Goal: Complete application form: Complete application form

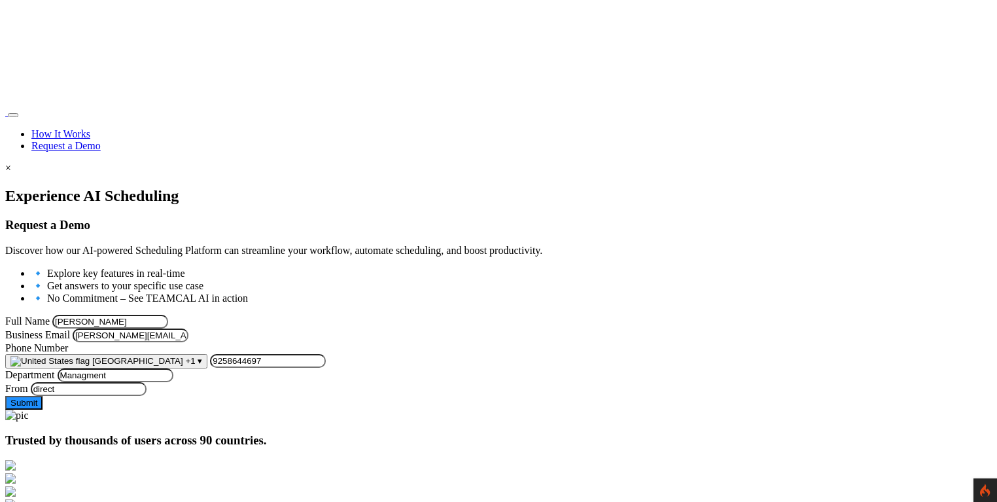
scroll to position [77, 0]
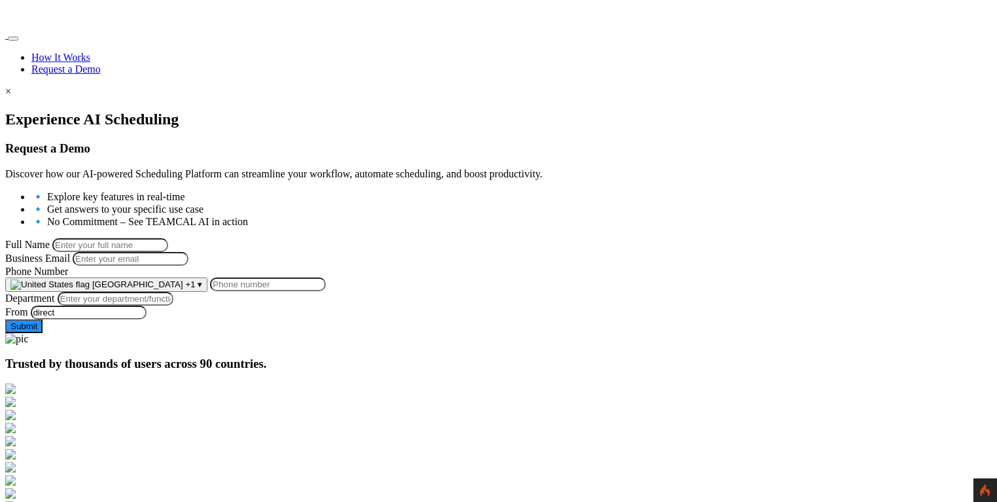
click at [168, 245] on input "Full Name" at bounding box center [110, 245] width 116 height 14
type input "[PERSON_NAME]"
type input "[PERSON_NAME][EMAIL_ADDRESS][PERSON_NAME][DOMAIN_NAME]"
type input "9258644697"
click at [173, 306] on input "Department" at bounding box center [116, 299] width 116 height 14
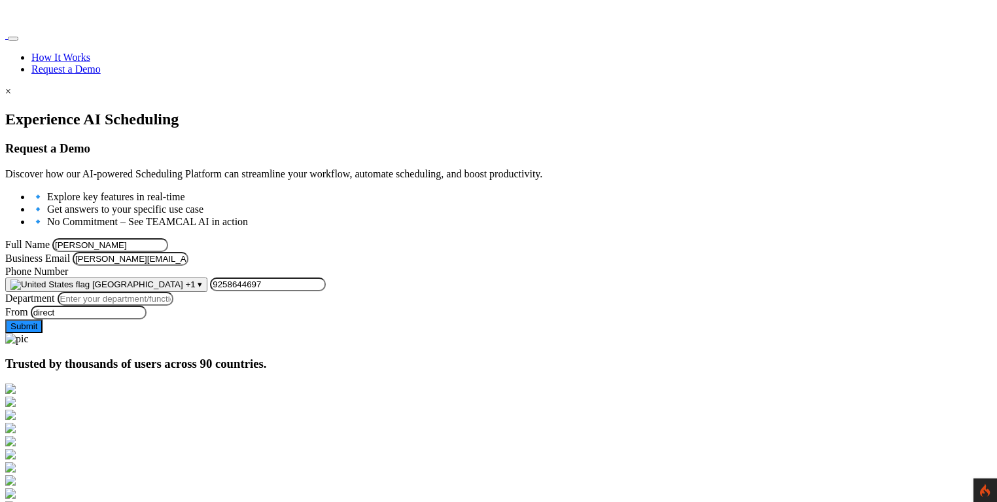
type input "Managment"
click at [120, 111] on div at bounding box center [498, 111] width 987 height 0
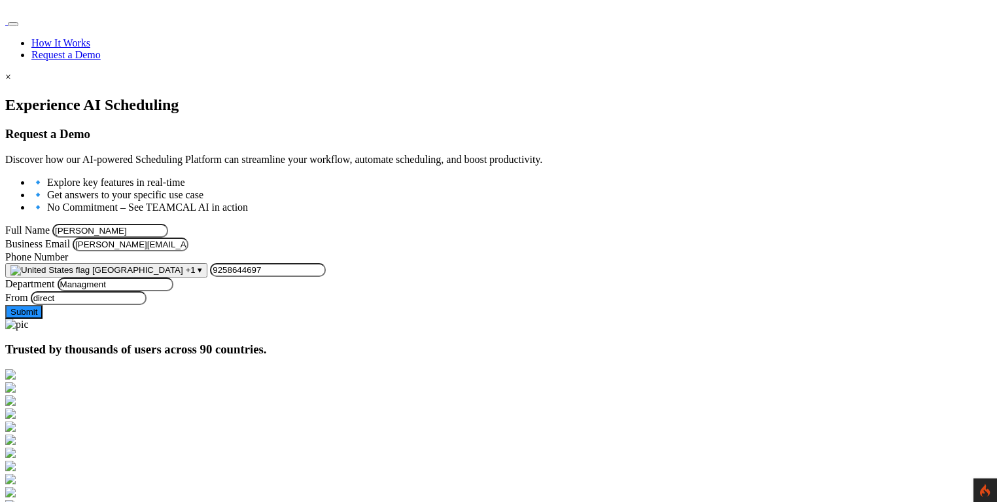
scroll to position [90, 0]
drag, startPoint x: 272, startPoint y: 217, endPoint x: 121, endPoint y: 215, distance: 151.2
click at [121, 215] on div "Experience AI Scheduling Request a Demo Discover how our AI-powered Scheduling …" at bounding box center [498, 214] width 987 height 234
click at [120, 97] on div at bounding box center [498, 97] width 987 height 0
drag, startPoint x: 243, startPoint y: 227, endPoint x: 147, endPoint y: 222, distance: 96.3
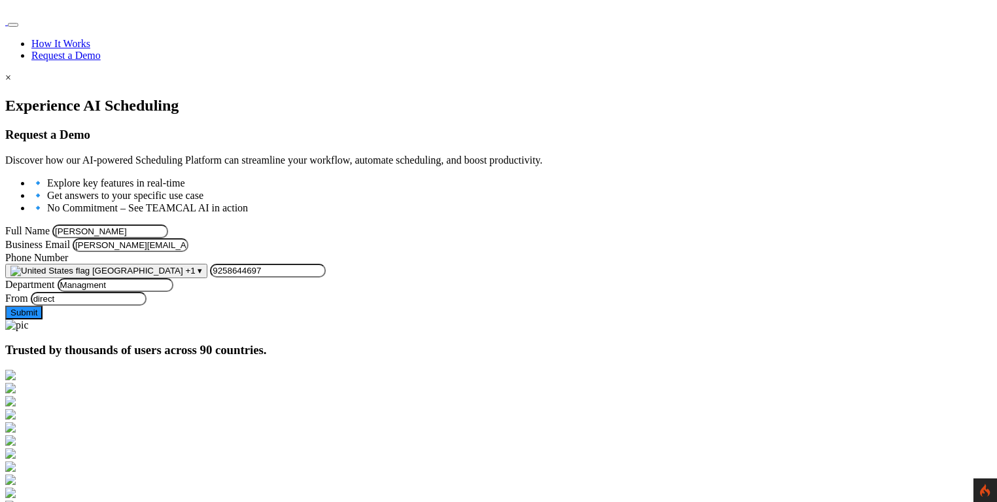
click at [147, 224] on form "Full Name George Burin Business Email george.burin@comcast.net Phone Number Uni…" at bounding box center [498, 271] width 987 height 95
click at [145, 222] on div "Experience AI Scheduling Request a Demo Discover how our AI-powered Scheduling …" at bounding box center [498, 208] width 987 height 222
drag, startPoint x: 270, startPoint y: 223, endPoint x: 139, endPoint y: 223, distance: 130.9
click at [139, 223] on div "Experience AI Scheduling Request a Demo Discover how our AI-powered Scheduling …" at bounding box center [498, 208] width 987 height 222
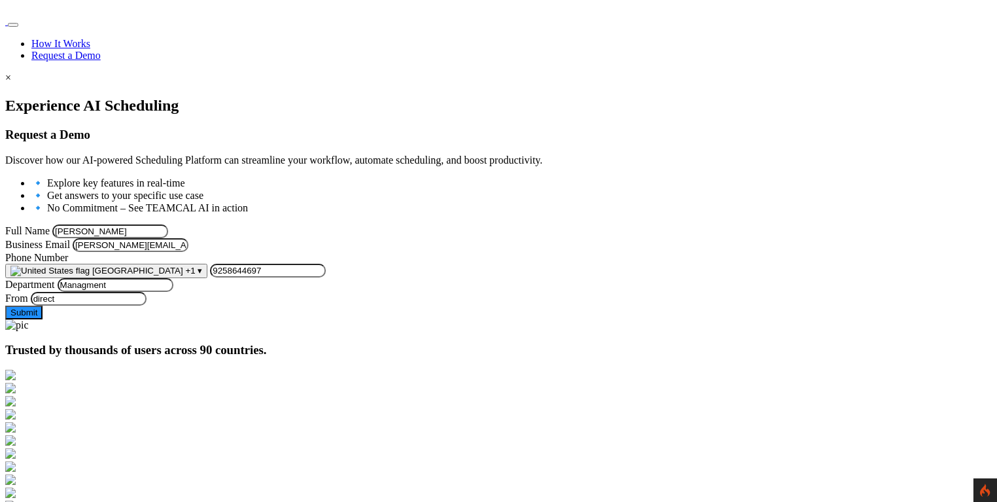
drag, startPoint x: 277, startPoint y: 213, endPoint x: 104, endPoint y: 224, distance: 173.2
click at [104, 224] on div "Experience AI Scheduling Request a Demo Discover how our AI-powered Scheduling …" at bounding box center [498, 214] width 987 height 234
click at [168, 224] on input "[PERSON_NAME]" at bounding box center [110, 231] width 116 height 14
drag, startPoint x: 238, startPoint y: 220, endPoint x: 102, endPoint y: 227, distance: 135.7
click at [102, 227] on div "Experience AI Scheduling Request a Demo Discover how our AI-powered Scheduling …" at bounding box center [498, 214] width 987 height 234
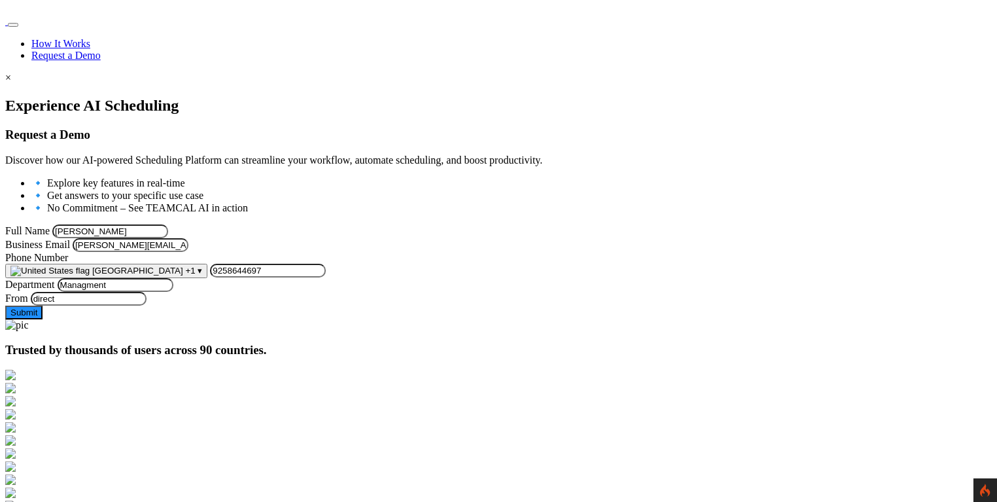
click at [113, 97] on div at bounding box center [498, 97] width 987 height 0
drag, startPoint x: 264, startPoint y: 221, endPoint x: 179, endPoint y: 224, distance: 85.2
click at [168, 224] on input "[PERSON_NAME]" at bounding box center [110, 231] width 116 height 14
drag, startPoint x: 257, startPoint y: 219, endPoint x: 169, endPoint y: 224, distance: 88.5
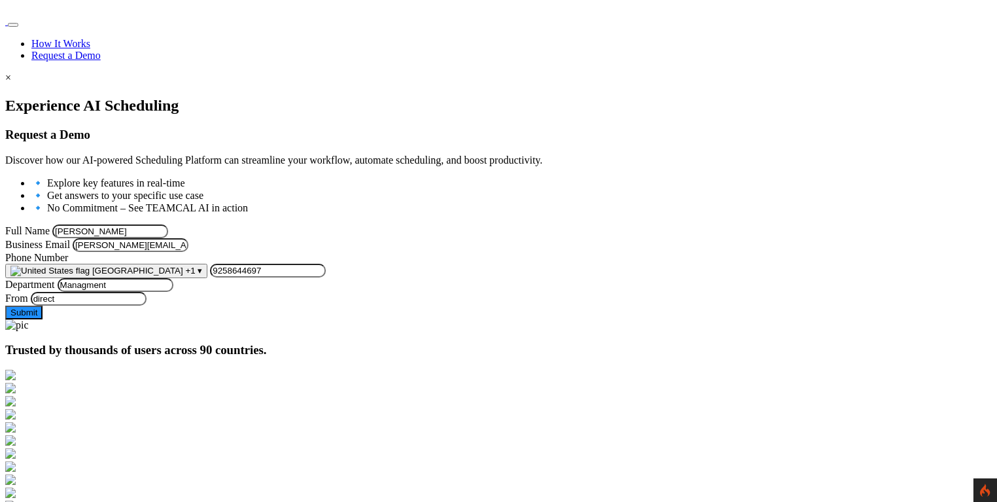
click at [169, 224] on form "Full Name George Burin Business Email george.burin@comcast.net Phone Number Uni…" at bounding box center [498, 271] width 987 height 95
click at [159, 224] on form "Full Name George Burin Business Email george.burin@comcast.net Phone Number Uni…" at bounding box center [498, 271] width 987 height 95
drag, startPoint x: 259, startPoint y: 223, endPoint x: 174, endPoint y: 216, distance: 85.4
click at [174, 224] on form "Full Name George Burin Business Email george.burin@comcast.net Phone Number Uni…" at bounding box center [498, 271] width 987 height 95
drag, startPoint x: 150, startPoint y: 249, endPoint x: 160, endPoint y: 270, distance: 23.1
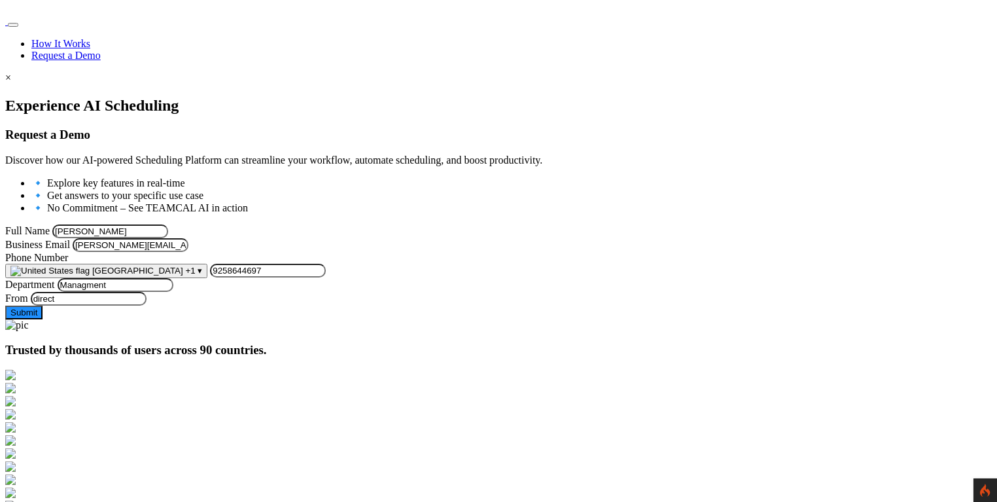
click at [151, 247] on form "Full Name George Burin Business Email george.burin@comcast.net Phone Number Uni…" at bounding box center [498, 271] width 987 height 95
click at [43, 319] on button "Submit" at bounding box center [23, 313] width 37 height 14
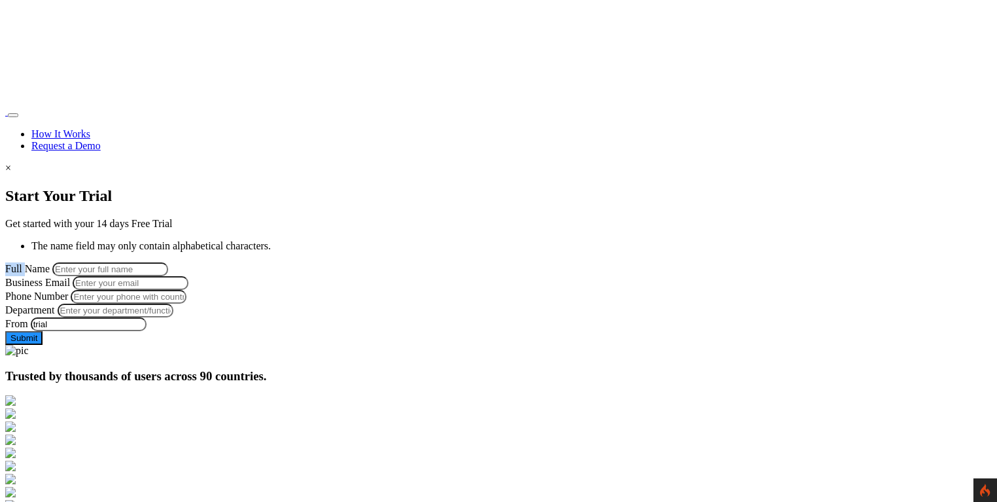
drag, startPoint x: 177, startPoint y: 236, endPoint x: 204, endPoint y: 258, distance: 34.4
click at [199, 262] on form "Full Name Business Email Phone Number Department From trial Leave this form fie…" at bounding box center [498, 303] width 987 height 82
drag, startPoint x: 200, startPoint y: 260, endPoint x: 193, endPoint y: 263, distance: 7.3
click at [168, 262] on input "Full Name" at bounding box center [110, 269] width 116 height 14
drag, startPoint x: 227, startPoint y: 243, endPoint x: 169, endPoint y: 230, distance: 59.1
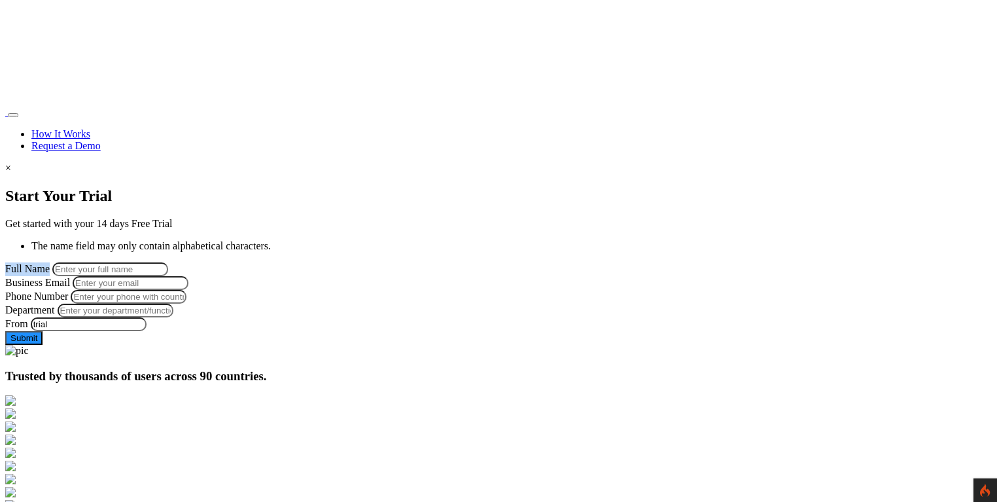
click at [169, 262] on form "Full Name Business Email Phone Number Department From trial Leave this form fie…" at bounding box center [498, 303] width 987 height 82
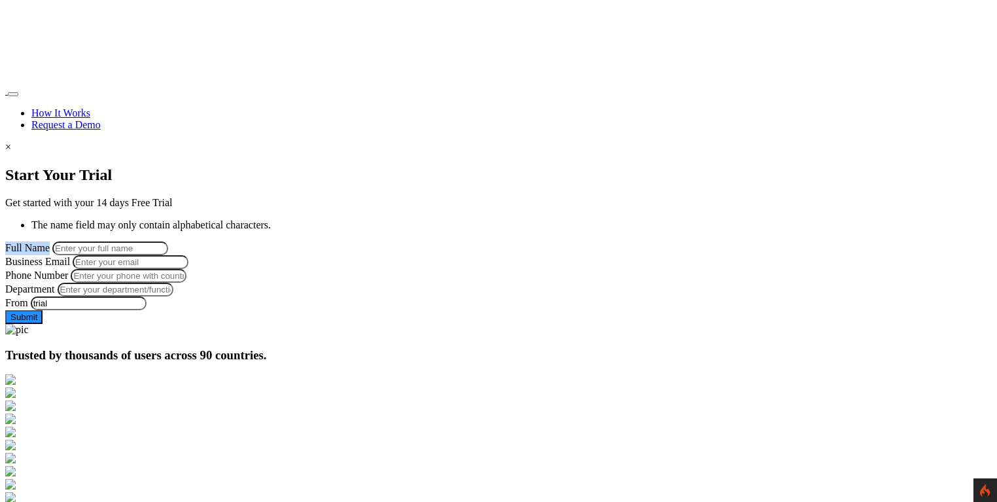
scroll to position [18, 0]
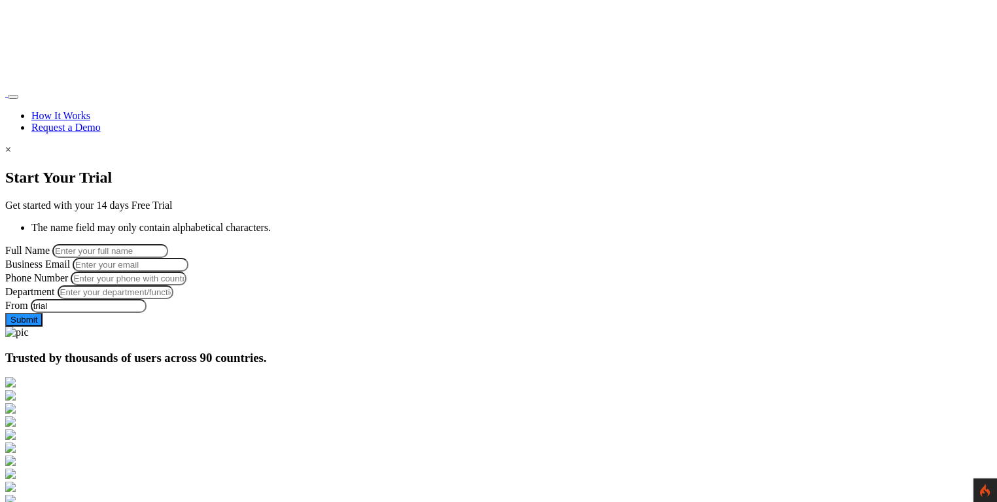
click at [109, 169] on div at bounding box center [498, 169] width 987 height 0
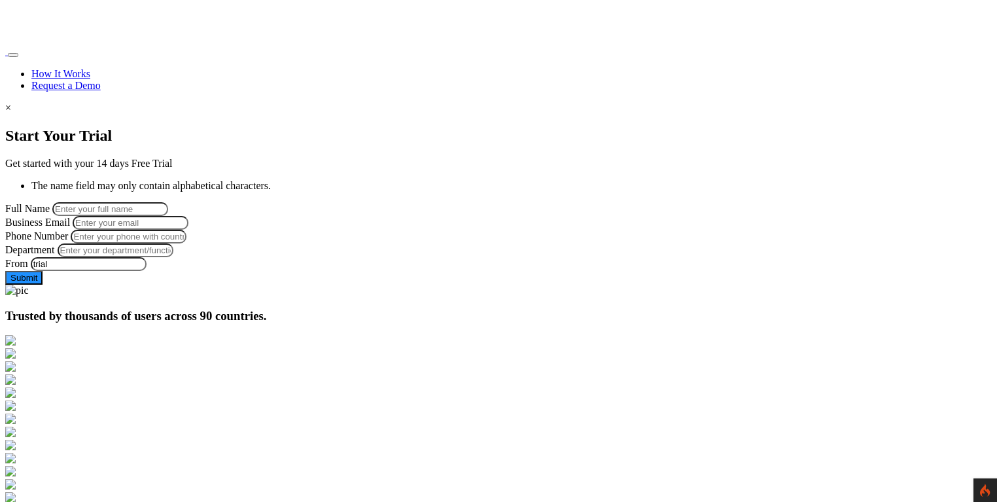
scroll to position [71, 0]
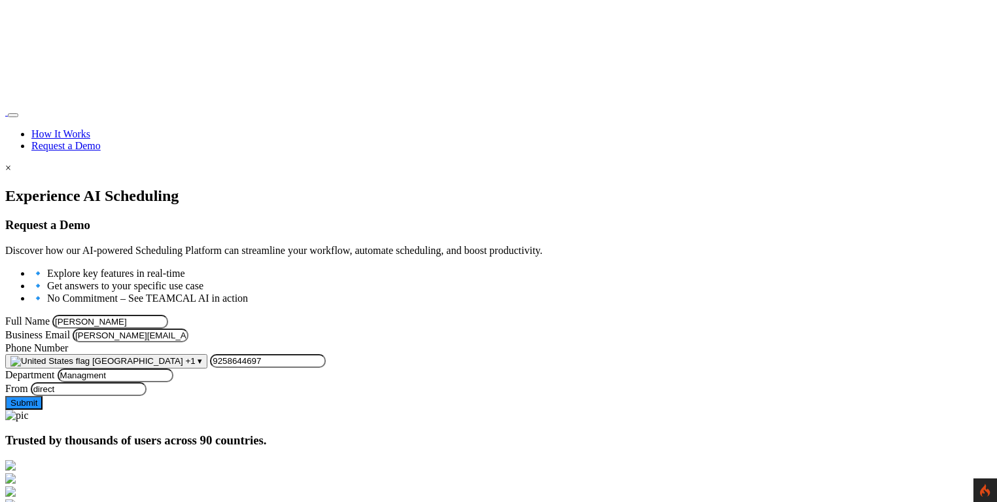
scroll to position [90, 0]
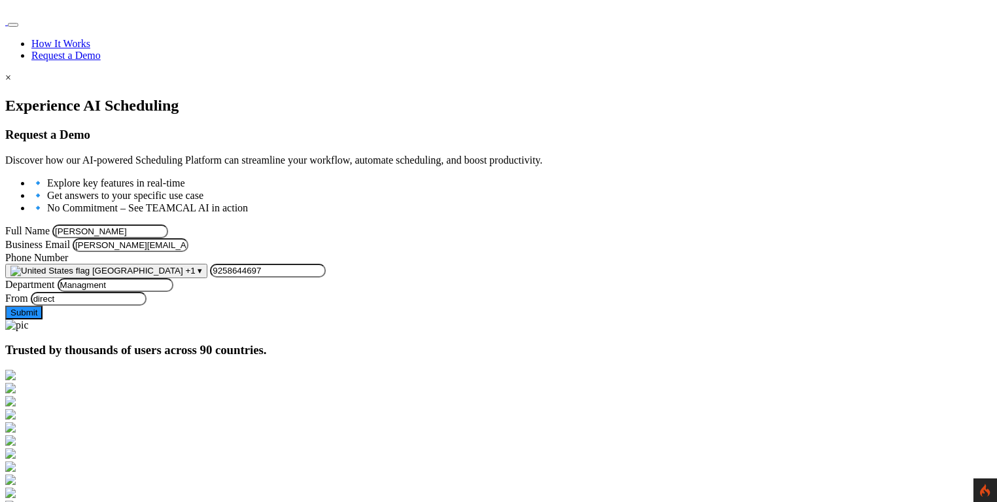
click at [43, 319] on button "Submit" at bounding box center [23, 313] width 37 height 14
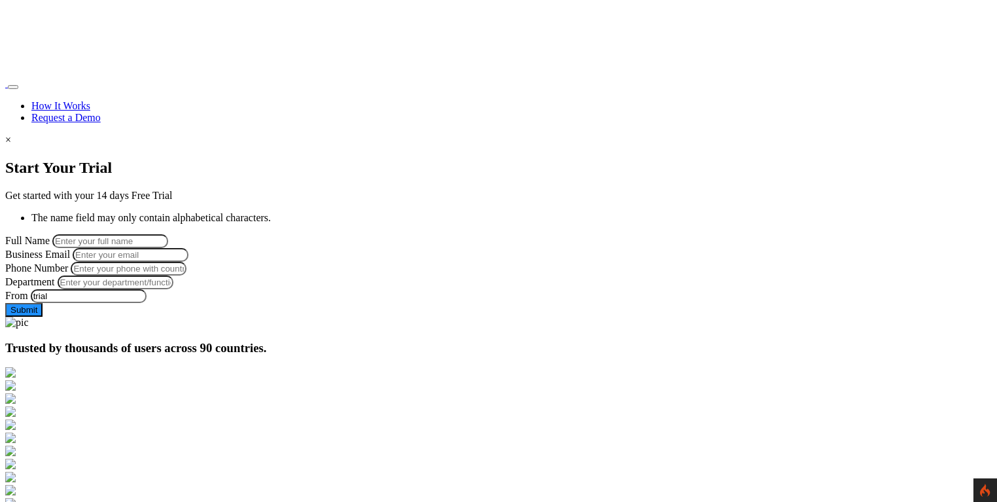
scroll to position [46, 0]
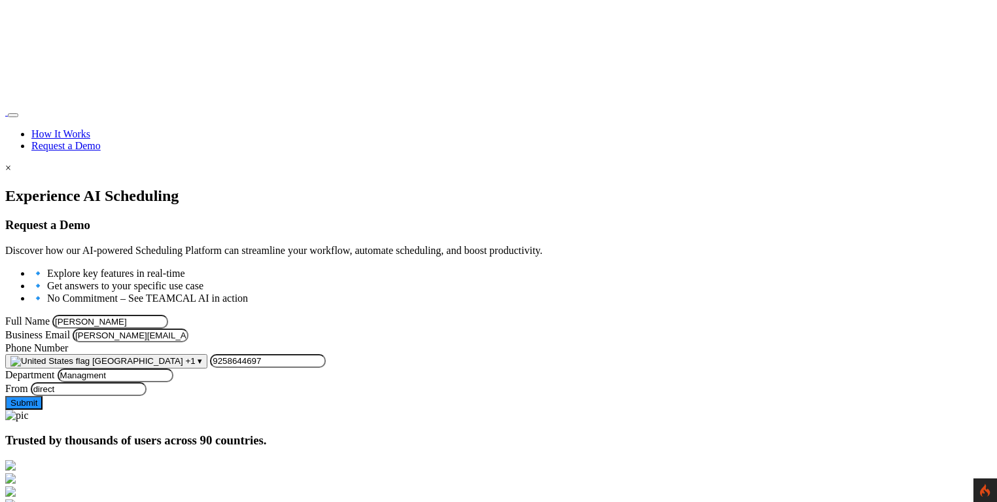
scroll to position [90, 0]
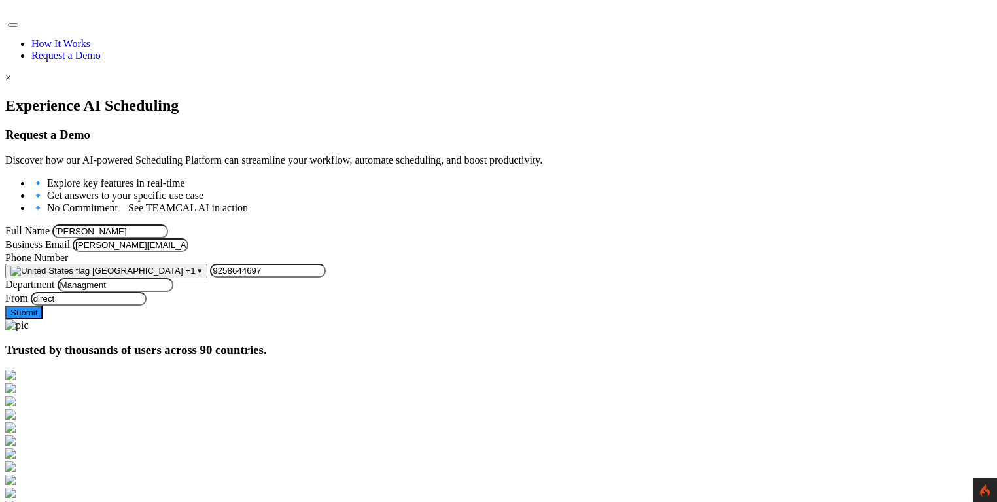
drag, startPoint x: 165, startPoint y: 212, endPoint x: 101, endPoint y: 217, distance: 63.6
click at [98, 217] on div "Experience AI Scheduling Request a Demo Discover how our AI-powered Scheduling …" at bounding box center [498, 214] width 987 height 234
click at [128, 97] on div at bounding box center [498, 97] width 987 height 0
drag, startPoint x: 258, startPoint y: 225, endPoint x: 98, endPoint y: 228, distance: 159.7
click at [98, 228] on div "Experience AI Scheduling Request a Demo Discover how our AI-powered Scheduling …" at bounding box center [498, 214] width 987 height 234
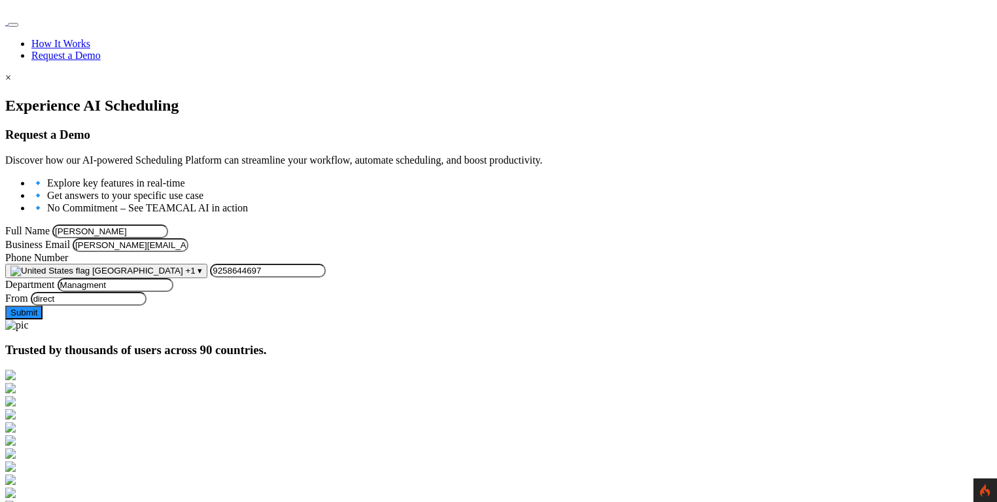
drag, startPoint x: 194, startPoint y: 216, endPoint x: 124, endPoint y: 221, distance: 70.2
click at [124, 221] on div "Experience AI Scheduling Request a Demo Discover how our AI-powered Scheduling …" at bounding box center [498, 214] width 987 height 234
click at [125, 97] on div at bounding box center [498, 97] width 987 height 0
drag, startPoint x: 187, startPoint y: 217, endPoint x: 213, endPoint y: 217, distance: 26.2
click at [168, 224] on input "[PERSON_NAME]" at bounding box center [110, 231] width 116 height 14
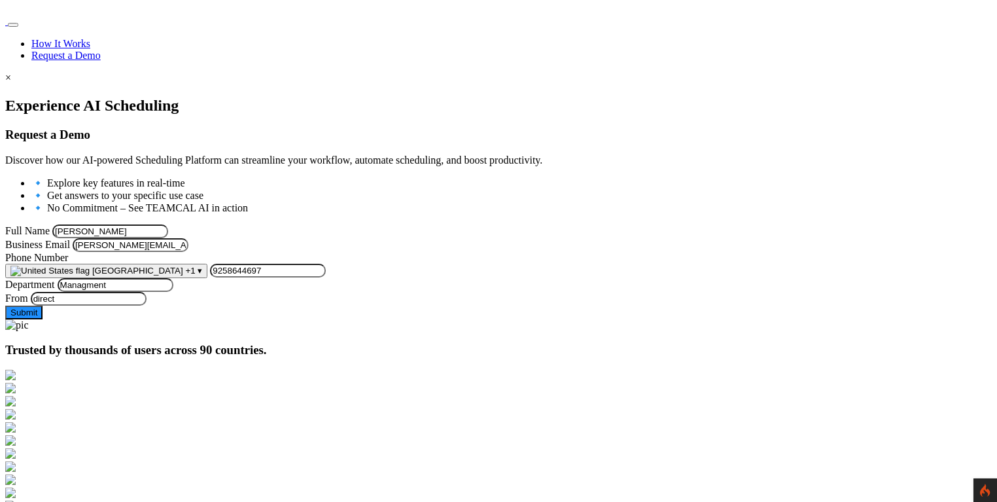
click at [154, 224] on form "Full Name George Burin Business Email george.burin@comcast.net Phone Number Uni…" at bounding box center [498, 271] width 987 height 95
drag, startPoint x: 249, startPoint y: 219, endPoint x: 156, endPoint y: 220, distance: 93.6
click at [156, 224] on form "Full Name George Burin Business Email george.burin@comcast.net Phone Number Uni…" at bounding box center [498, 271] width 987 height 95
click at [153, 224] on form "Full Name George Burin Business Email george.burin@comcast.net Phone Number Uni…" at bounding box center [498, 271] width 987 height 95
click at [86, 97] on div at bounding box center [498, 97] width 987 height 0
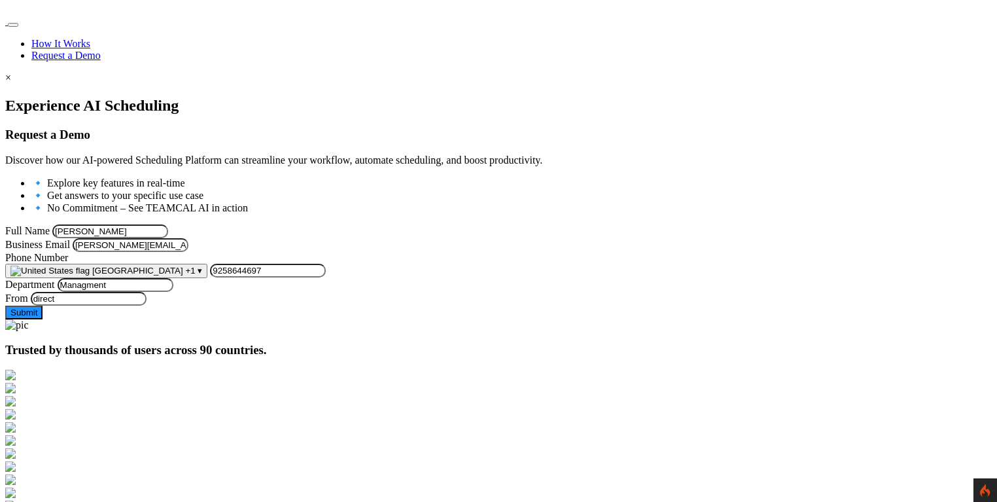
drag, startPoint x: 296, startPoint y: 218, endPoint x: 143, endPoint y: 225, distance: 153.3
click at [152, 224] on form "Full Name George Burin Business Email george.burin@comcast.net Phone Number Uni…" at bounding box center [498, 271] width 987 height 95
click at [126, 97] on div at bounding box center [498, 97] width 987 height 0
drag, startPoint x: 340, startPoint y: 279, endPoint x: 127, endPoint y: 281, distance: 213.3
click at [127, 281] on div "Experience AI Scheduling Request a Demo Discover how our AI-powered Scheduling …" at bounding box center [498, 214] width 987 height 234
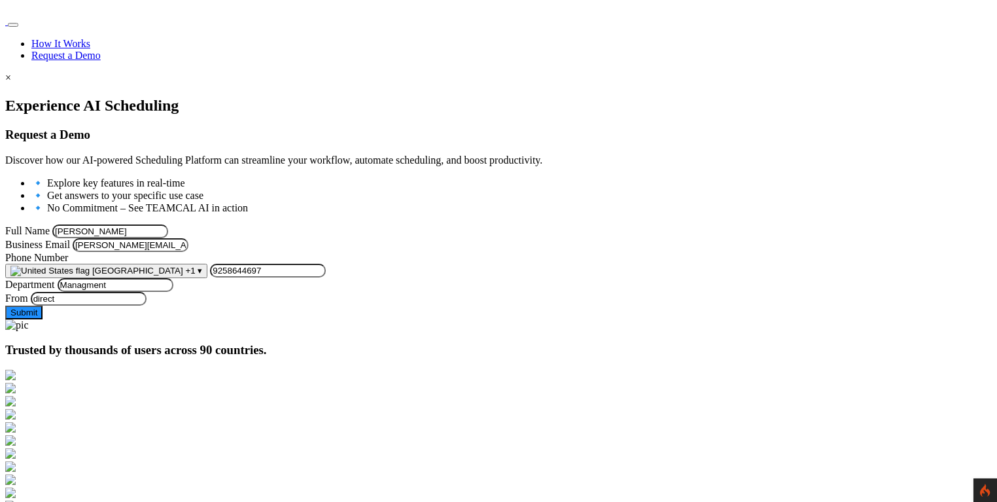
click at [128, 97] on div at bounding box center [498, 97] width 987 height 0
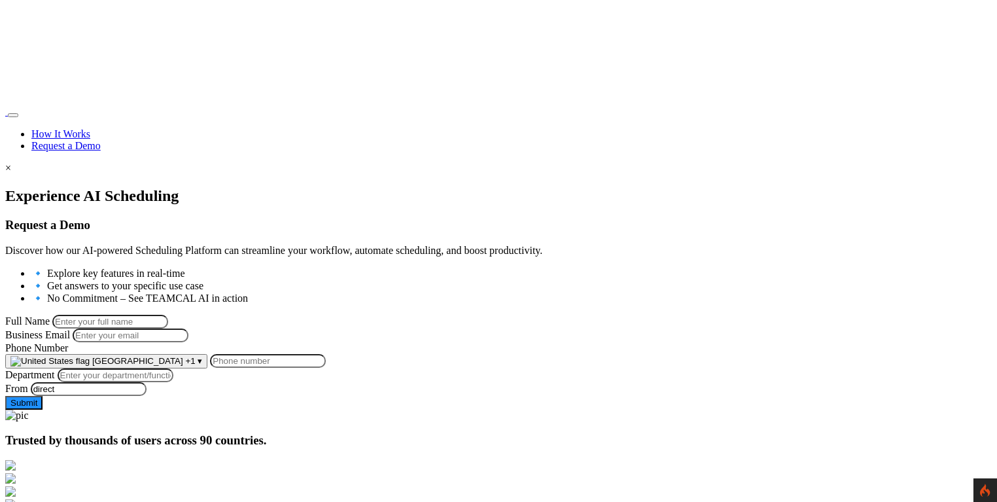
click at [168, 315] on input "Full Name" at bounding box center [110, 322] width 116 height 14
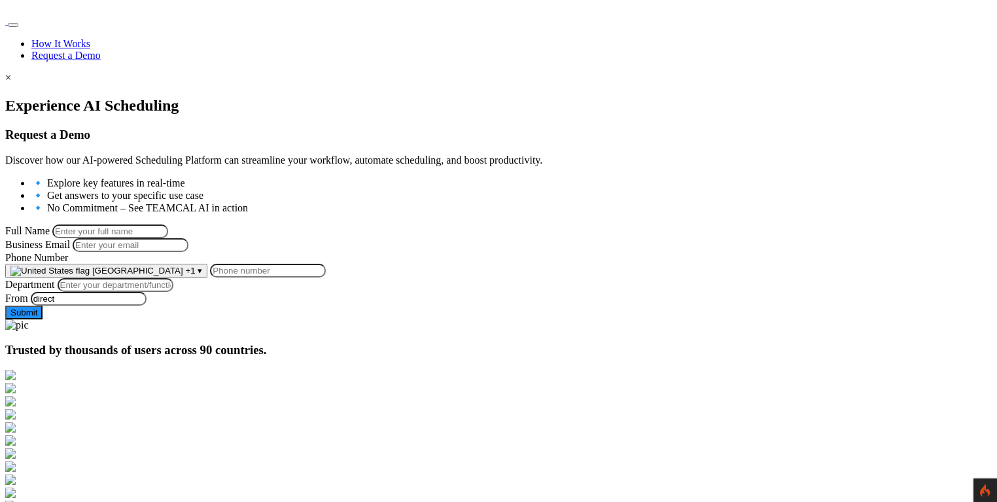
type input "[PERSON_NAME]"
type input "[PERSON_NAME][EMAIL_ADDRESS][PERSON_NAME][DOMAIN_NAME]"
type input "9258644697"
click at [173, 292] on input "Department" at bounding box center [116, 285] width 116 height 14
type input "Managment"
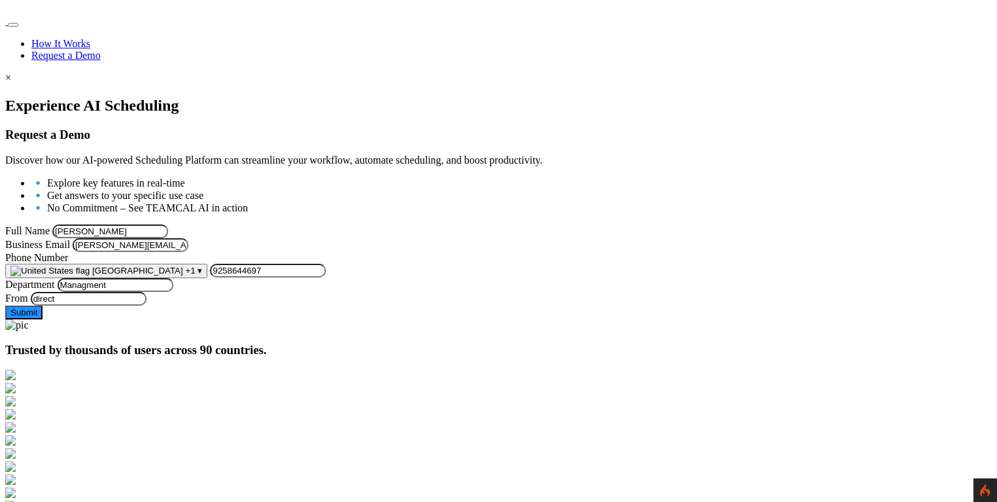
click at [43, 319] on button "Submit" at bounding box center [23, 313] width 37 height 14
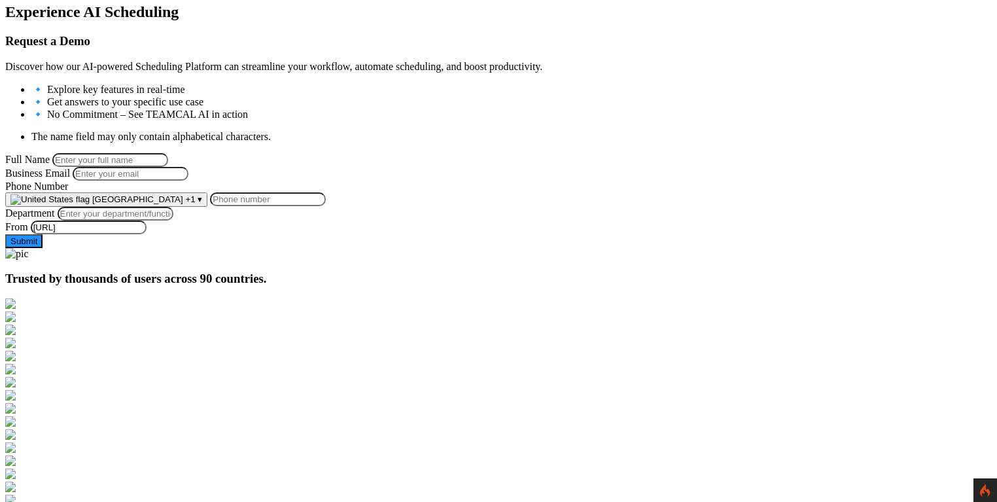
scroll to position [176, 0]
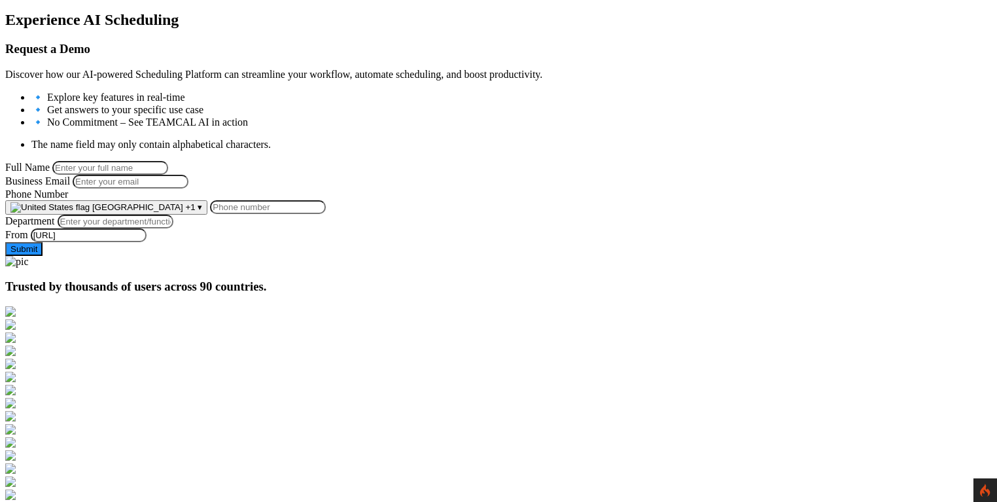
click at [117, 11] on div at bounding box center [498, 11] width 987 height 0
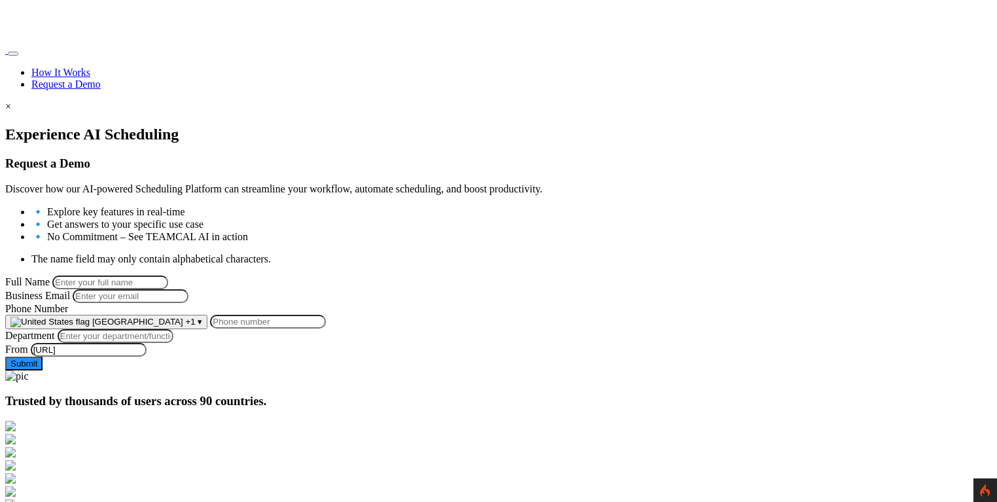
scroll to position [0, 0]
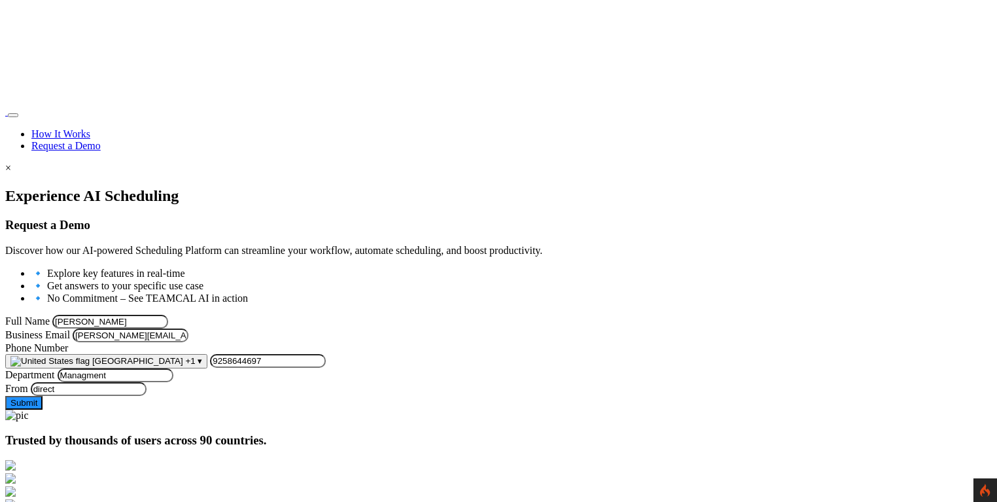
scroll to position [90, 0]
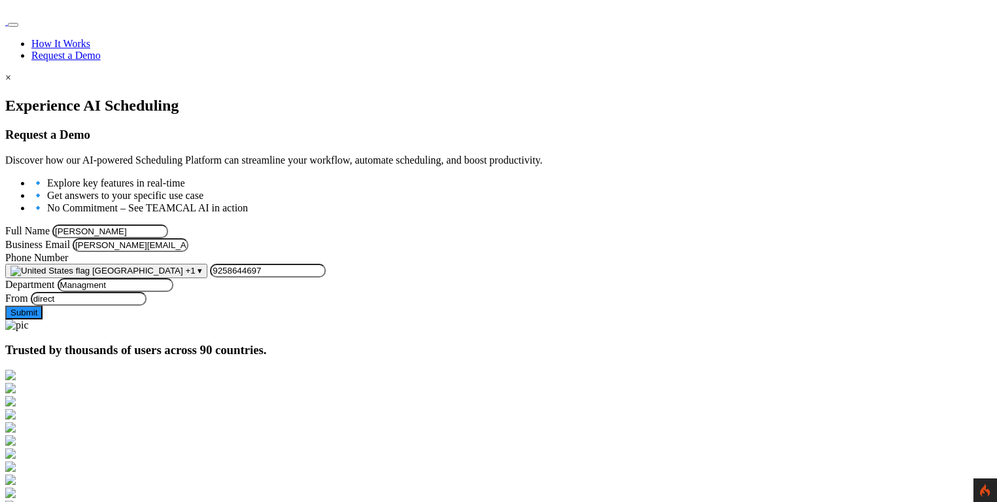
click at [43, 319] on button "Submit" at bounding box center [23, 313] width 37 height 14
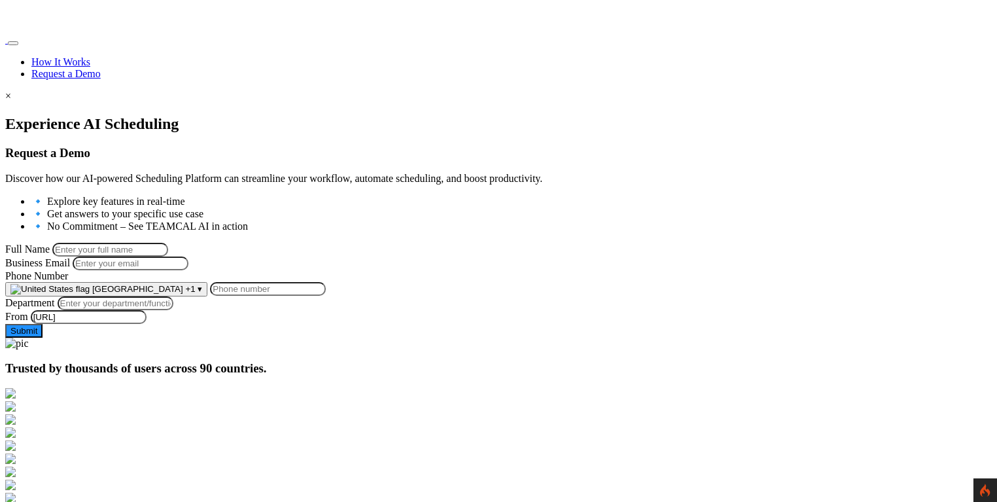
scroll to position [74, 0]
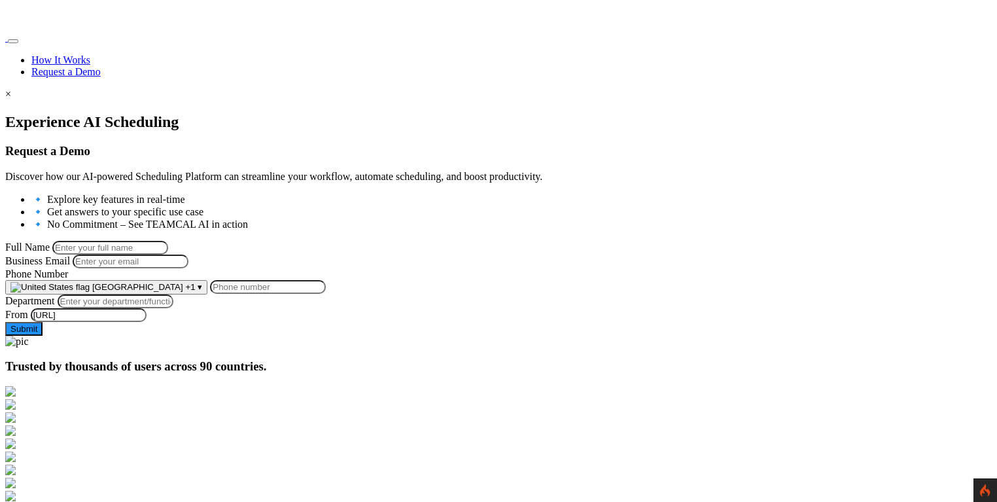
click at [168, 241] on input "Full Name" at bounding box center [110, 248] width 116 height 14
type input "[PERSON_NAME]"
type input "[PERSON_NAME][EMAIL_ADDRESS][PERSON_NAME][DOMAIN_NAME]"
type input "9258644697"
click at [173, 308] on input "Department" at bounding box center [116, 301] width 116 height 14
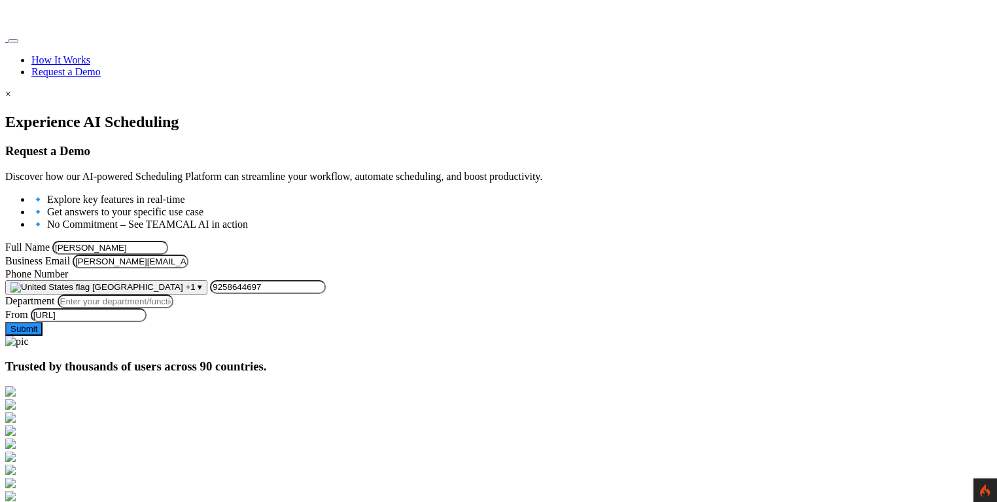
type input "Managment"
click at [43, 336] on button "Submit" at bounding box center [23, 329] width 37 height 14
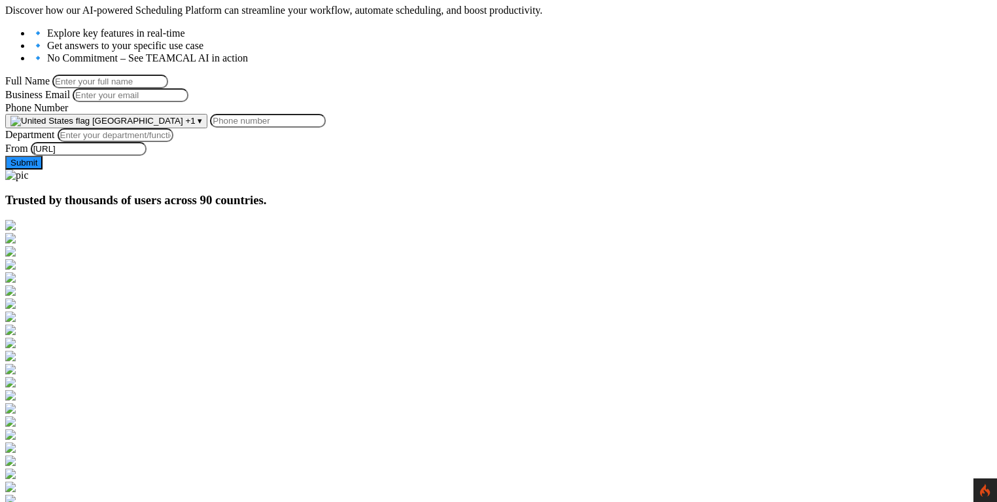
scroll to position [187, 0]
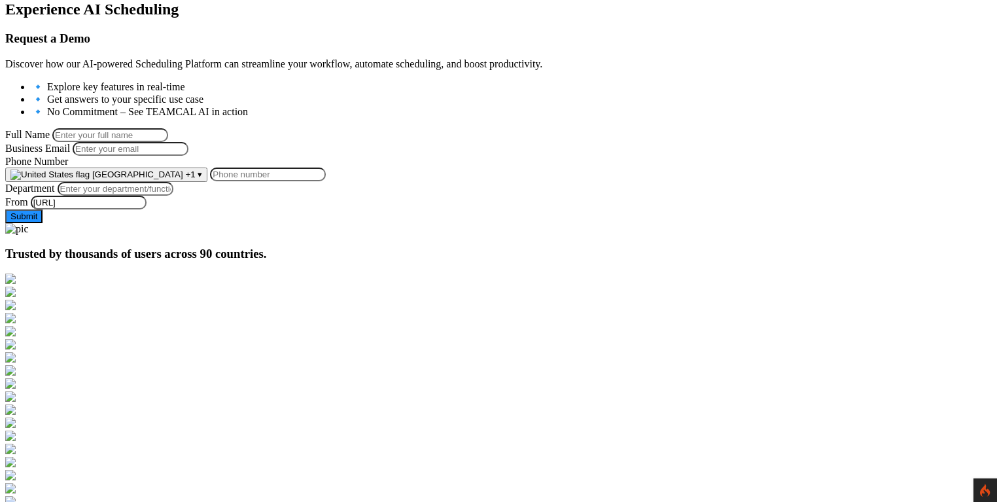
click at [168, 132] on input "Full Name" at bounding box center [110, 135] width 116 height 14
type input "[PERSON_NAME]"
type input "[PERSON_NAME][EMAIL_ADDRESS][PERSON_NAME][DOMAIN_NAME]"
type input "9258644697"
click at [173, 196] on input "Department" at bounding box center [116, 189] width 116 height 14
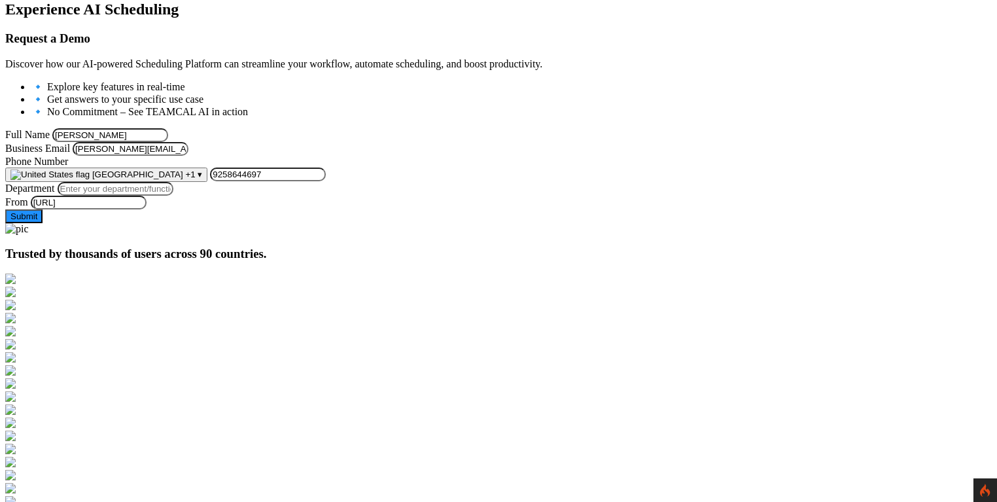
type input "Managment"
click at [43, 223] on button "Submit" at bounding box center [23, 216] width 37 height 14
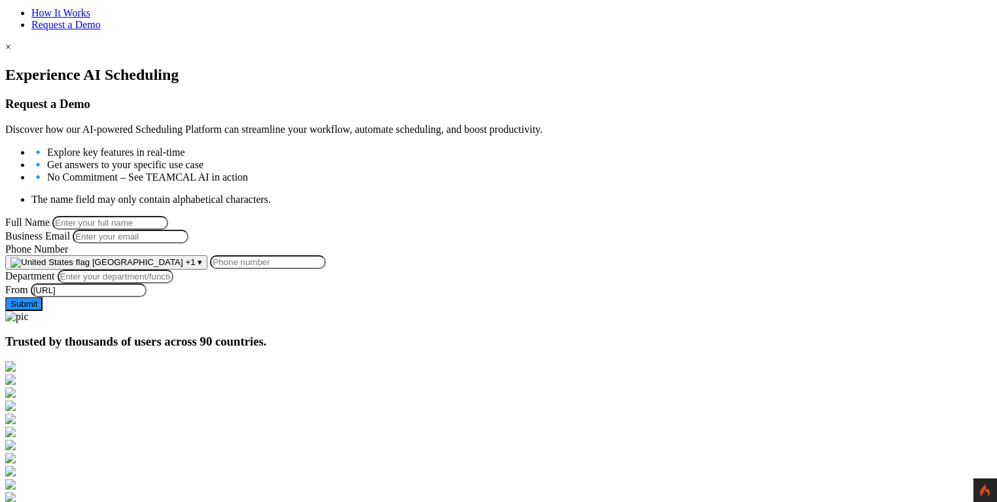
scroll to position [128, 0]
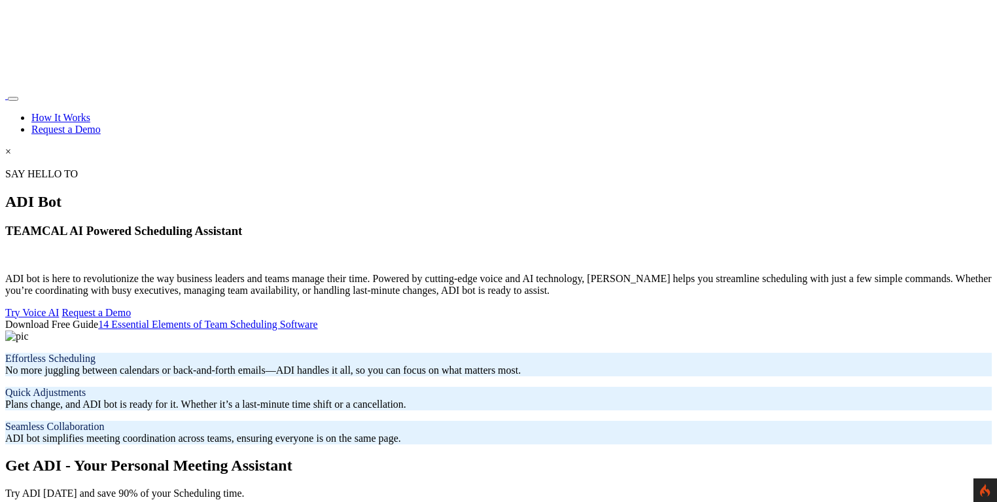
scroll to position [18, 0]
click at [101, 122] on link "Request a Demo" at bounding box center [65, 127] width 69 height 11
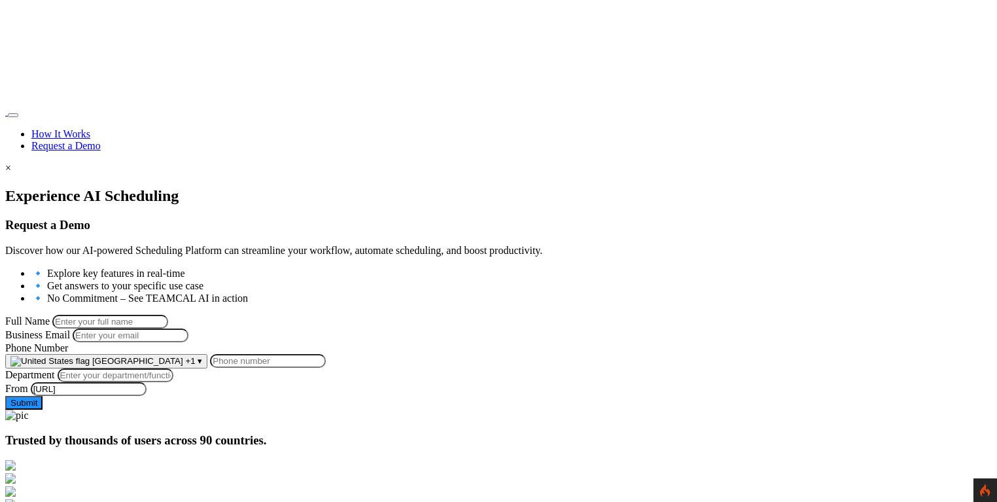
click at [77, 187] on div at bounding box center [498, 187] width 987 height 0
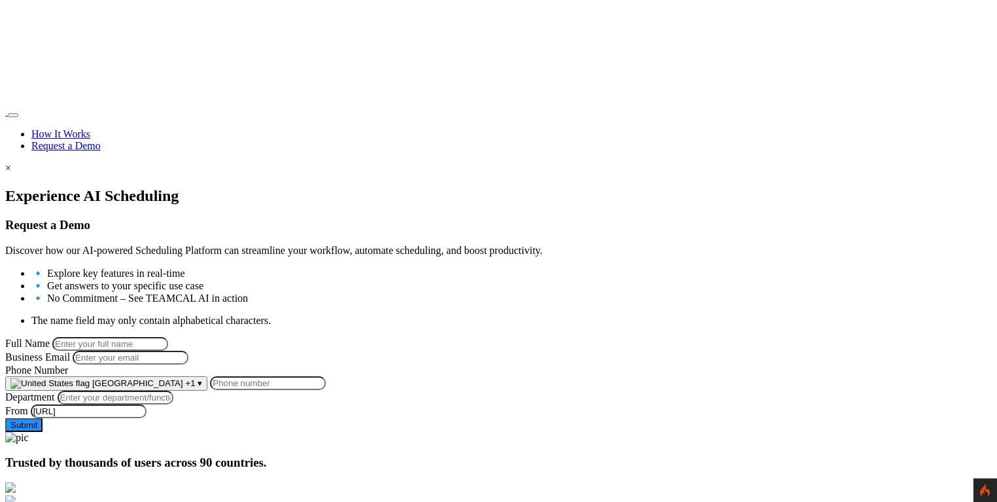
scroll to position [128, 0]
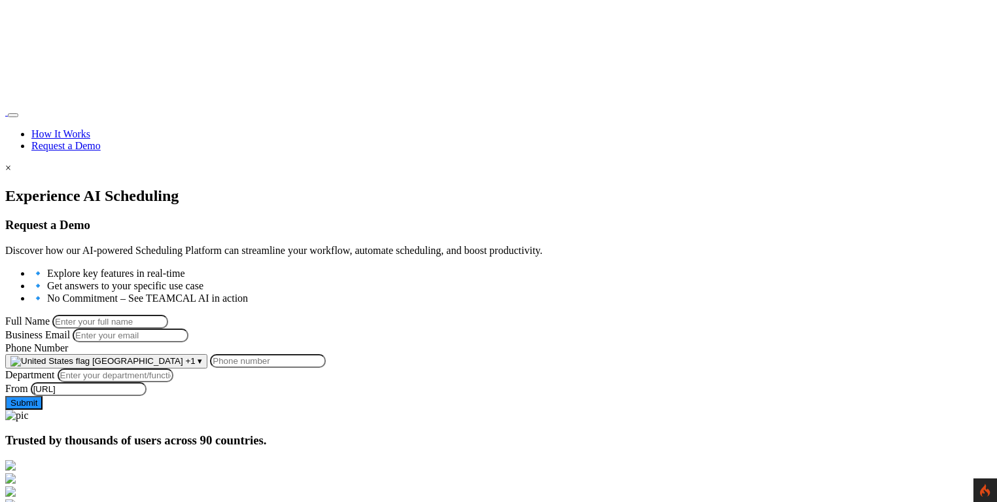
scroll to position [128, 0]
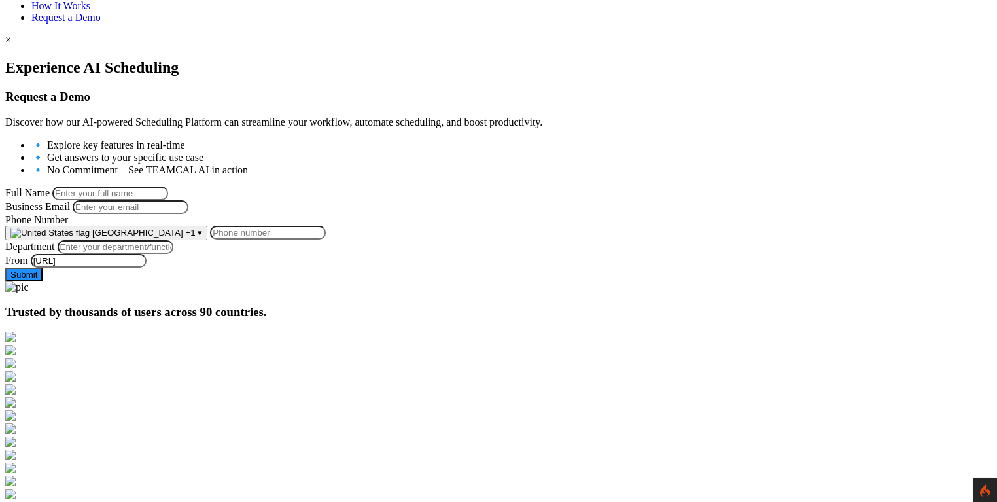
click at [191, 187] on div "Full Name" at bounding box center [498, 194] width 987 height 14
click at [168, 187] on input "Full Name" at bounding box center [110, 194] width 116 height 14
type input "George Burin"
type input "george.burin@comcast.net"
type input "9258644697"
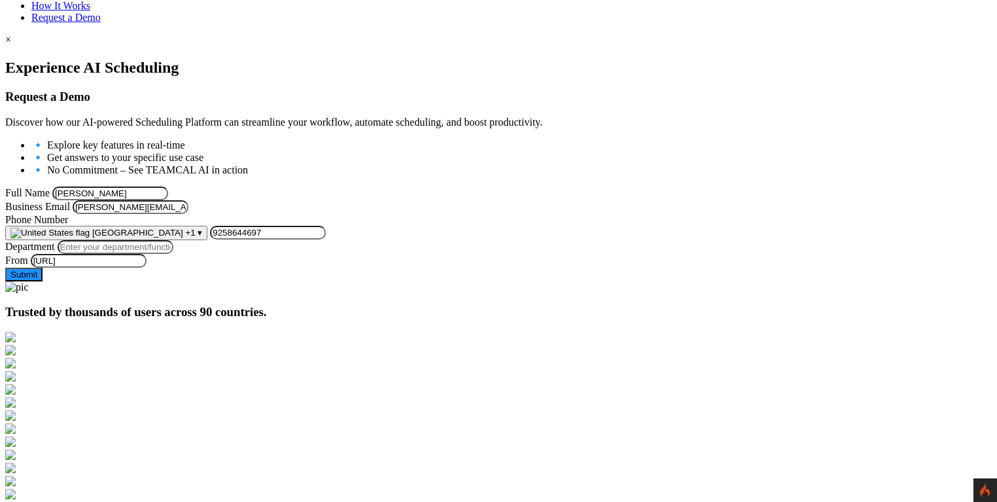
click at [173, 254] on input "Department" at bounding box center [116, 247] width 116 height 14
type input "Managment"
click at [43, 281] on button "Submit" at bounding box center [23, 275] width 37 height 14
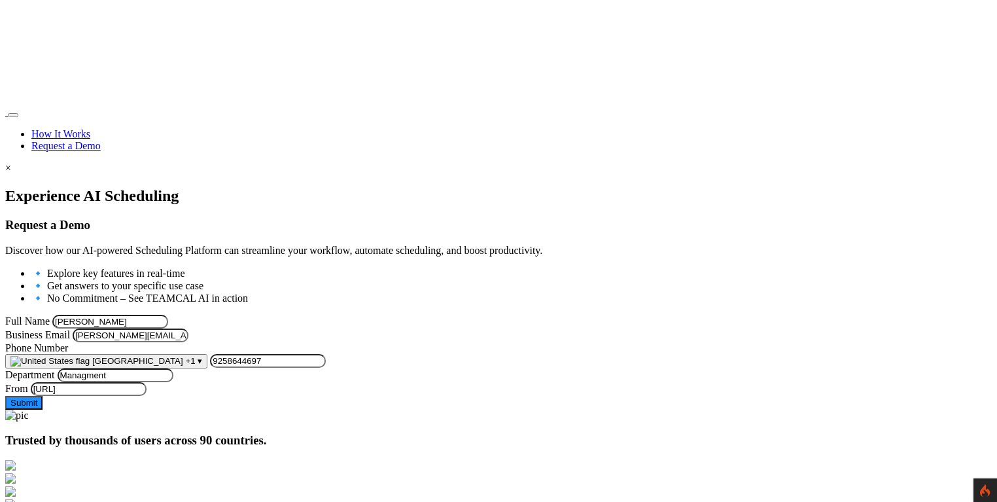
scroll to position [128, 0]
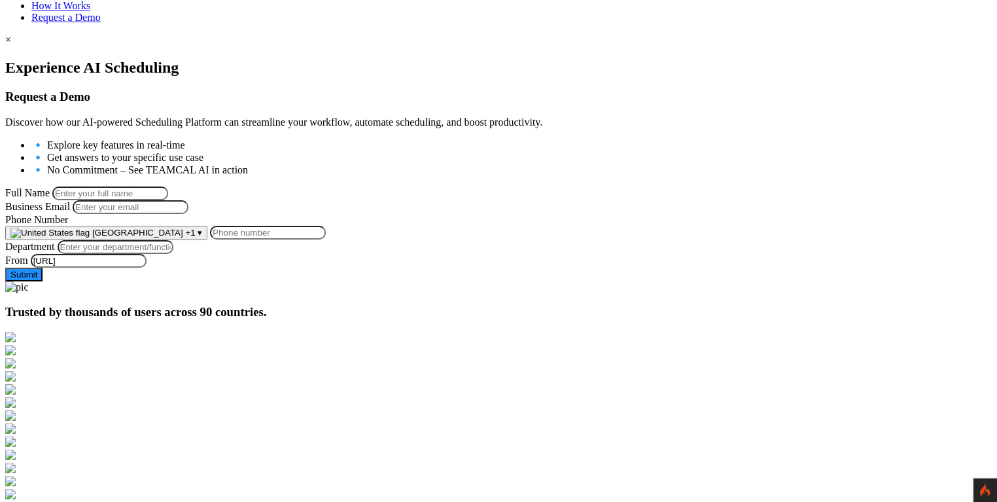
click at [168, 187] on input "Full Name" at bounding box center [110, 194] width 116 height 14
type input "[PERSON_NAME]"
type input "[PERSON_NAME][EMAIL_ADDRESS][PERSON_NAME][DOMAIN_NAME]"
type input "9258644697"
click at [173, 254] on input "Department" at bounding box center [116, 247] width 116 height 14
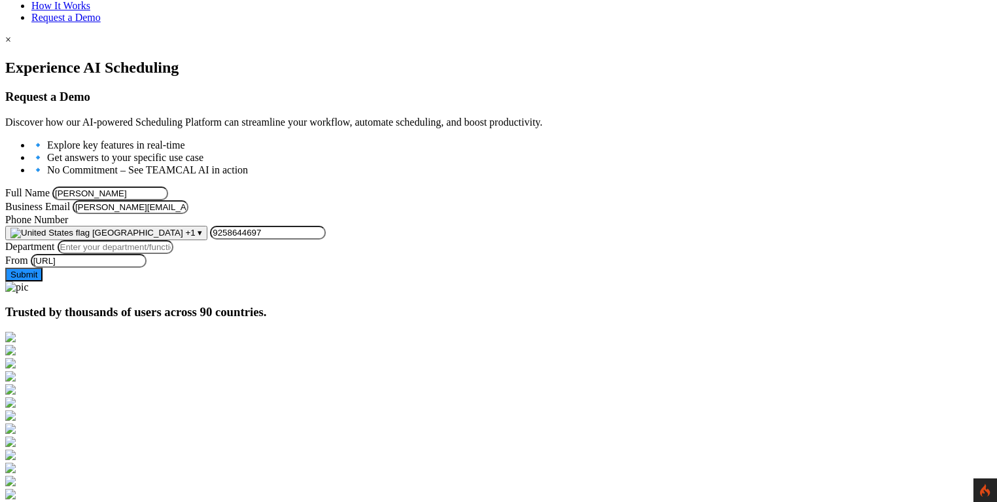
type input "Managment"
click at [43, 281] on button "Submit" at bounding box center [23, 275] width 37 height 14
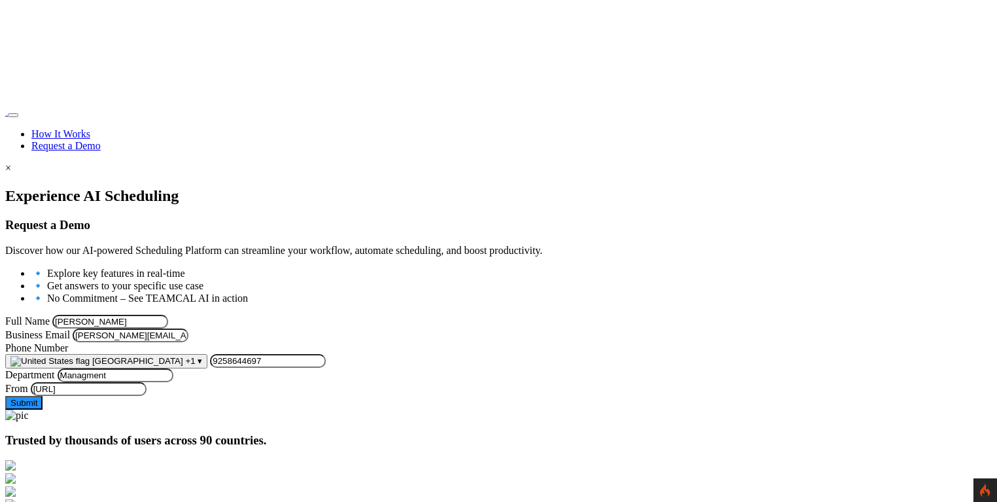
scroll to position [128, 0]
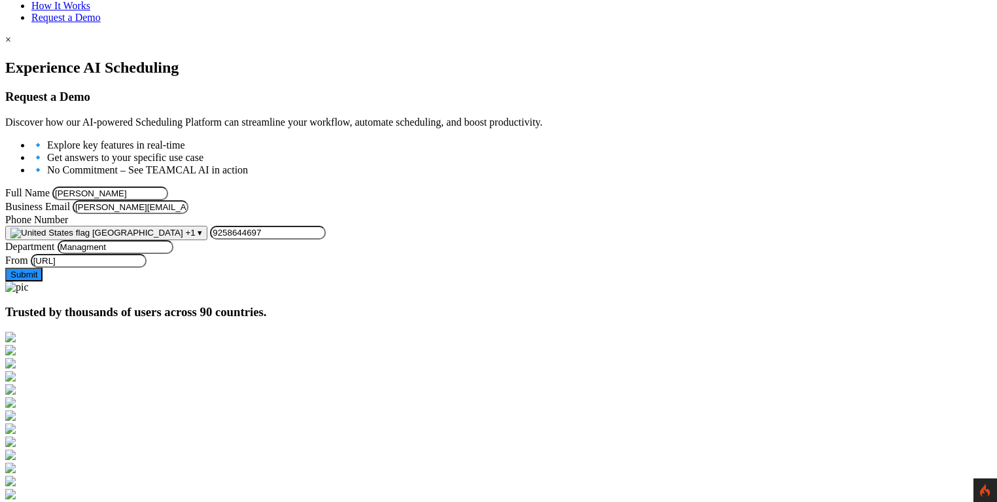
click at [534, 281] on div at bounding box center [498, 281] width 987 height 0
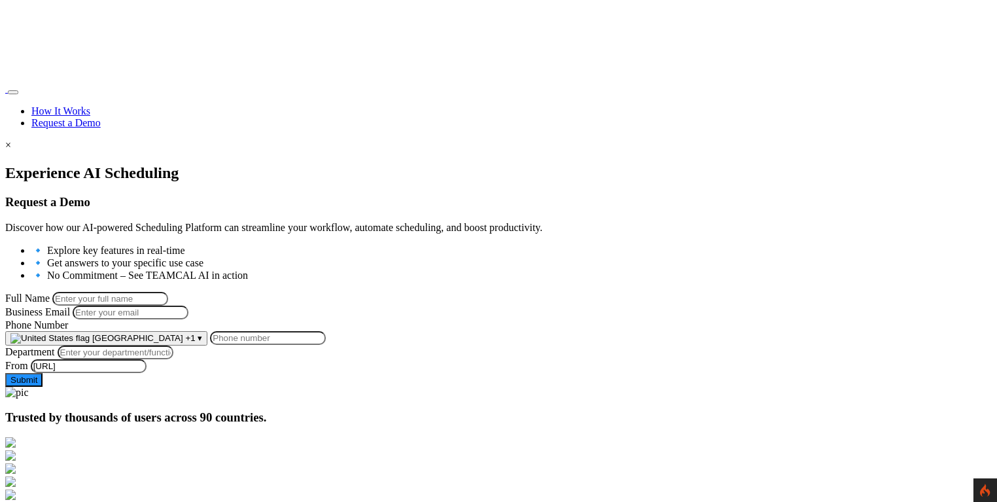
scroll to position [65, 0]
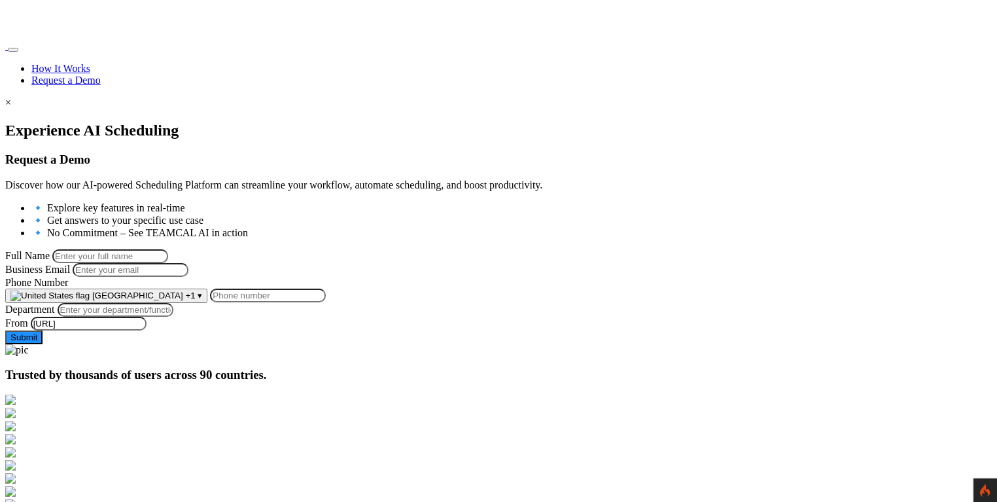
click at [326, 302] on input "Phone Number" at bounding box center [268, 296] width 116 height 14
click at [326, 302] on input "1" at bounding box center [268, 296] width 116 height 14
type input "1"
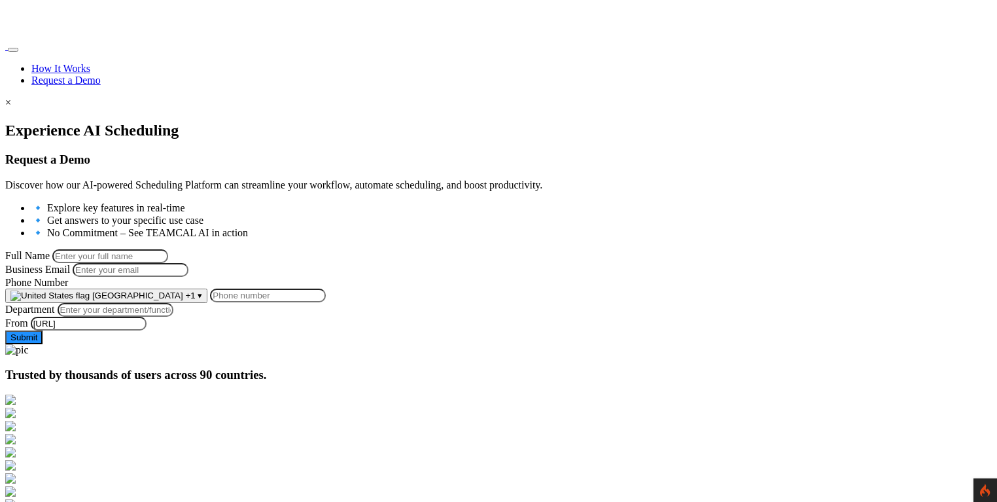
click at [81, 122] on div at bounding box center [498, 122] width 987 height 0
click at [168, 250] on input "Full Name" at bounding box center [110, 256] width 116 height 14
type input "[PERSON_NAME]"
type input "[PERSON_NAME][EMAIL_ADDRESS][PERSON_NAME][DOMAIN_NAME]"
type input "9258644697"
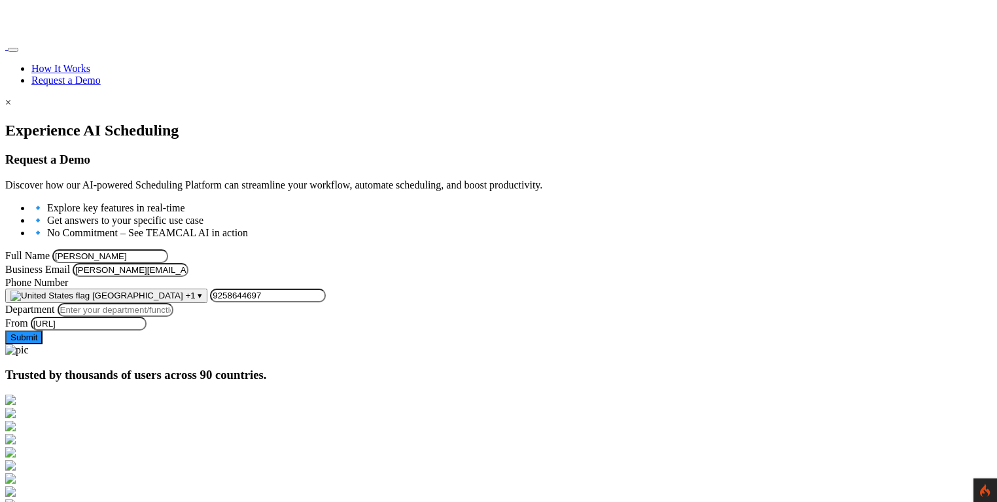
click at [168, 249] on input "George Burin" at bounding box center [110, 256] width 116 height 14
type input "George Burin!!@"
click at [196, 277] on div "Business Email george.burin@comcast.net" at bounding box center [498, 270] width 987 height 14
click at [173, 317] on input "Department" at bounding box center [116, 310] width 116 height 14
type input "Managment"
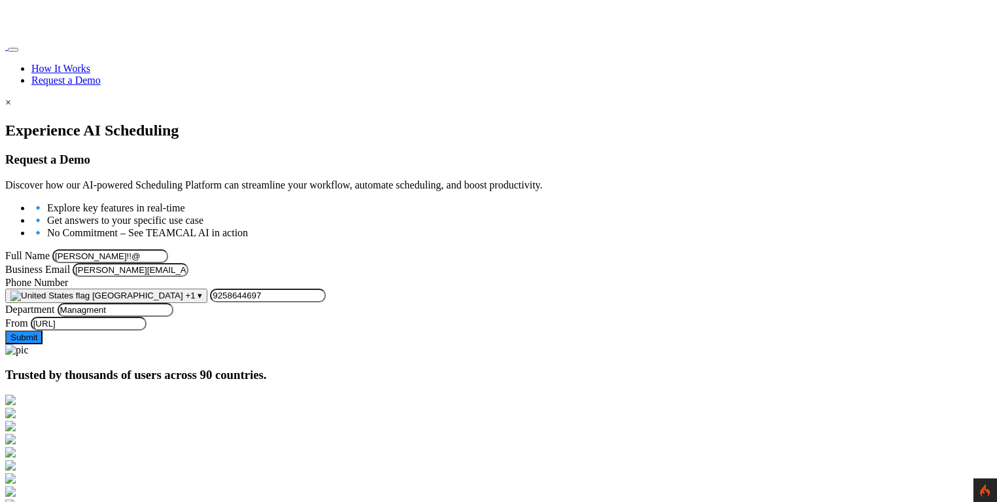
click at [43, 344] on button "Submit" at bounding box center [23, 337] width 37 height 14
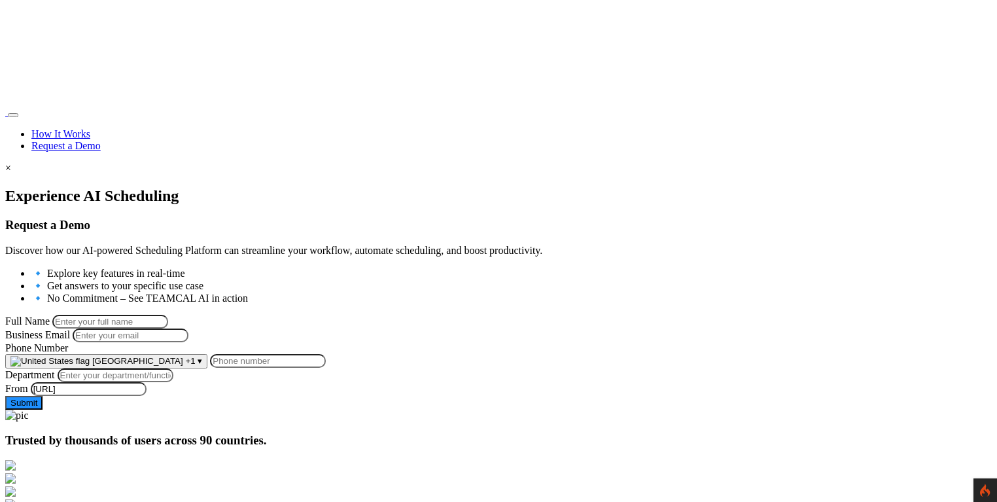
drag, startPoint x: 0, startPoint y: 0, endPoint x: 90, endPoint y: 116, distance: 146.5
click at [92, 187] on div at bounding box center [498, 187] width 987 height 0
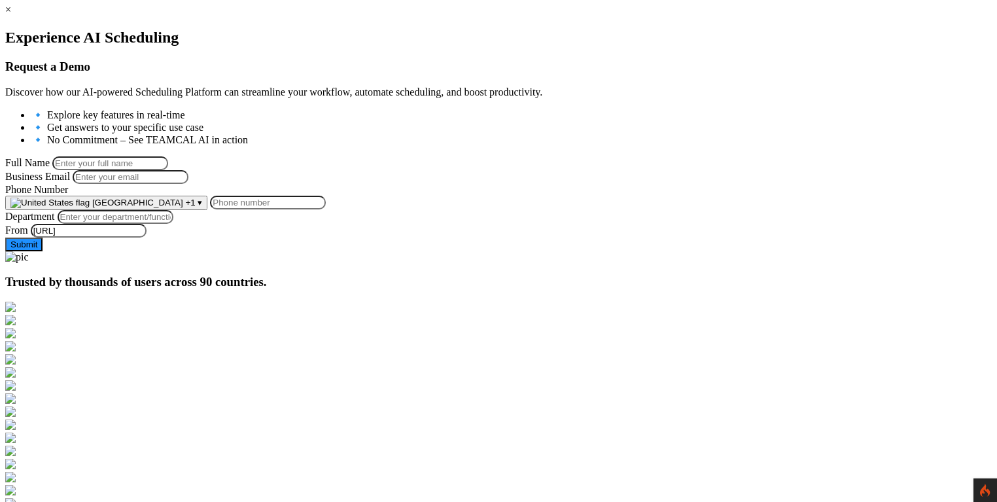
scroll to position [160, 0]
click at [168, 160] on input "Full Name" at bounding box center [110, 162] width 116 height 14
type input "George Burin"
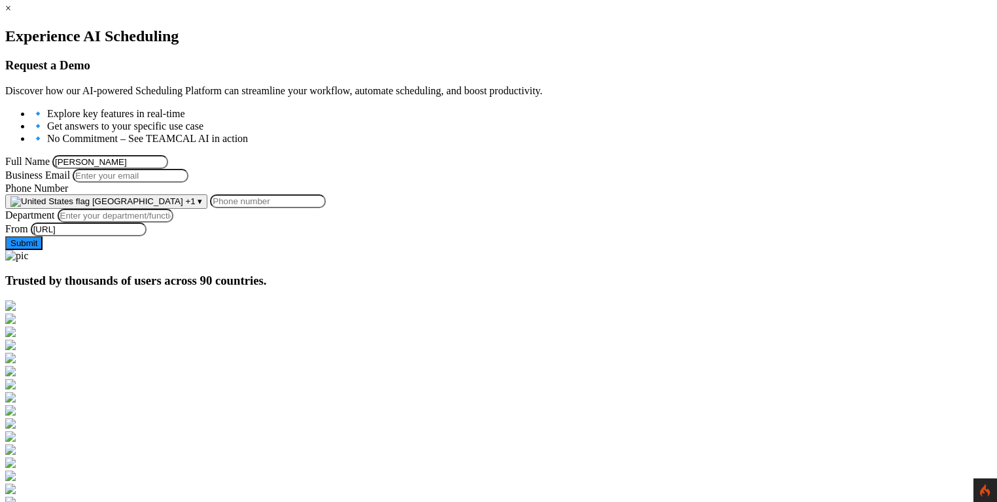
type input "george.burin@comcast.net"
type input "9258644697"
click at [173, 222] on input "Department" at bounding box center [116, 216] width 116 height 14
type input "Managment"
click at [43, 250] on button "Submit" at bounding box center [23, 243] width 37 height 14
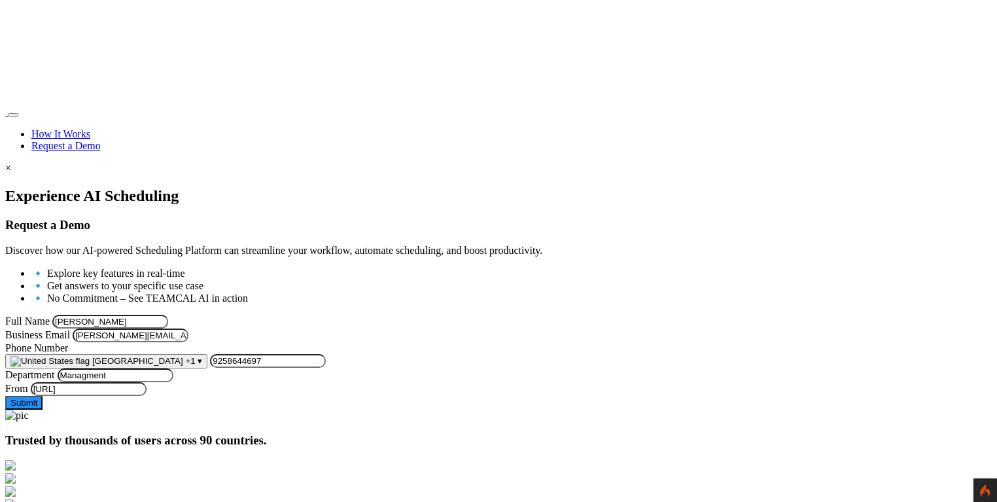
scroll to position [160, 0]
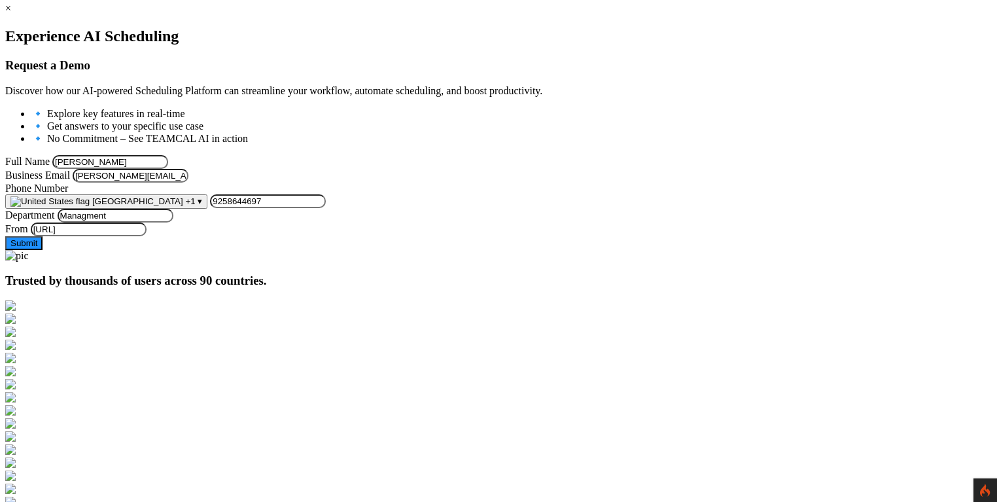
click at [326, 208] on input "9258644697" at bounding box center [268, 201] width 116 height 14
drag, startPoint x: 383, startPoint y: 263, endPoint x: 295, endPoint y: 267, distance: 88.4
click at [295, 209] on div "United States +1 ▾ [GEOGRAPHIC_DATA] +93 [GEOGRAPHIC_DATA] +355 [GEOGRAPHIC_DAT…" at bounding box center [498, 201] width 987 height 14
type input "6666666666"
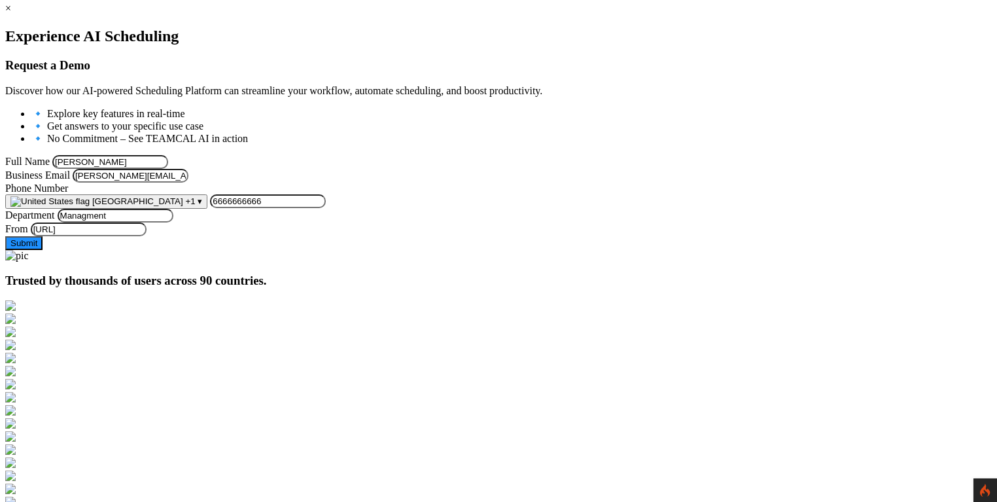
click at [43, 250] on button "Submit" at bounding box center [23, 243] width 37 height 14
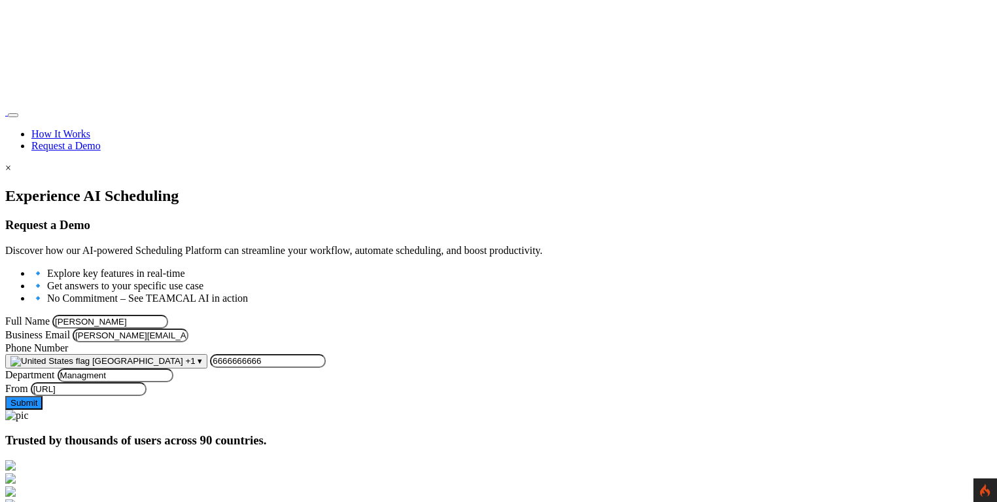
scroll to position [160, 0]
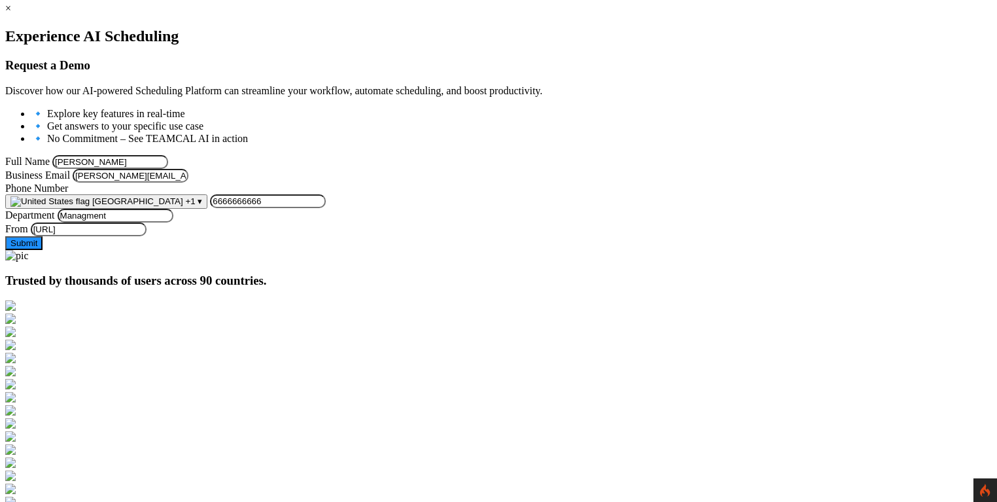
click at [168, 155] on input "[PERSON_NAME]" at bounding box center [110, 162] width 116 height 14
click at [179, 165] on form "Full Name George Burin@@@ Business Email george.burin@comcast.net Phone Number …" at bounding box center [498, 202] width 987 height 95
drag, startPoint x: 255, startPoint y: 358, endPoint x: 248, endPoint y: 356, distance: 6.8
click at [43, 250] on button "Submit" at bounding box center [23, 243] width 37 height 14
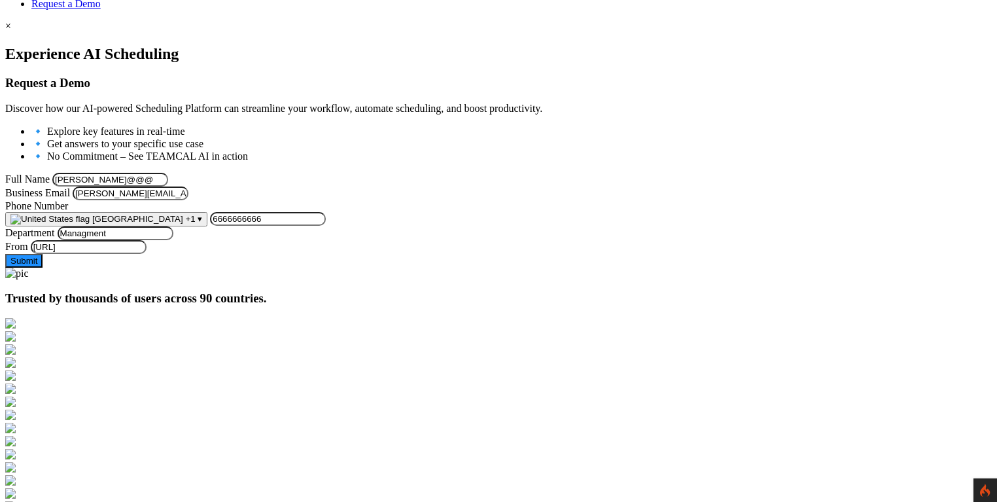
scroll to position [121, 0]
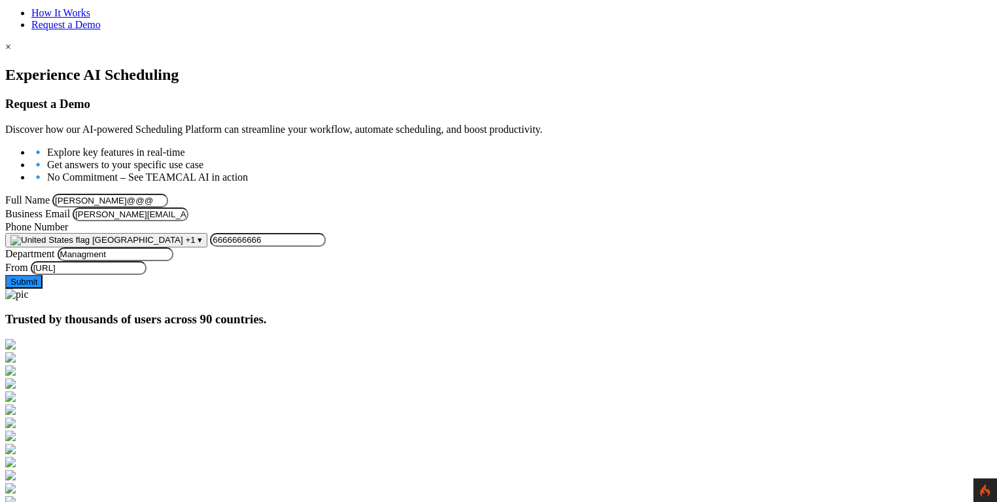
click at [168, 194] on input "George Burin@@@" at bounding box center [110, 201] width 116 height 14
click at [168, 194] on form "Full Name George Burin@@ Business Email george.burin@comcast.net Phone Number U…" at bounding box center [498, 241] width 987 height 95
click at [300, 194] on div "Full Name George Burin@@" at bounding box center [498, 201] width 987 height 14
click at [43, 289] on button "Submit" at bounding box center [23, 282] width 37 height 14
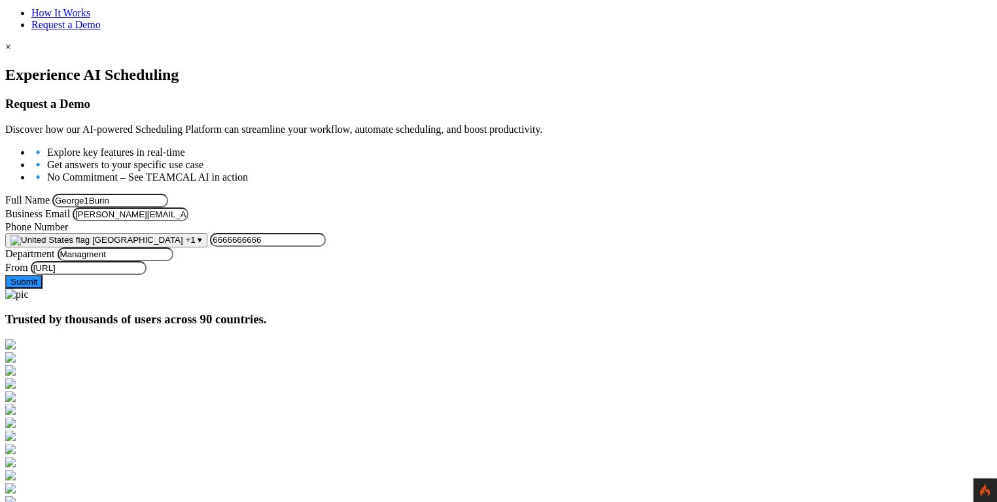
click at [43, 289] on button "Submit" at bounding box center [23, 282] width 37 height 14
type input "George.Burin"
click at [43, 289] on button "Submit" at bounding box center [23, 282] width 37 height 14
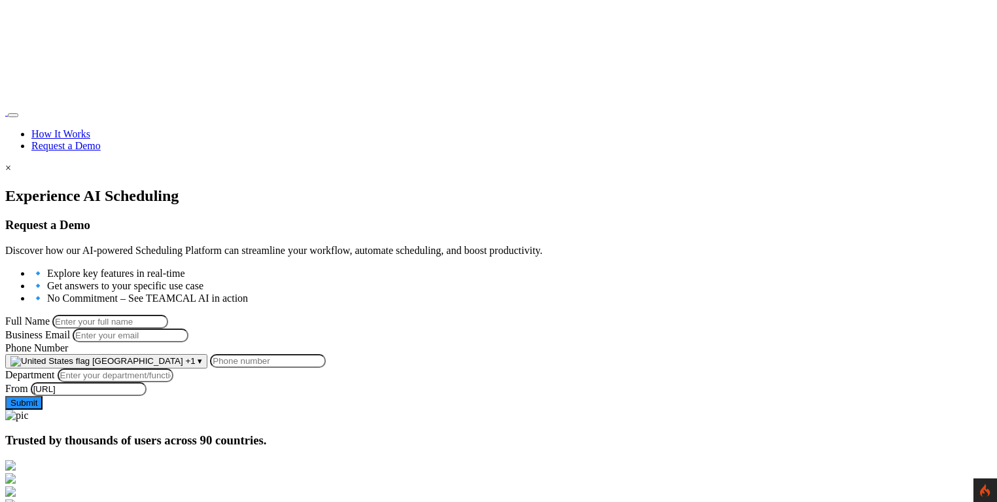
scroll to position [121, 0]
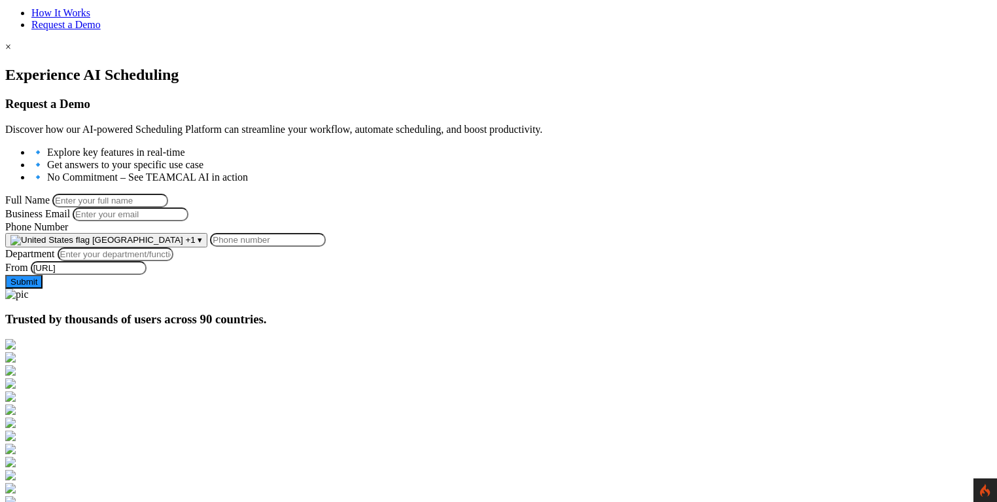
click at [168, 194] on input "Full Name" at bounding box center [110, 201] width 116 height 14
type input "[PERSON_NAME]"
type input "[PERSON_NAME][EMAIL_ADDRESS][PERSON_NAME][DOMAIN_NAME]"
type input "9258644697"
click at [173, 261] on input "Department" at bounding box center [116, 254] width 116 height 14
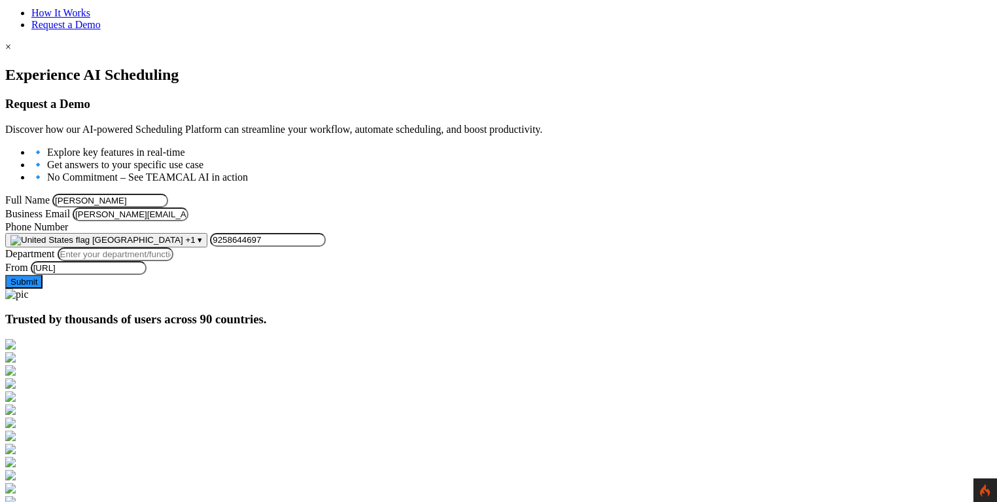
type input "Managment"
click at [168, 194] on input "[PERSON_NAME]" at bounding box center [110, 201] width 116 height 14
type input "[PERSON_NAME]"
click at [43, 289] on button "Submit" at bounding box center [23, 282] width 37 height 14
click at [466, 194] on form "Full Name George-Burin Business Email george.burin@comcast.net Phone Number Uni…" at bounding box center [498, 241] width 987 height 95
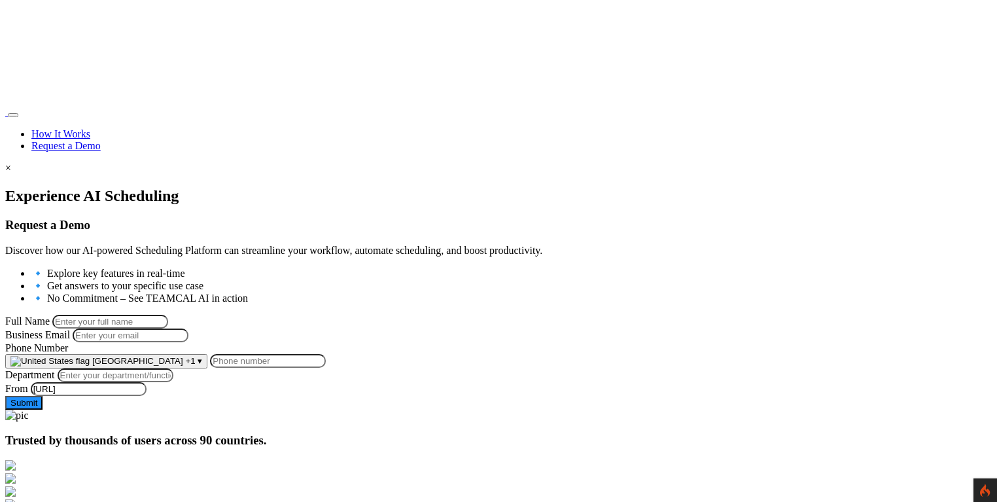
scroll to position [121, 0]
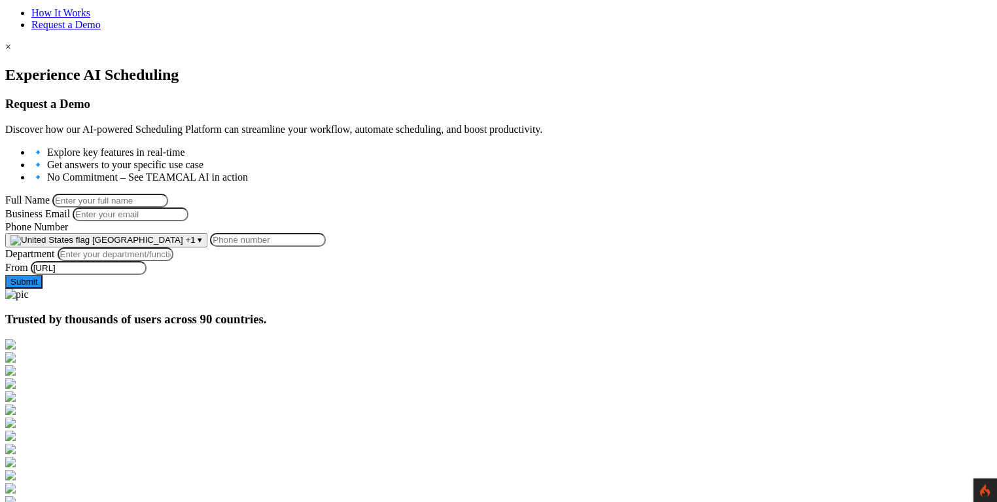
click at [168, 194] on input "Full Name" at bounding box center [110, 201] width 116 height 14
type input "George Burin"
type input "george.burin@comcast.net"
type input "9258644697"
click at [173, 261] on input "Department" at bounding box center [116, 254] width 116 height 14
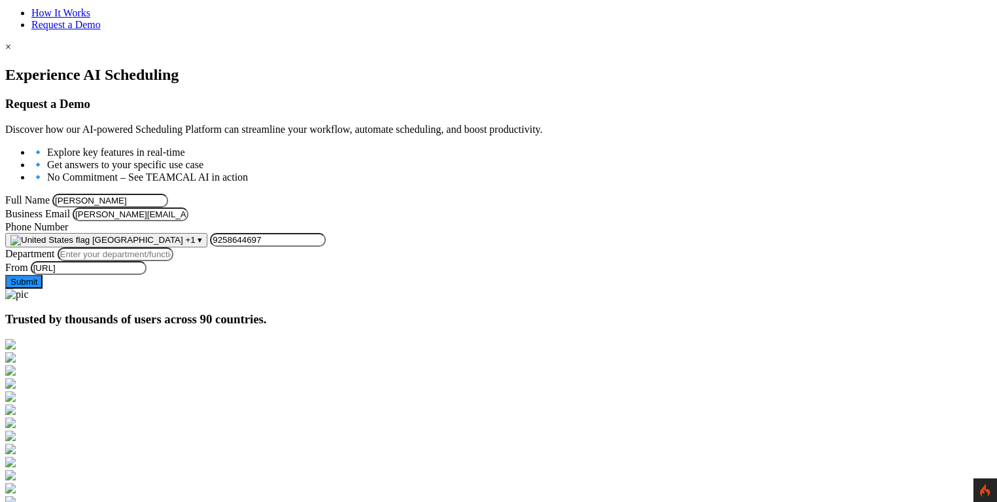
type input "Managment"
click at [168, 194] on input "[PERSON_NAME]" at bounding box center [110, 201] width 116 height 14
click at [43, 289] on button "Submit" at bounding box center [23, 282] width 37 height 14
click at [326, 247] on input "9258644697" at bounding box center [268, 240] width 116 height 14
click at [145, 275] on div "Experience AI Scheduling Request a Demo Discover how our AI-powered Scheduling …" at bounding box center [498, 177] width 987 height 222
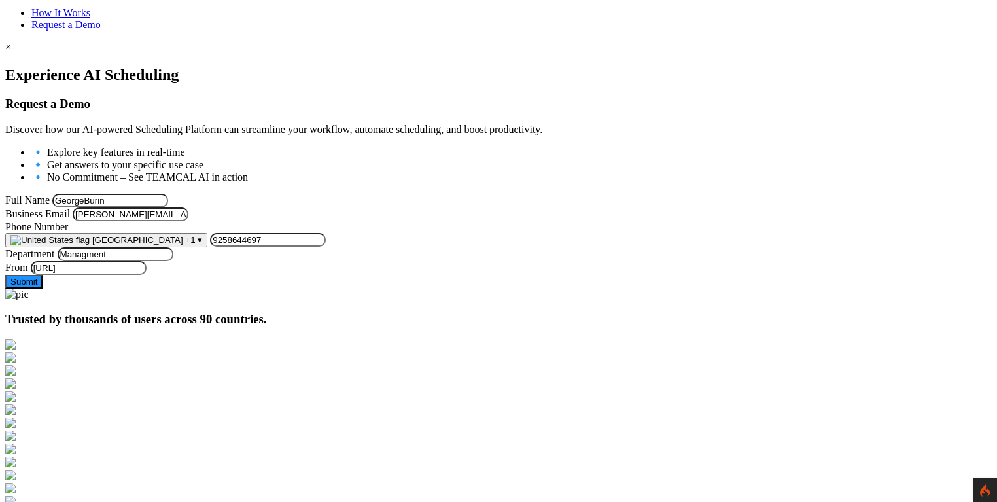
click at [168, 194] on input "GeorgeBurin" at bounding box center [110, 201] width 116 height 14
type input "GeorgeBurin1"
click at [43, 289] on button "Submit" at bounding box center [23, 282] width 37 height 14
click at [110, 66] on div at bounding box center [498, 66] width 987 height 0
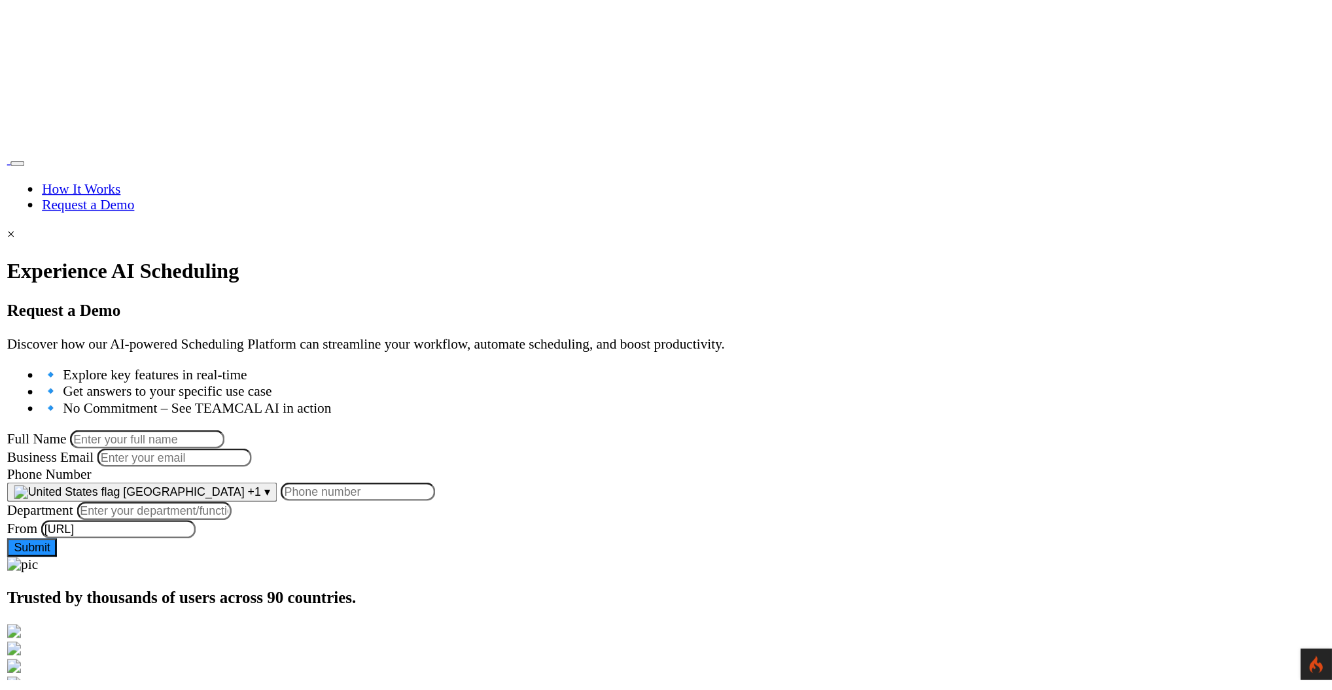
scroll to position [121, 0]
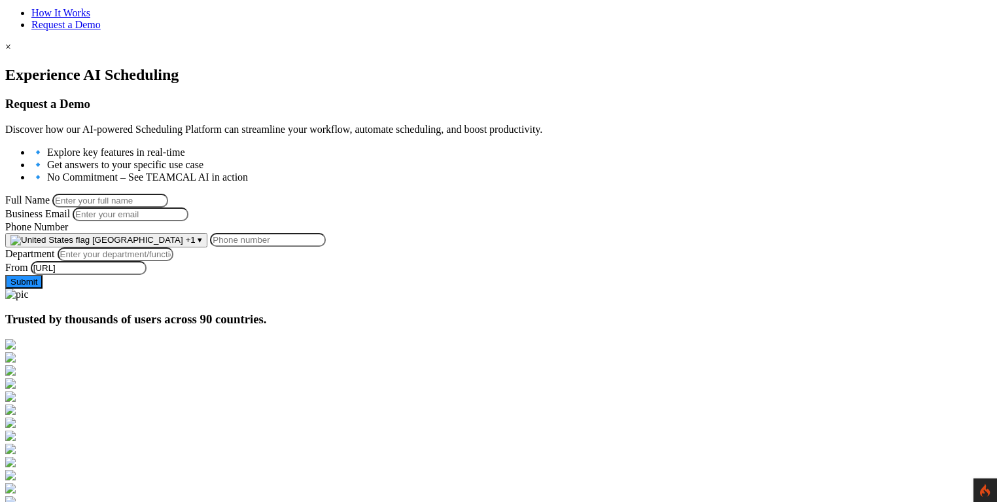
click at [326, 247] on input "Phone Number" at bounding box center [268, 240] width 116 height 14
click at [126, 66] on div at bounding box center [498, 66] width 987 height 0
click at [188, 221] on input "Business Email" at bounding box center [131, 214] width 116 height 14
click at [106, 66] on div at bounding box center [498, 66] width 987 height 0
click at [168, 194] on input "Full Name" at bounding box center [110, 201] width 116 height 14
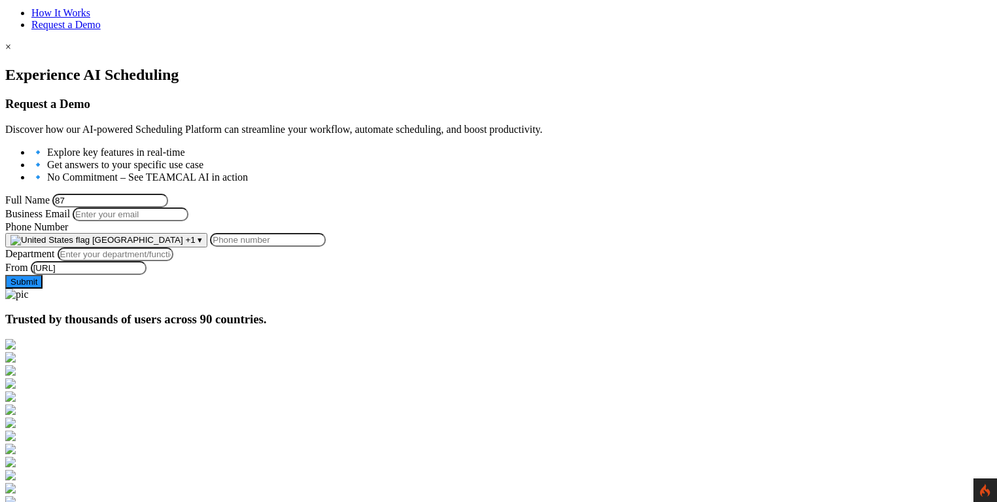
type input "8"
type input "@"
click at [326, 247] on input "Phone Number" at bounding box center [268, 240] width 116 height 14
click at [101, 66] on div at bounding box center [498, 66] width 987 height 0
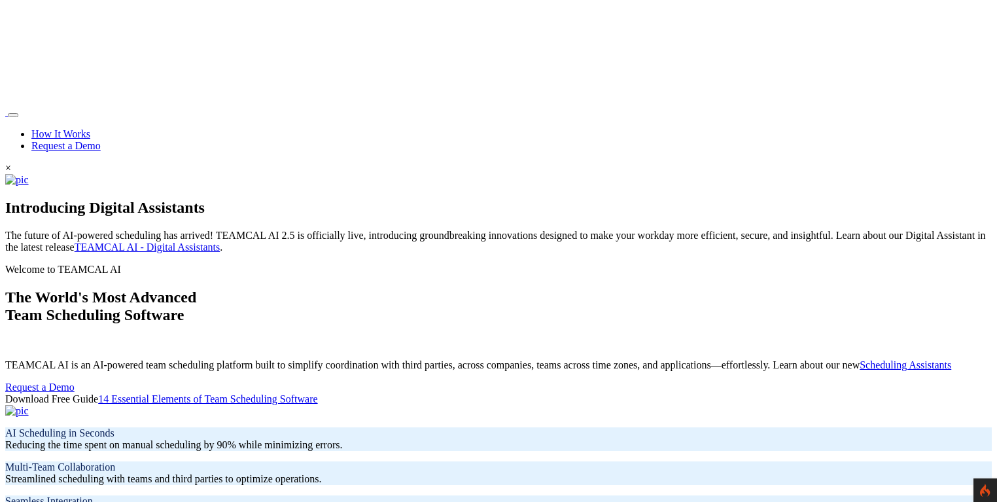
click at [101, 140] on link "Request a Demo" at bounding box center [65, 145] width 69 height 11
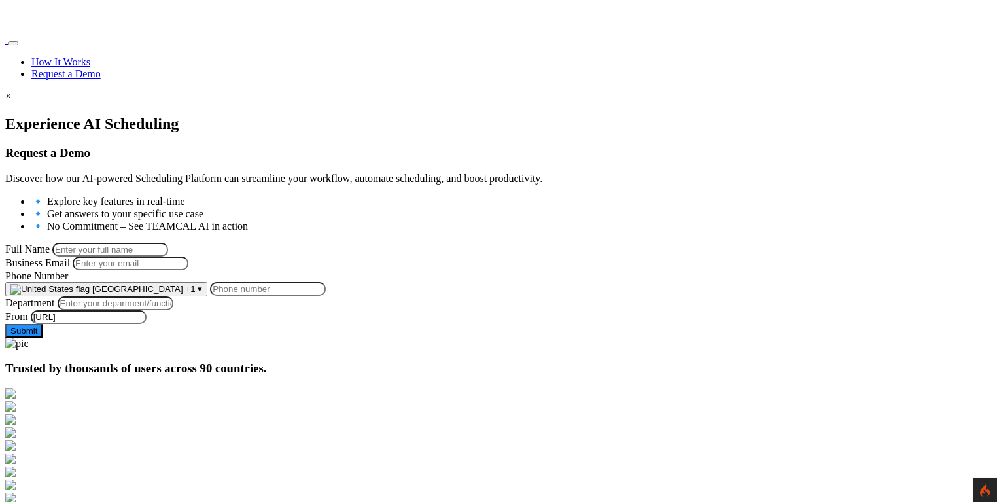
scroll to position [74, 0]
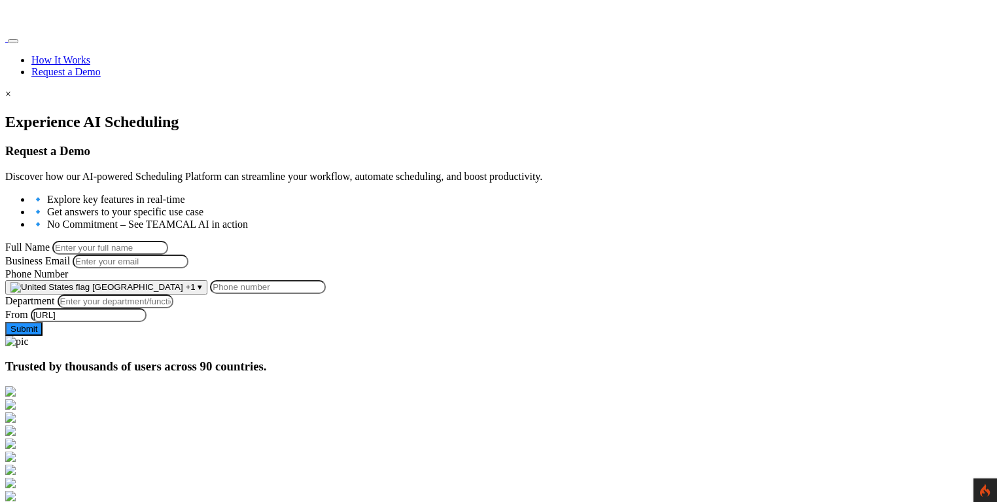
click at [168, 241] on input "Full Name" at bounding box center [110, 248] width 116 height 14
type input "[PERSON_NAME]"
type input "[PERSON_NAME][EMAIL_ADDRESS][PERSON_NAME][DOMAIN_NAME]"
type input "9258644697"
click at [173, 308] on input "Department" at bounding box center [116, 301] width 116 height 14
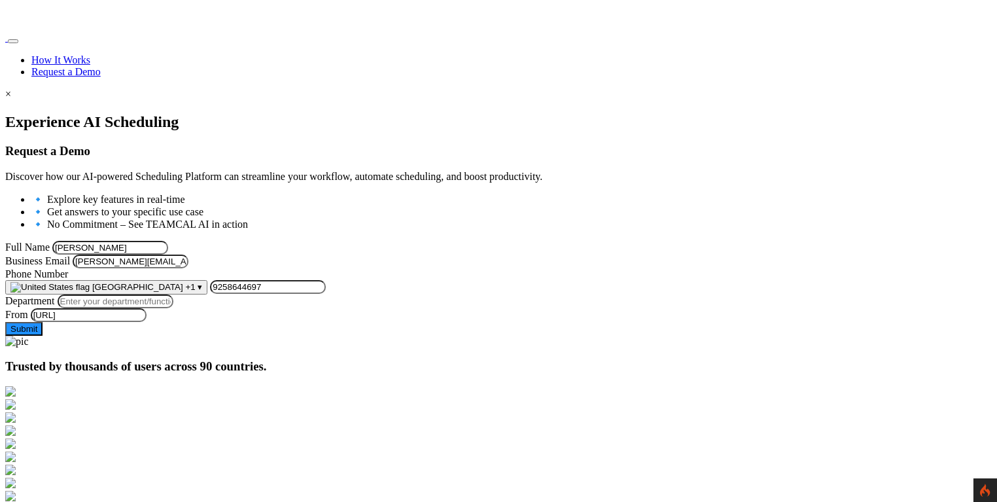
type input "Managment"
click at [188, 268] on input "[PERSON_NAME][EMAIL_ADDRESS][PERSON_NAME][DOMAIN_NAME]" at bounding box center [131, 262] width 116 height 14
click at [168, 243] on input "[PERSON_NAME]" at bounding box center [110, 248] width 116 height 14
type input "[PERSON_NAME]@@@"
click at [101, 113] on div at bounding box center [498, 113] width 987 height 0
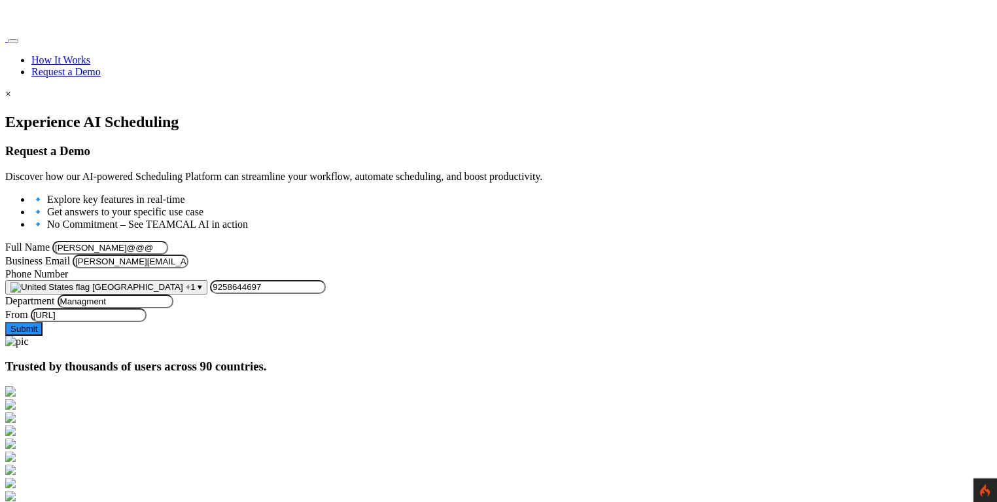
click at [43, 336] on button "Submit" at bounding box center [23, 329] width 37 height 14
click at [139, 257] on div "Experience AI Scheduling Request a Demo Discover how our AI-powered Scheduling …" at bounding box center [498, 224] width 987 height 222
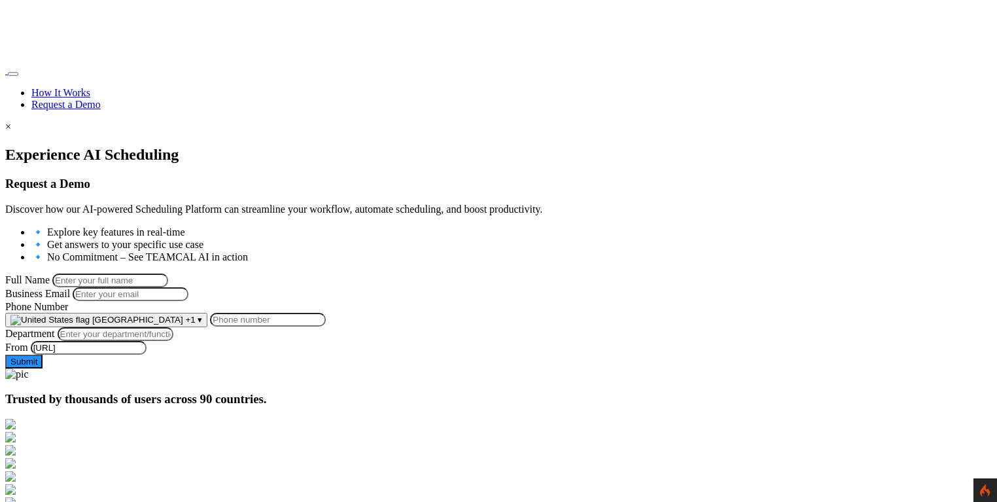
scroll to position [90, 0]
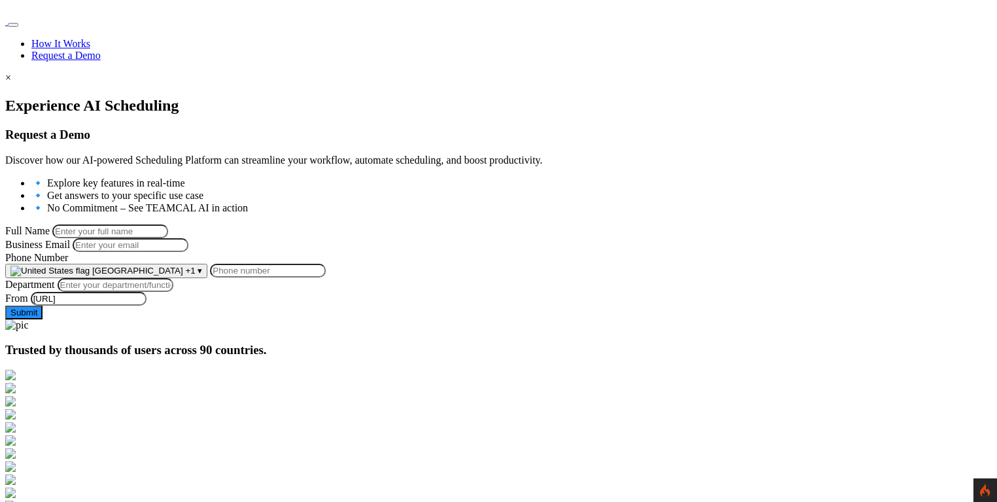
click at [168, 224] on input "Full Name" at bounding box center [110, 231] width 116 height 14
type input "[PERSON_NAME]"
type input "[PERSON_NAME][EMAIL_ADDRESS][PERSON_NAME][DOMAIN_NAME]"
type input "9258644697"
click at [173, 292] on input "Department" at bounding box center [116, 285] width 116 height 14
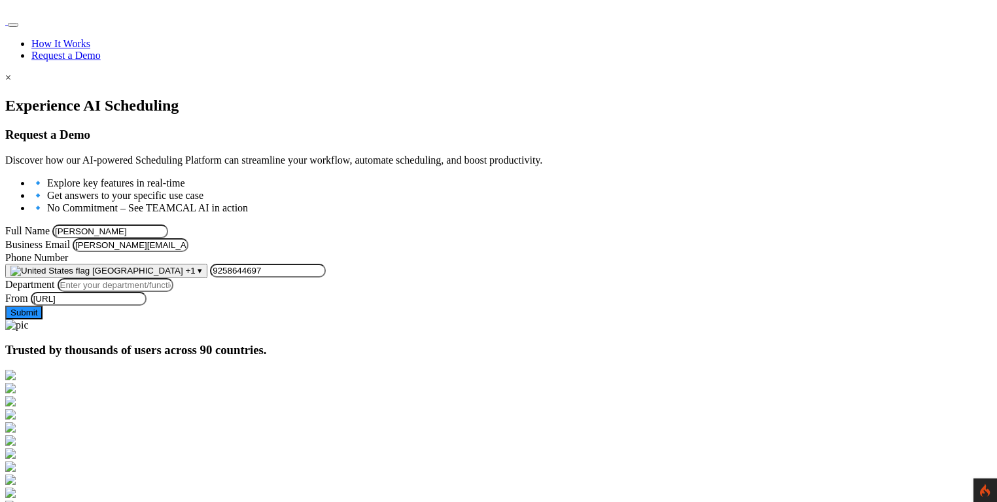
type input "Managment"
click at [168, 224] on input "[PERSON_NAME]" at bounding box center [110, 231] width 116 height 14
type input "[PERSON_NAME]@@@"
click at [102, 97] on div at bounding box center [498, 97] width 987 height 0
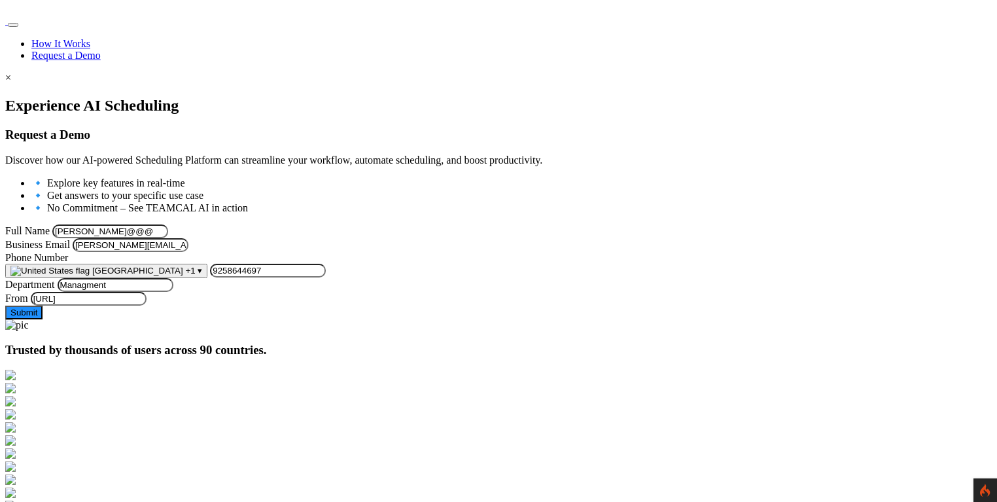
click at [43, 319] on button "Submit" at bounding box center [23, 313] width 37 height 14
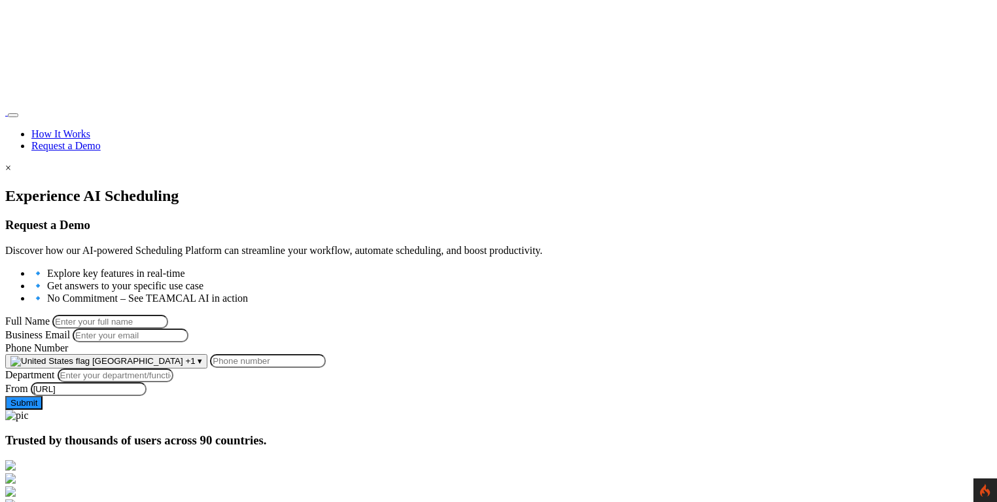
scroll to position [90, 0]
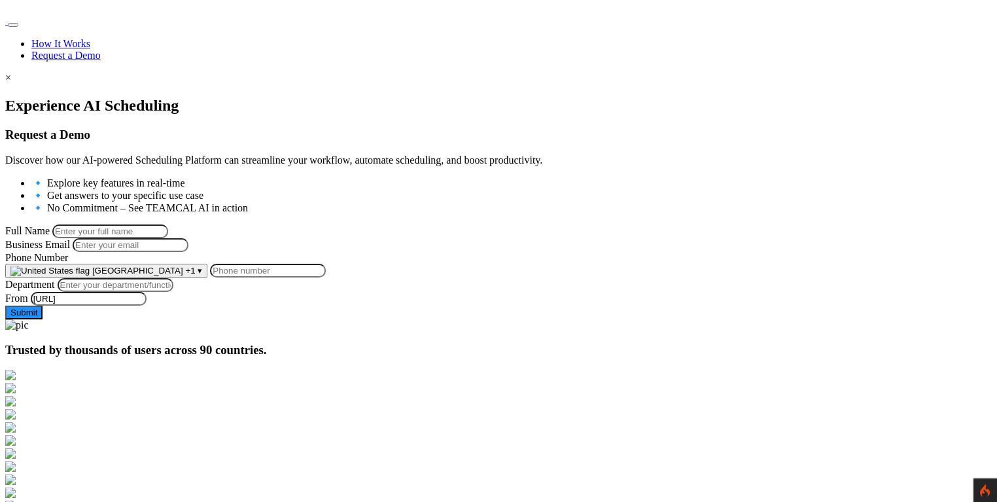
click at [168, 228] on input "Full Name" at bounding box center [110, 231] width 116 height 14
type input "George Burin"
type input "[PERSON_NAME][EMAIL_ADDRESS][PERSON_NAME][DOMAIN_NAME]"
type input "9258644697"
click at [173, 292] on input "Department" at bounding box center [116, 285] width 116 height 14
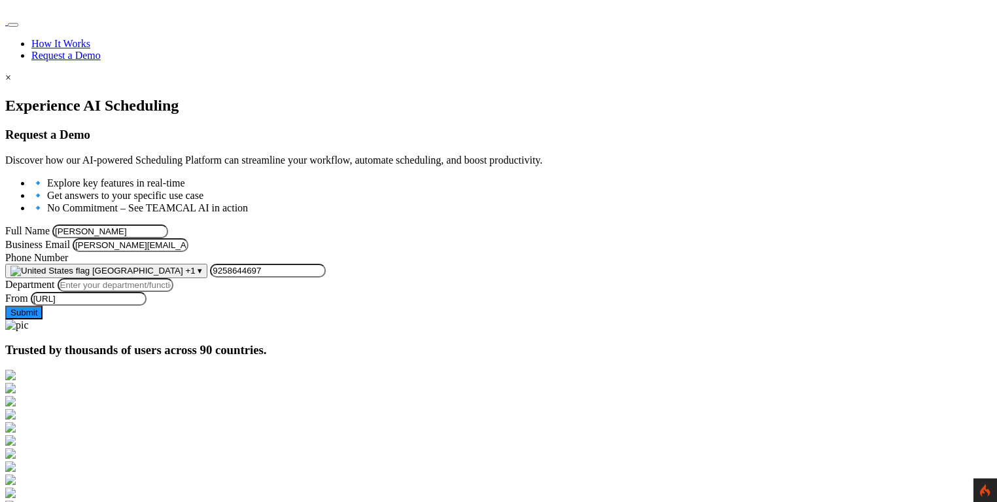
type input "Managment"
click at [168, 224] on input "[PERSON_NAME]" at bounding box center [110, 231] width 116 height 14
type input "George Burin123"
click at [43, 319] on button "Submit" at bounding box center [23, 313] width 37 height 14
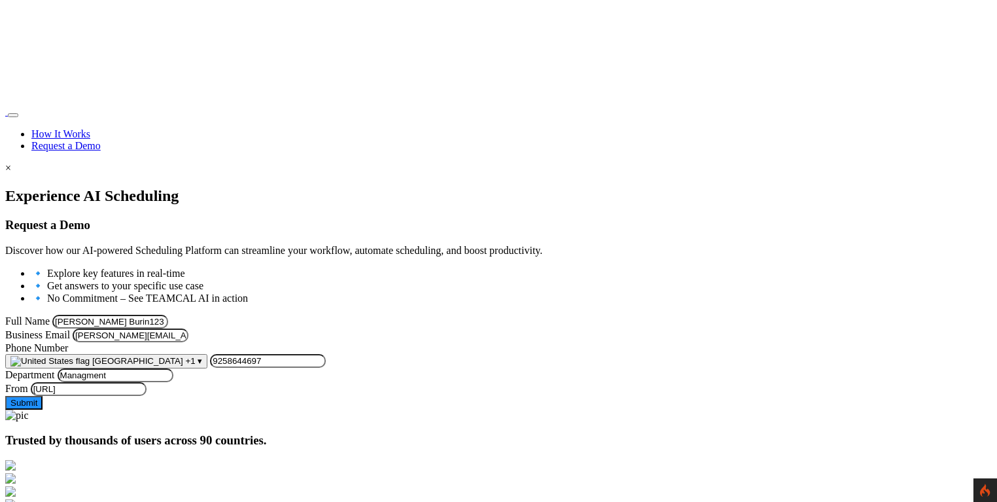
scroll to position [90, 0]
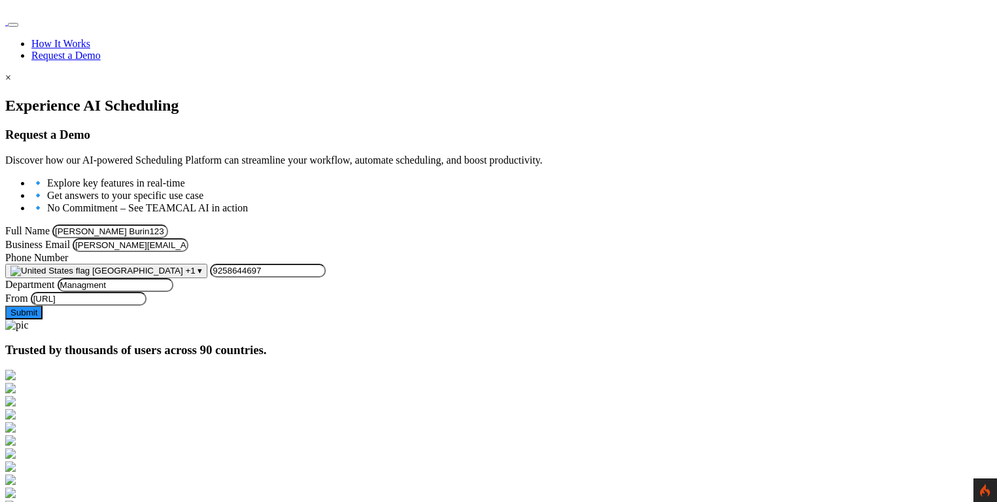
click at [168, 226] on input "[PERSON_NAME] Burin123" at bounding box center [110, 231] width 116 height 14
type input "George Burin@"
drag, startPoint x: 139, startPoint y: 270, endPoint x: 236, endPoint y: 380, distance: 146.5
click at [137, 271] on div "Experience AI Scheduling Request a Demo Discover how our AI-powered Scheduling …" at bounding box center [498, 214] width 987 height 234
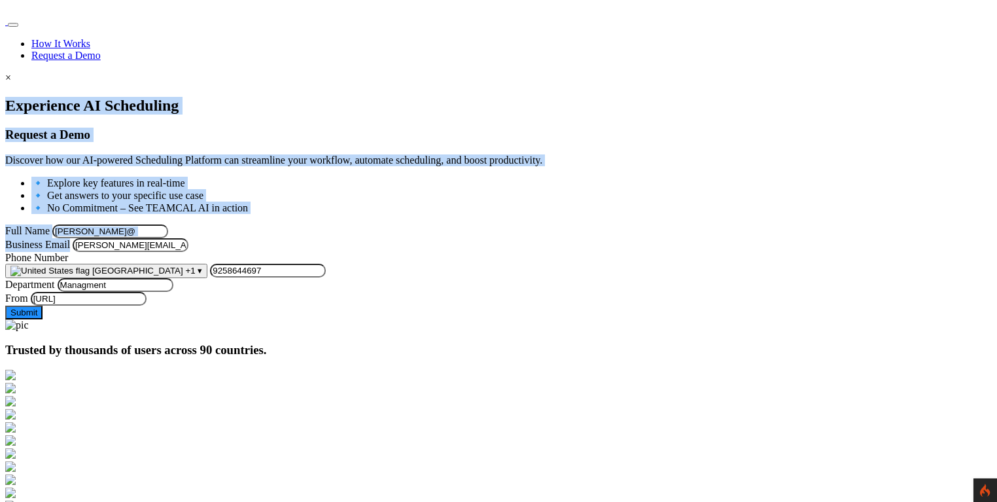
click at [148, 319] on form "Full Name George Burin@ Business Email george.burin@comcast.net Phone Number Un…" at bounding box center [498, 271] width 987 height 95
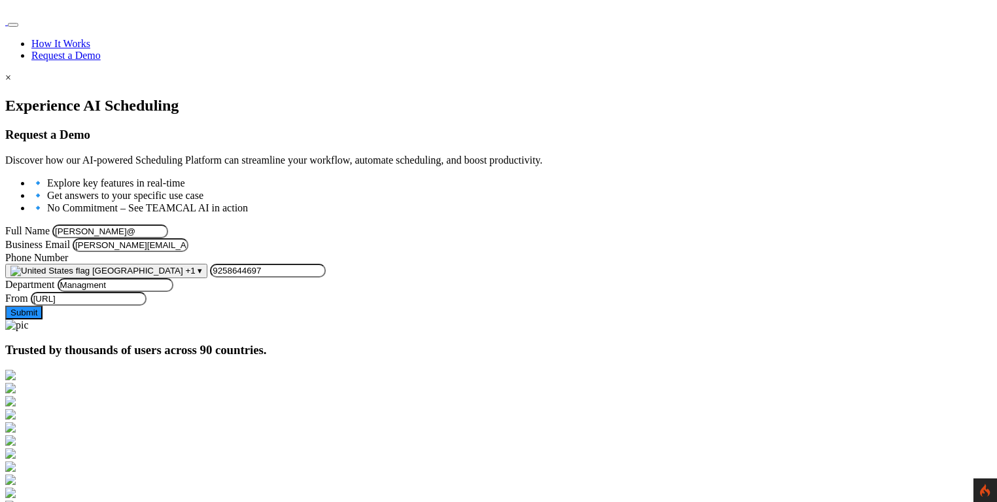
click at [43, 319] on button "Submit" at bounding box center [23, 313] width 37 height 14
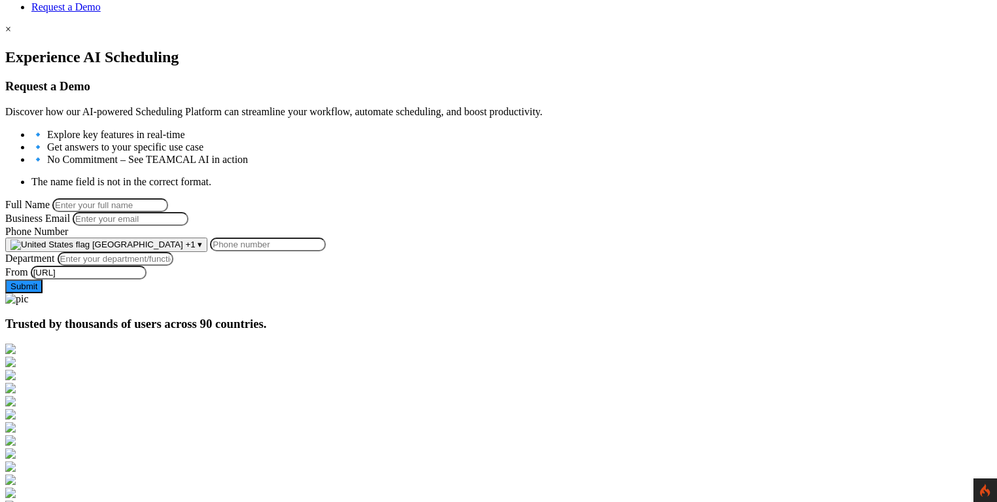
scroll to position [152, 0]
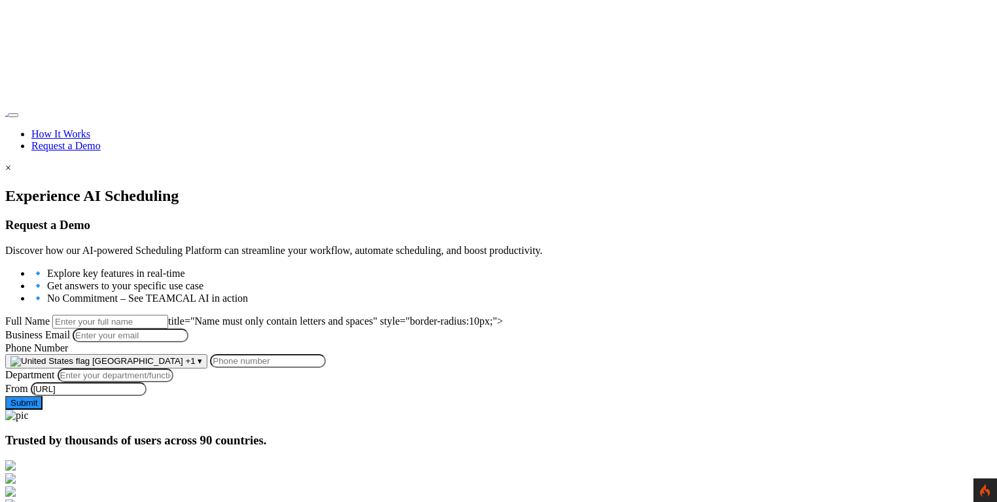
scroll to position [152, 0]
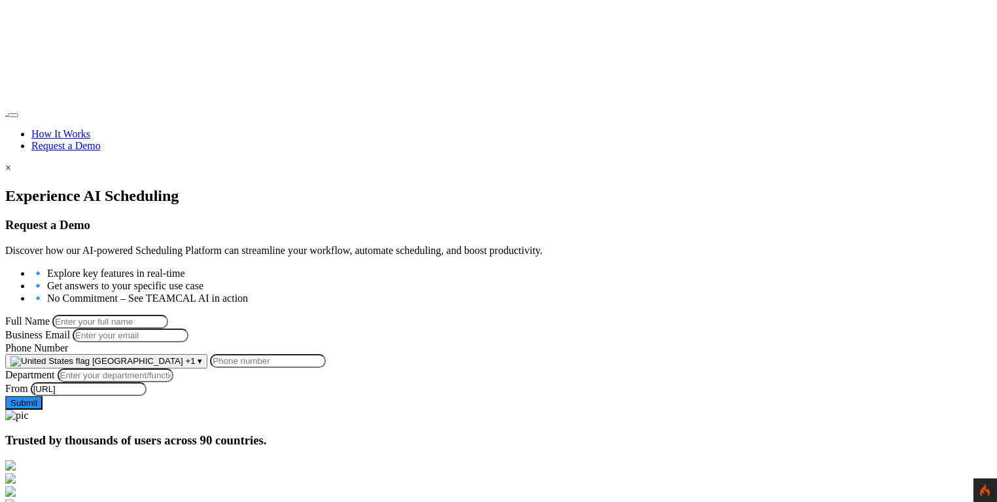
scroll to position [152, 0]
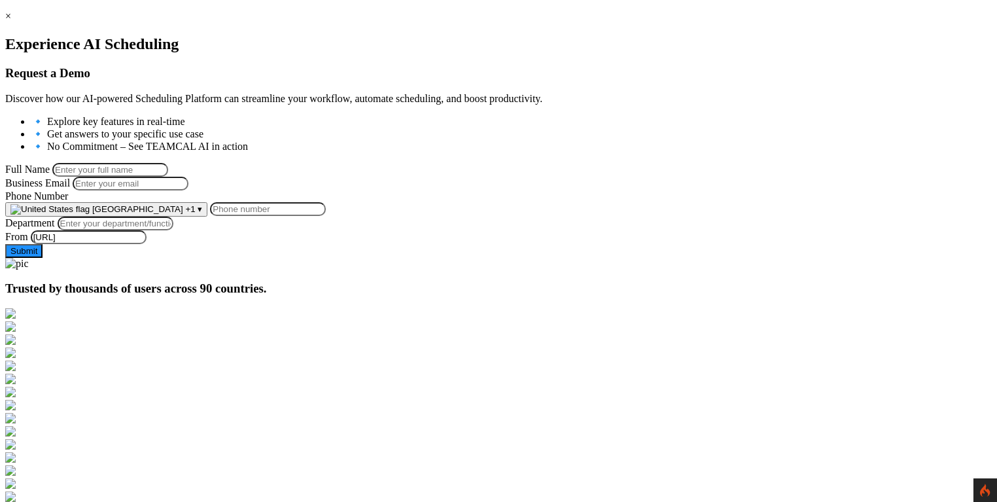
click at [168, 163] on input "Full Name" at bounding box center [110, 170] width 116 height 14
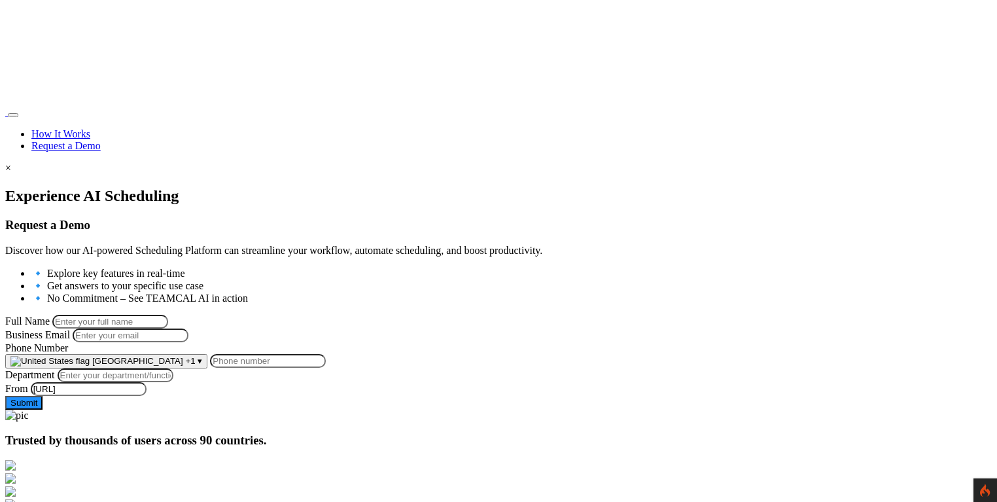
scroll to position [65, 0]
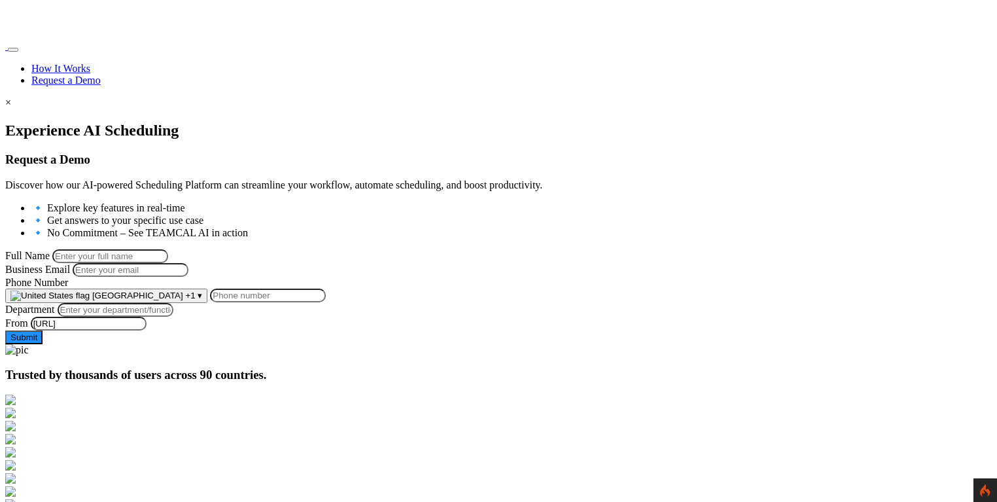
click at [120, 122] on div at bounding box center [498, 122] width 987 height 0
click at [168, 250] on input "Full Name" at bounding box center [110, 256] width 116 height 14
type input "[PERSON_NAME]"
type input "[PERSON_NAME][EMAIL_ADDRESS][PERSON_NAME][DOMAIN_NAME]"
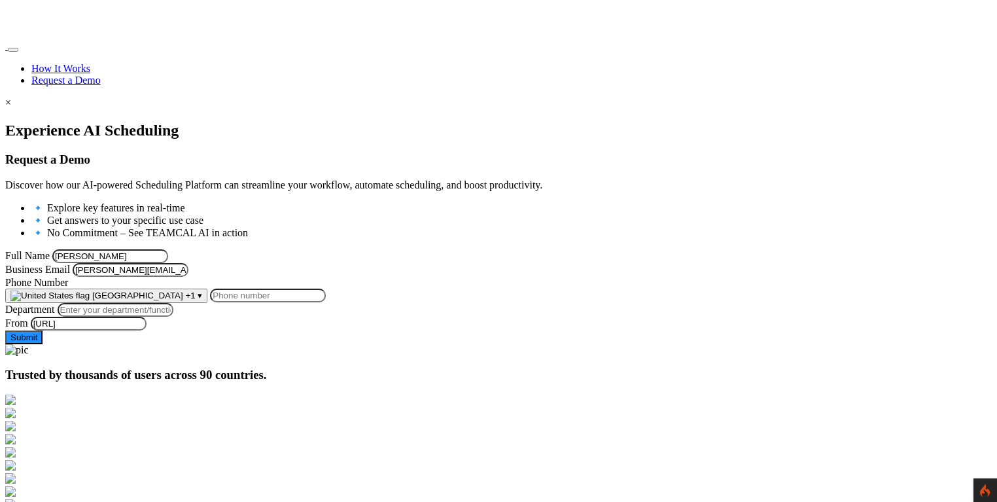
type input "9258644697"
click at [173, 317] on input "Department" at bounding box center [116, 310] width 116 height 14
type input "Managment"
click at [168, 254] on input "[PERSON_NAME]" at bounding box center [110, 256] width 116 height 14
type input "George Burin!!!@@@-"
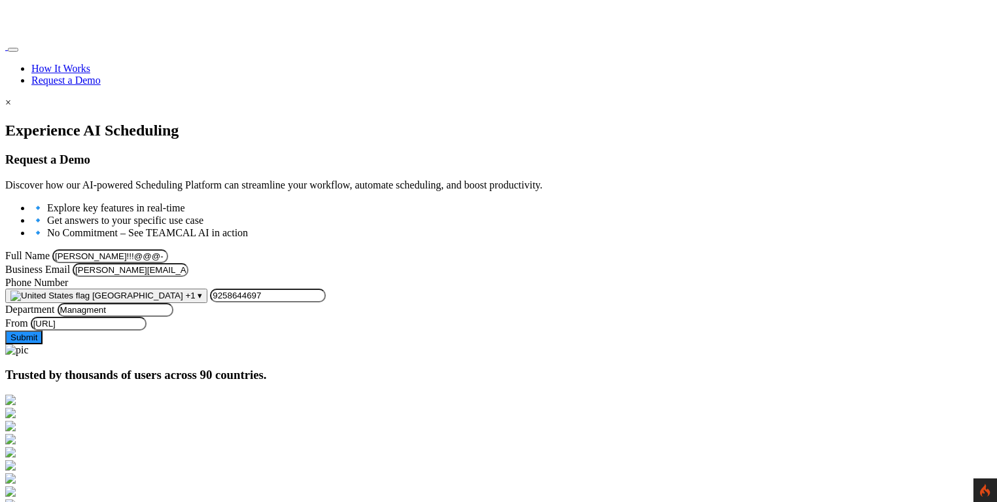
click at [141, 267] on div "Experience AI Scheduling Request a Demo Discover how our AI-powered Scheduling …" at bounding box center [498, 233] width 987 height 222
click at [43, 344] on button "Submit" at bounding box center [23, 337] width 37 height 14
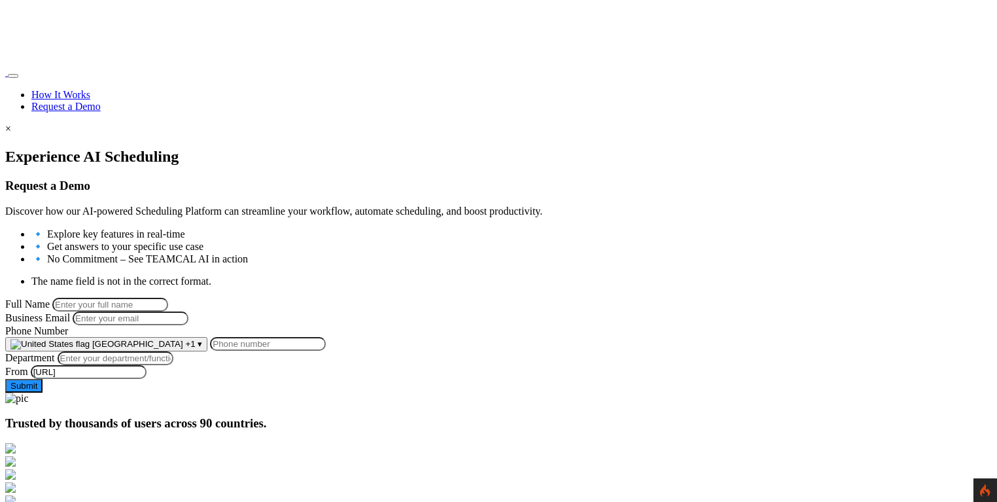
scroll to position [89, 0]
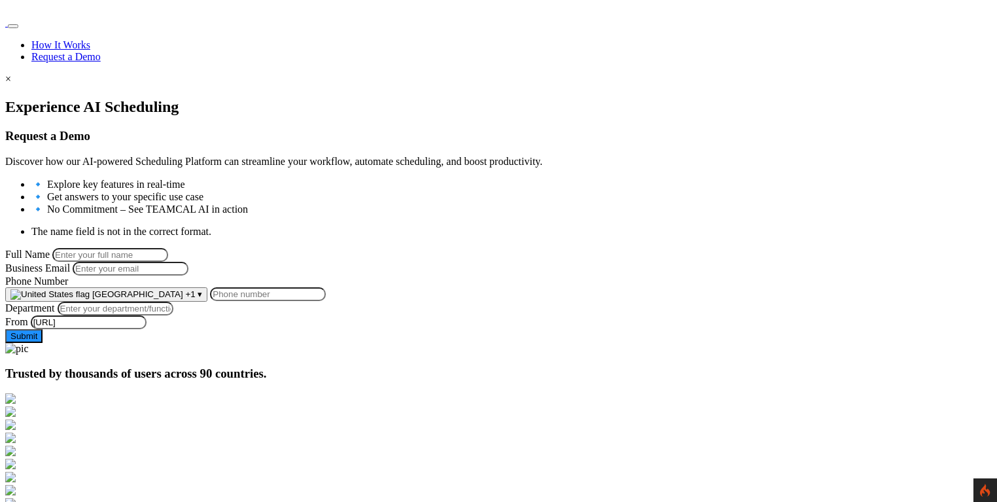
drag, startPoint x: 69, startPoint y: 98, endPoint x: 66, endPoint y: 80, distance: 17.9
click at [67, 98] on div at bounding box center [498, 98] width 987 height 0
click at [63, 98] on section "Experience AI Scheduling Request a Demo Discover how our AI-powered Scheduling …" at bounding box center [498, 226] width 987 height 257
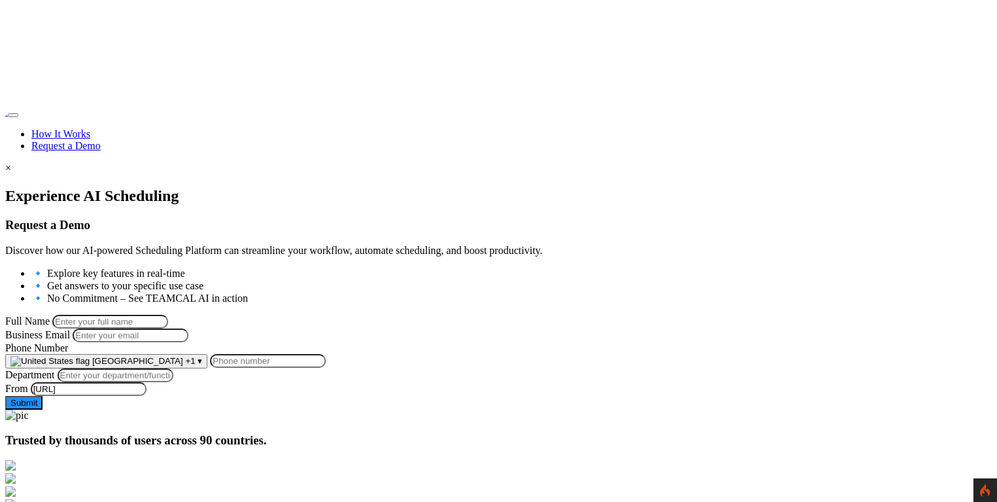
scroll to position [89, 0]
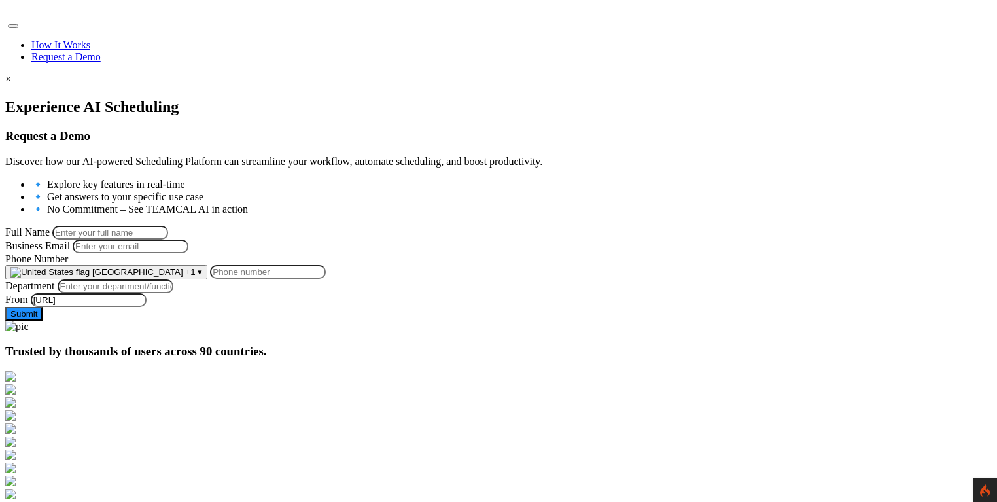
click at [168, 226] on input "Full Name" at bounding box center [110, 233] width 116 height 14
type input "[PERSON_NAME]"
type input "[PERSON_NAME][EMAIL_ADDRESS][PERSON_NAME][DOMAIN_NAME]"
type input "9258644697"
click at [173, 293] on input "Department" at bounding box center [116, 286] width 116 height 14
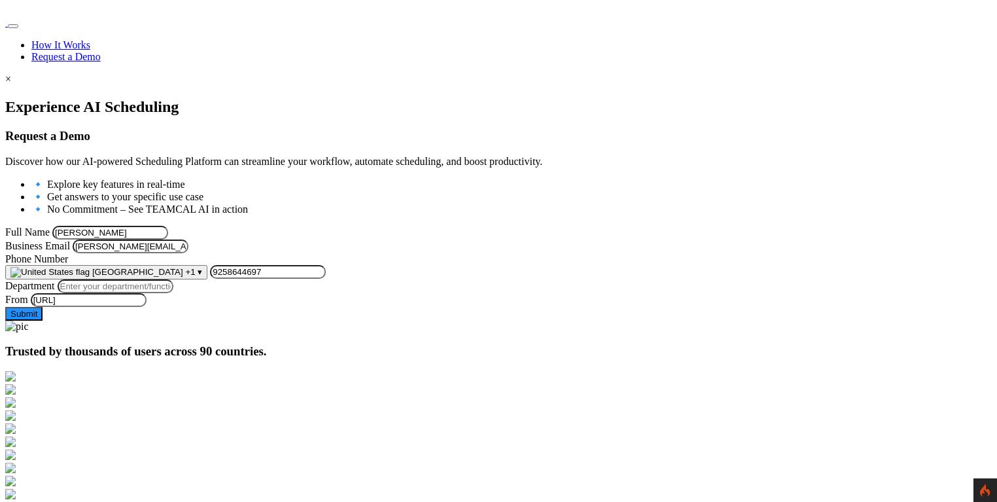
type input "Managment"
click at [168, 226] on input "[PERSON_NAME]" at bounding box center [110, 233] width 116 height 14
type input "George Burin!!!@@@"
click at [143, 255] on div "Experience AI Scheduling Request a Demo Discover how our AI-powered Scheduling …" at bounding box center [498, 209] width 987 height 222
click at [43, 321] on button "Submit" at bounding box center [23, 314] width 37 height 14
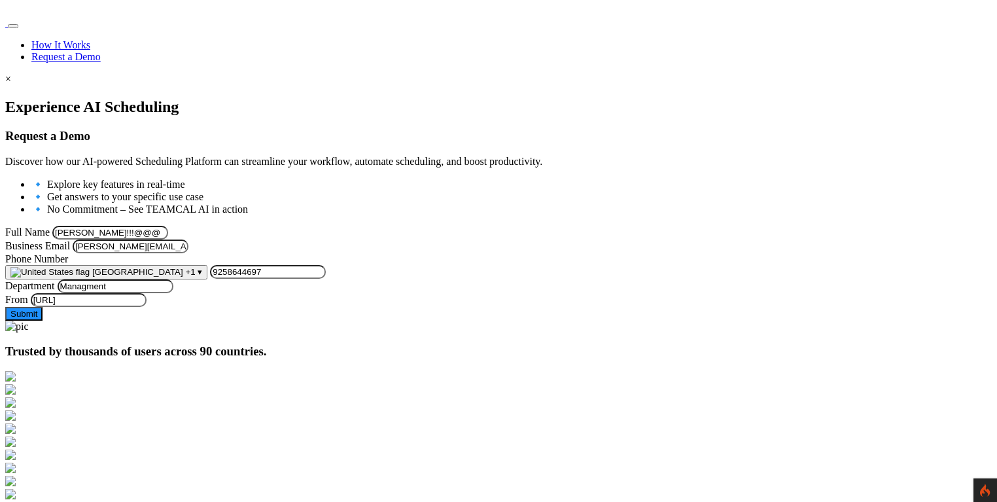
click at [133, 98] on div at bounding box center [498, 98] width 987 height 0
click at [86, 98] on div at bounding box center [498, 98] width 987 height 0
click at [98, 98] on div at bounding box center [498, 98] width 987 height 0
click at [107, 98] on div at bounding box center [498, 98] width 987 height 0
click at [74, 98] on div at bounding box center [498, 98] width 987 height 0
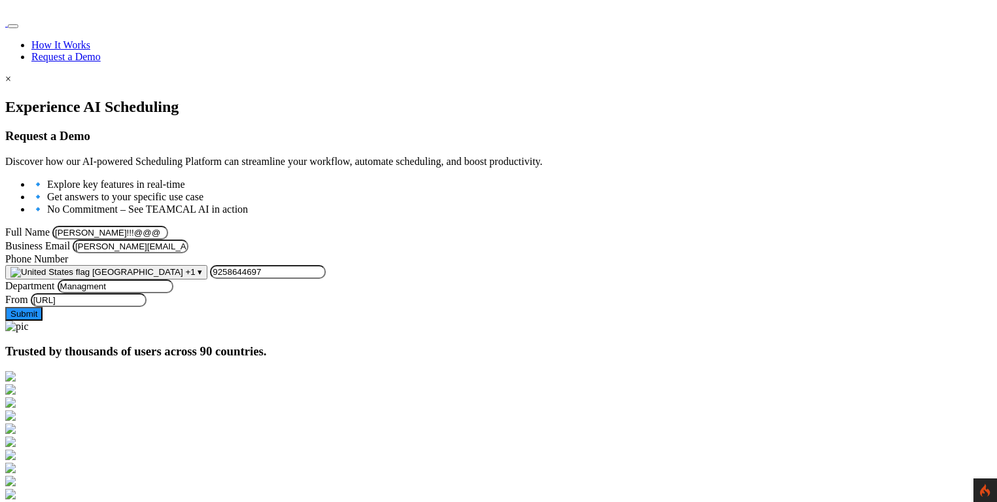
click at [90, 98] on div at bounding box center [498, 98] width 987 height 0
click at [58, 140] on section "Experience AI Scheduling Request a Demo Discover how our AI-powered Scheduling …" at bounding box center [498, 215] width 987 height 234
click at [539, 321] on div at bounding box center [498, 321] width 987 height 0
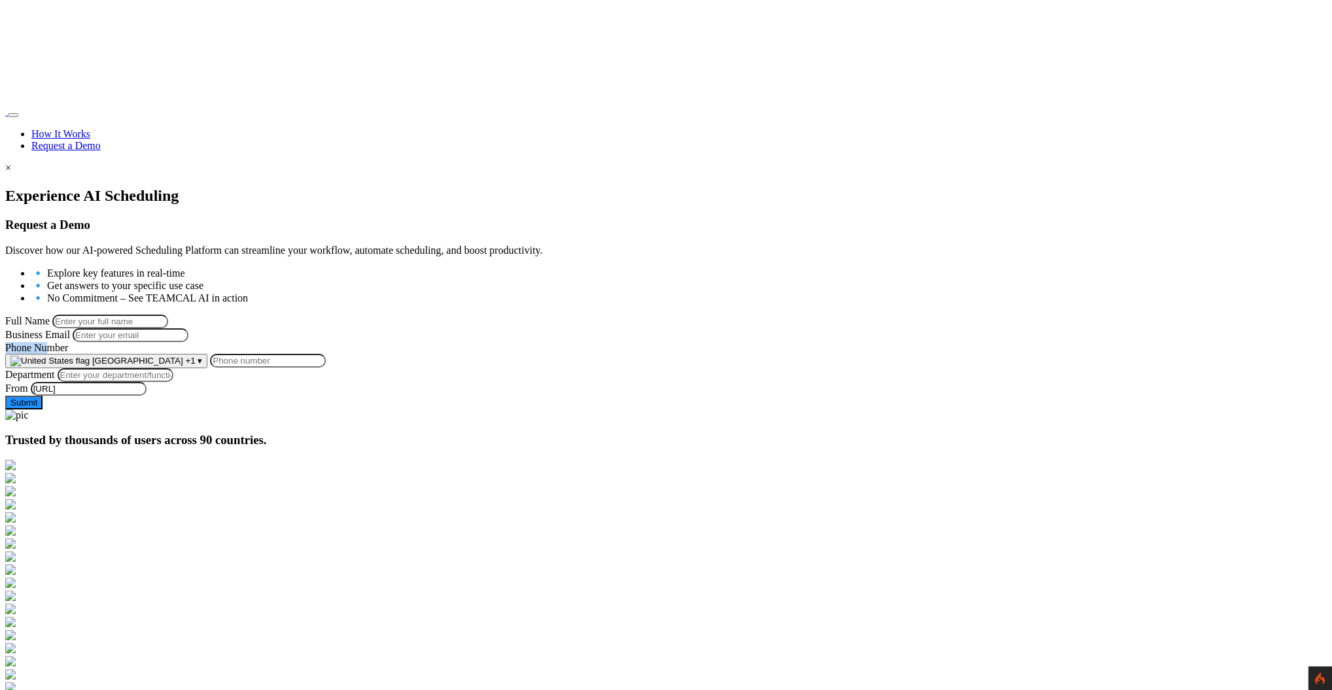
drag, startPoint x: 345, startPoint y: 393, endPoint x: 444, endPoint y: 398, distance: 98.9
click at [68, 353] on label "Phone Number" at bounding box center [36, 347] width 63 height 11
click at [444, 368] on div "Phone Number [GEOGRAPHIC_DATA] +1 ▾ [GEOGRAPHIC_DATA] +93 [GEOGRAPHIC_DATA] +35…" at bounding box center [666, 355] width 1322 height 26
click at [183, 366] on span "[GEOGRAPHIC_DATA]" at bounding box center [137, 361] width 91 height 10
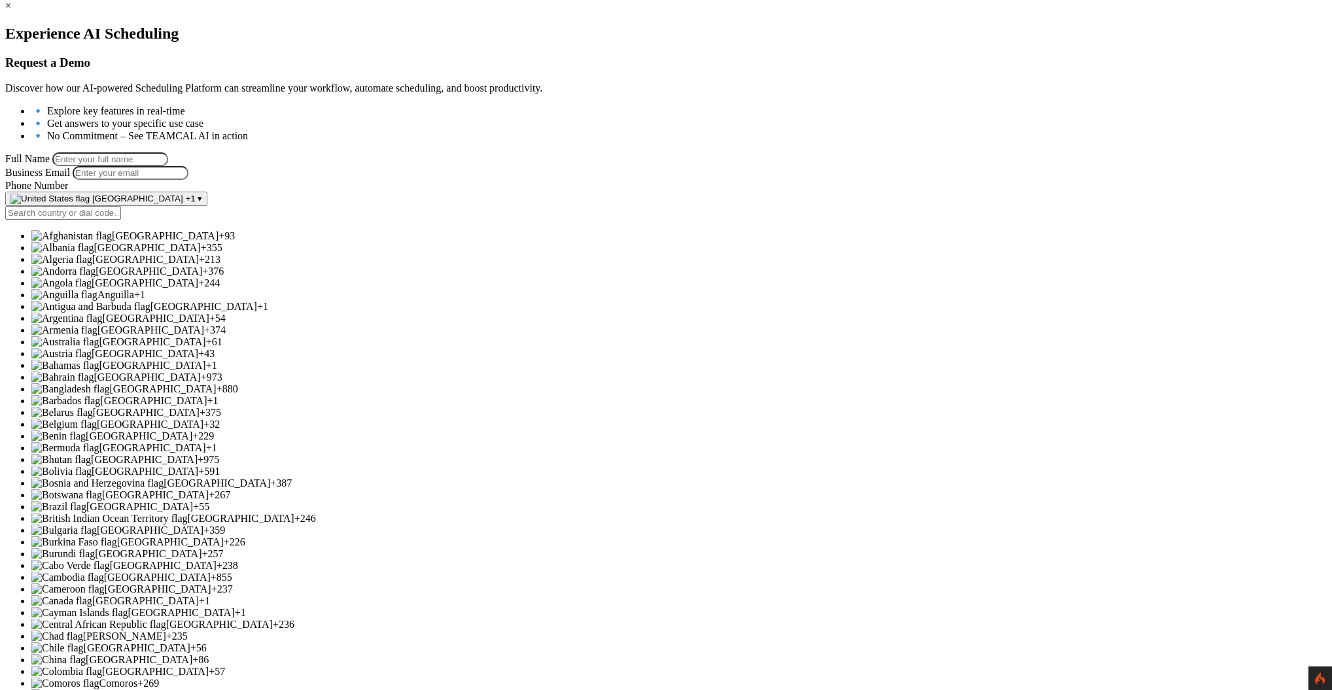
scroll to position [466, 0]
type input "+"
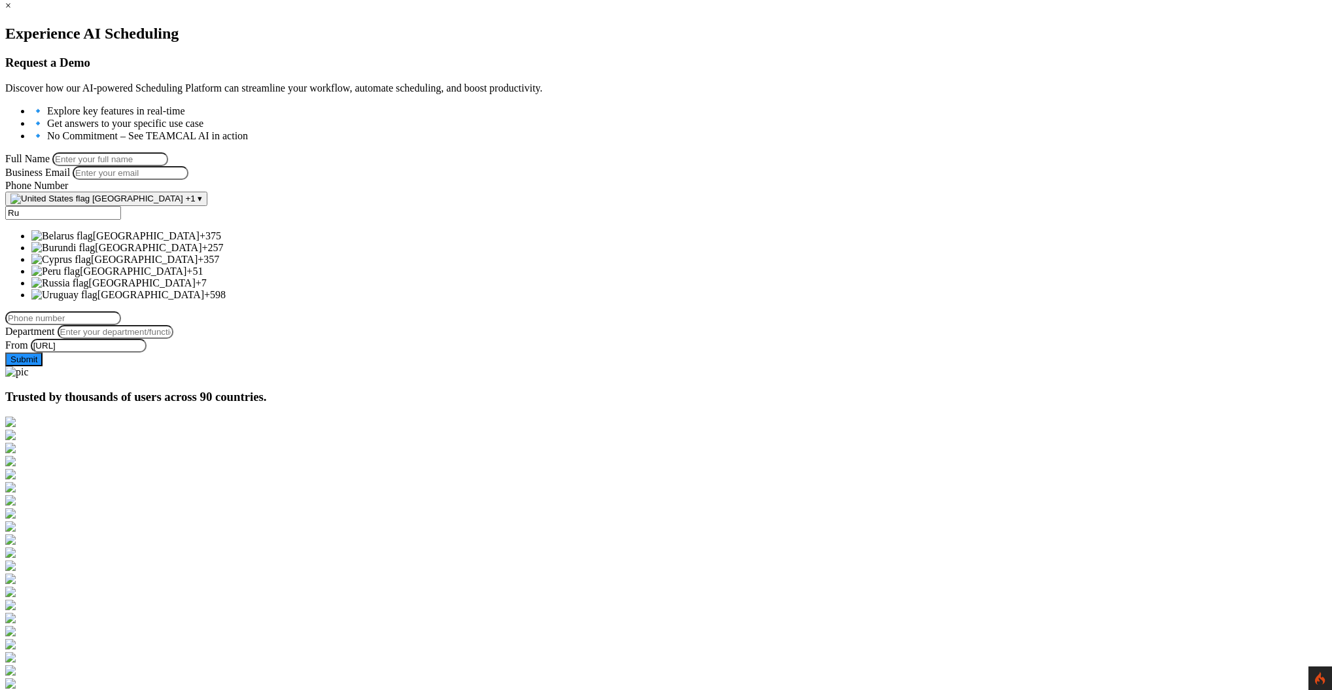
scroll to position [0, 0]
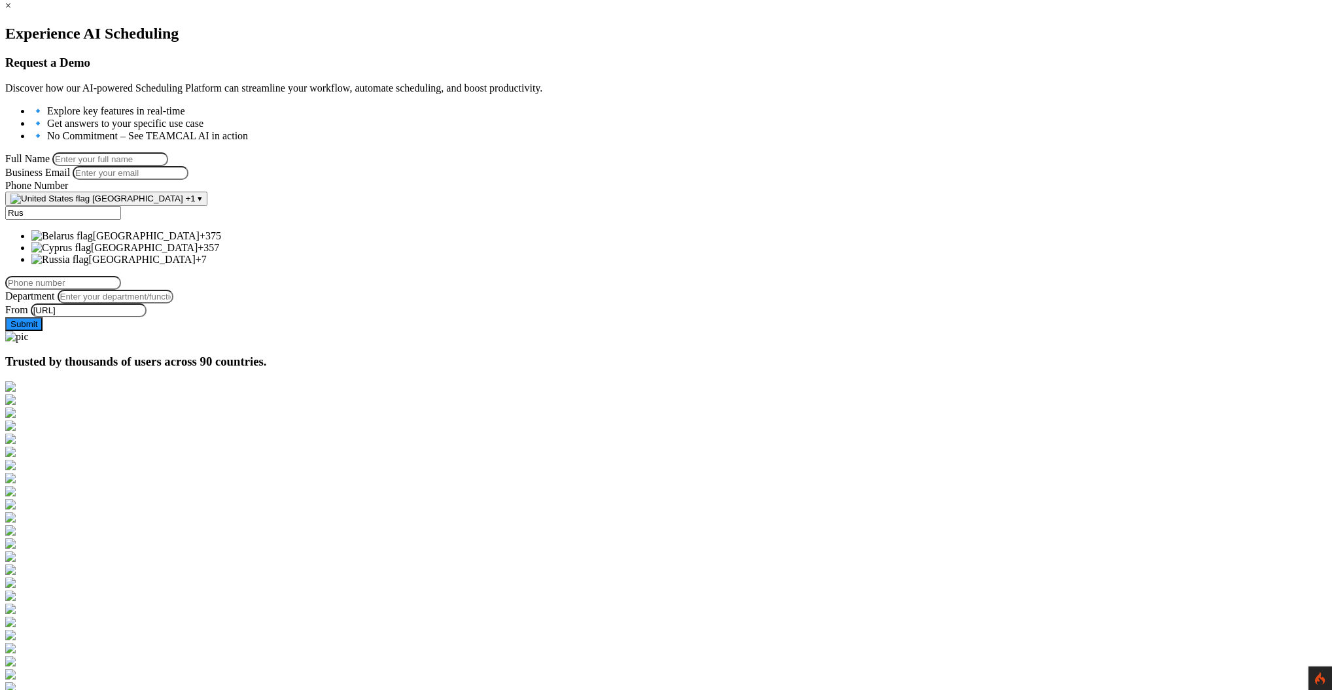
click at [196, 265] on span "[GEOGRAPHIC_DATA]" at bounding box center [142, 259] width 107 height 11
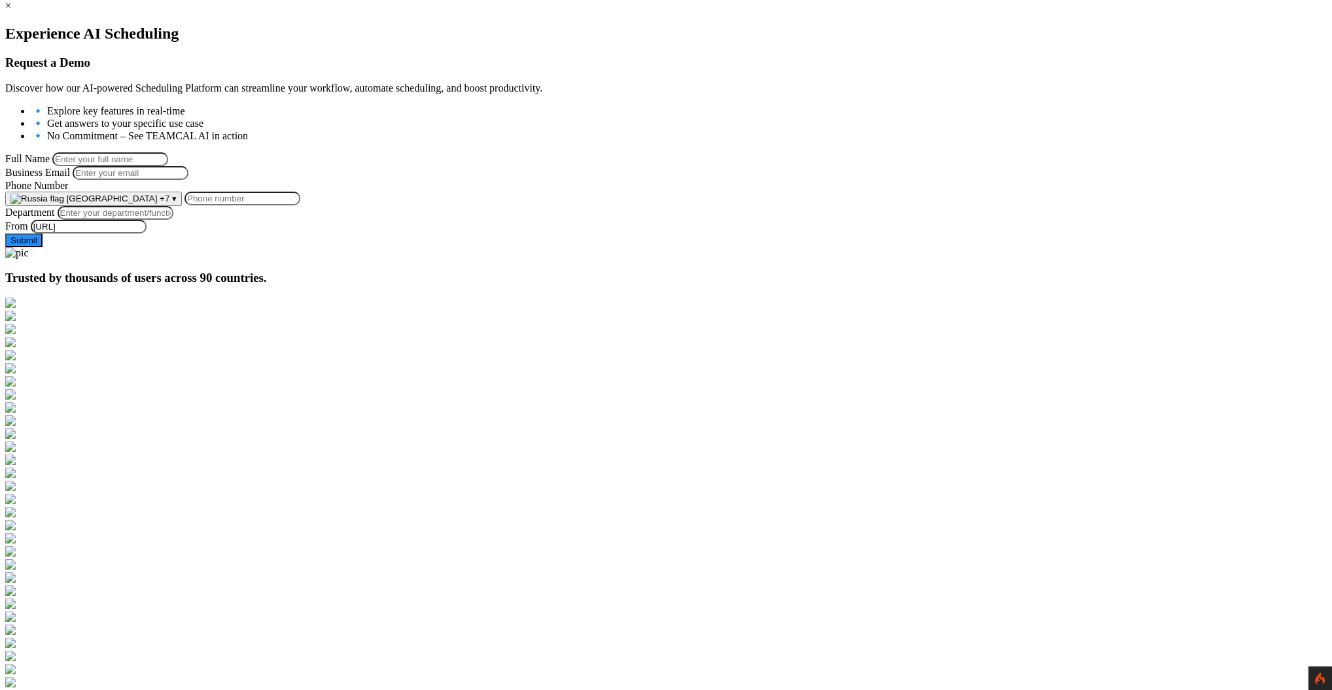
click at [182, 206] on button "Russia +7 ▾" at bounding box center [93, 199] width 177 height 14
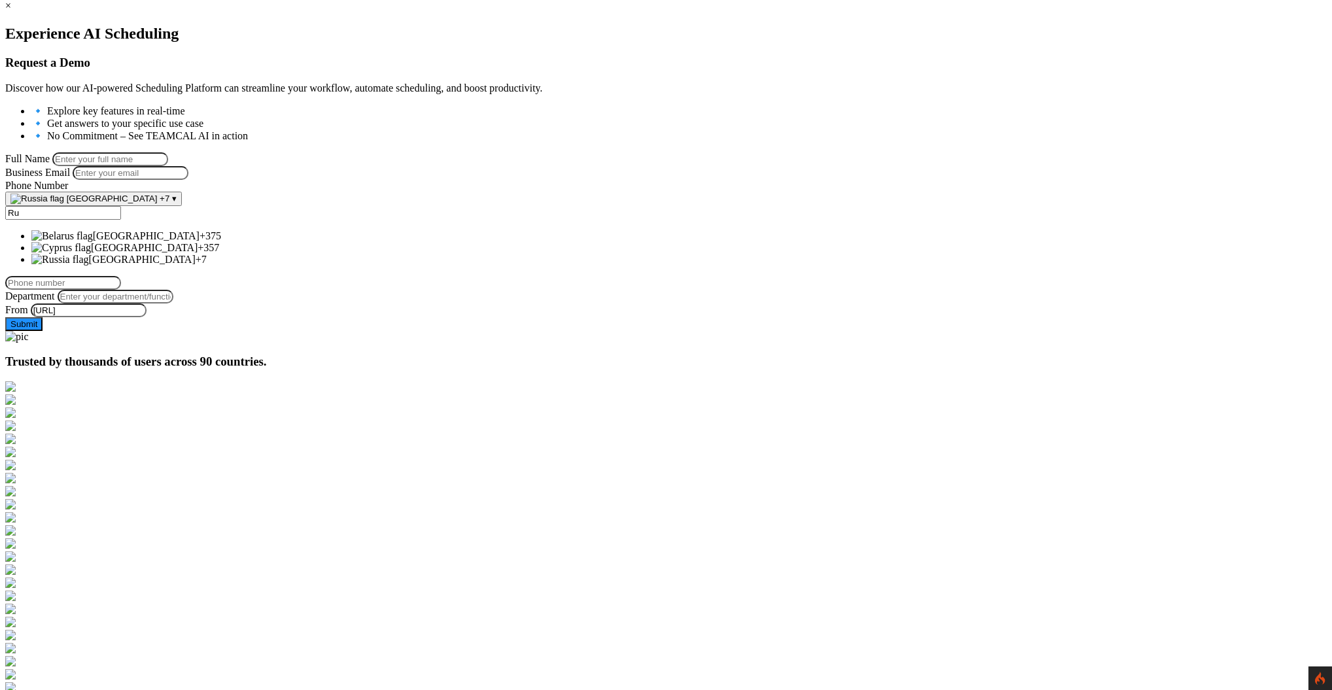
type input "R"
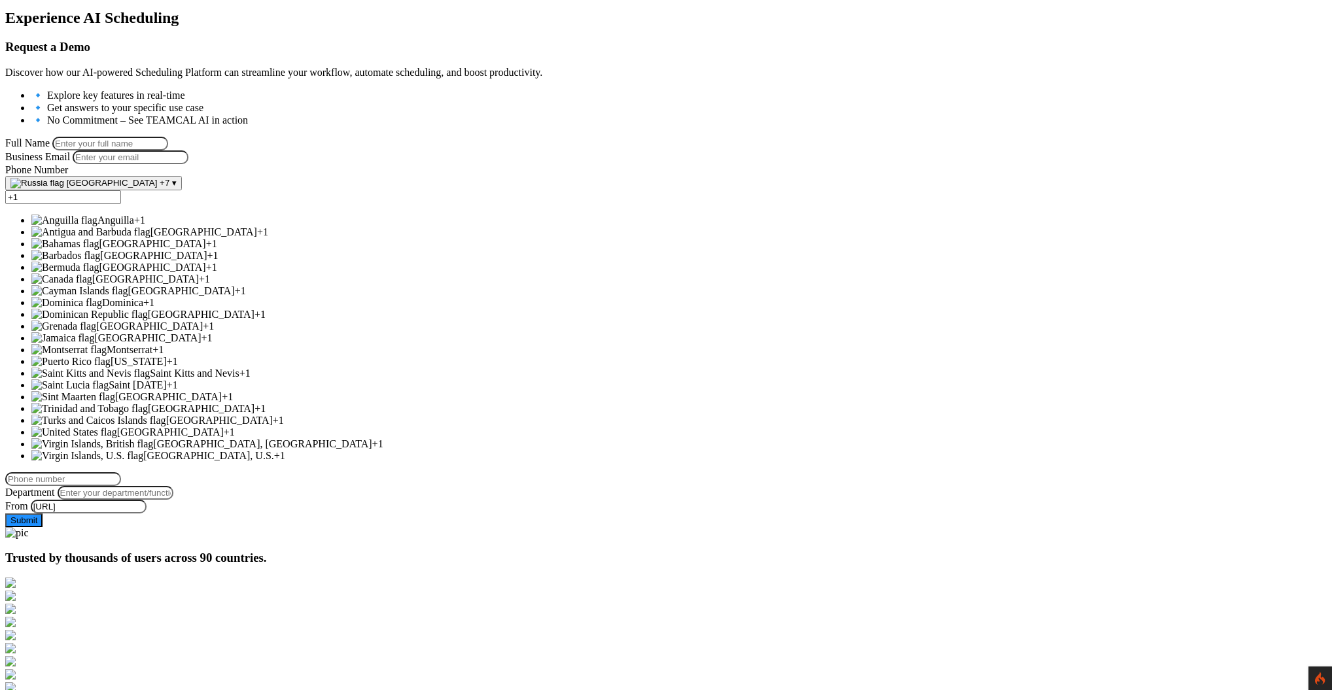
scroll to position [179, 0]
type input "+1"
click at [224, 426] on span "[GEOGRAPHIC_DATA]" at bounding box center [170, 431] width 107 height 11
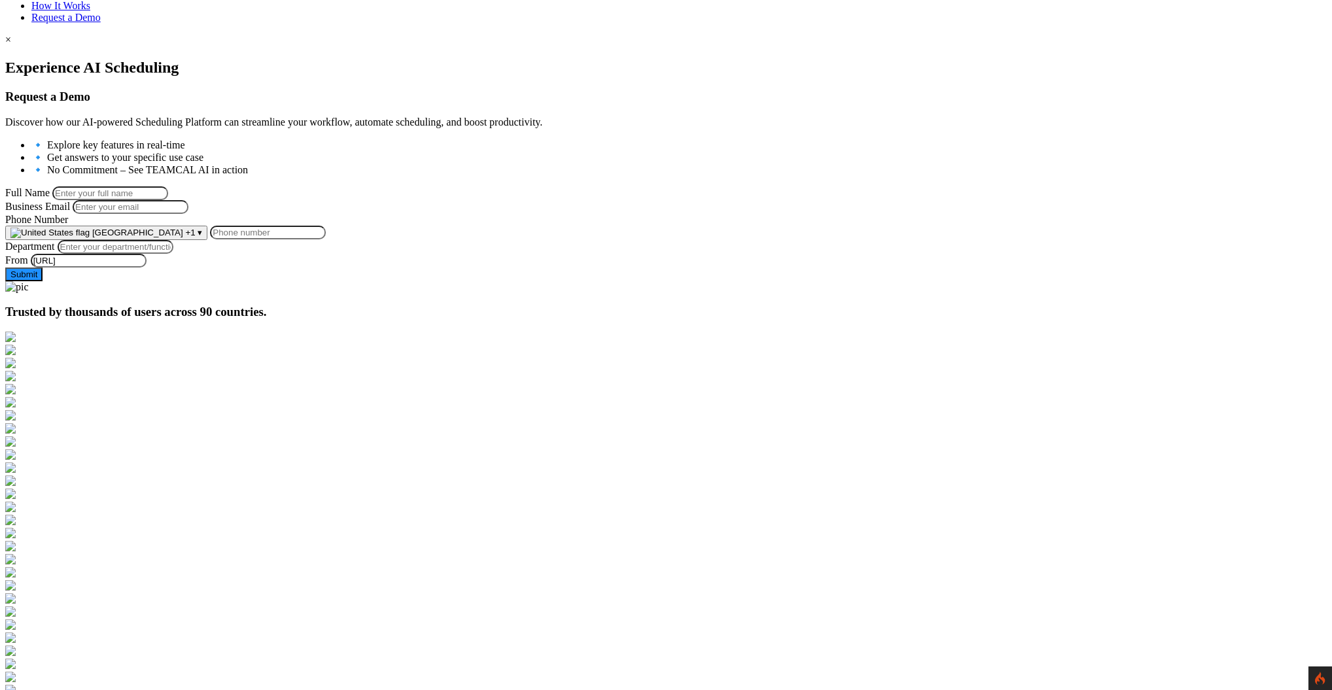
scroll to position [99, 0]
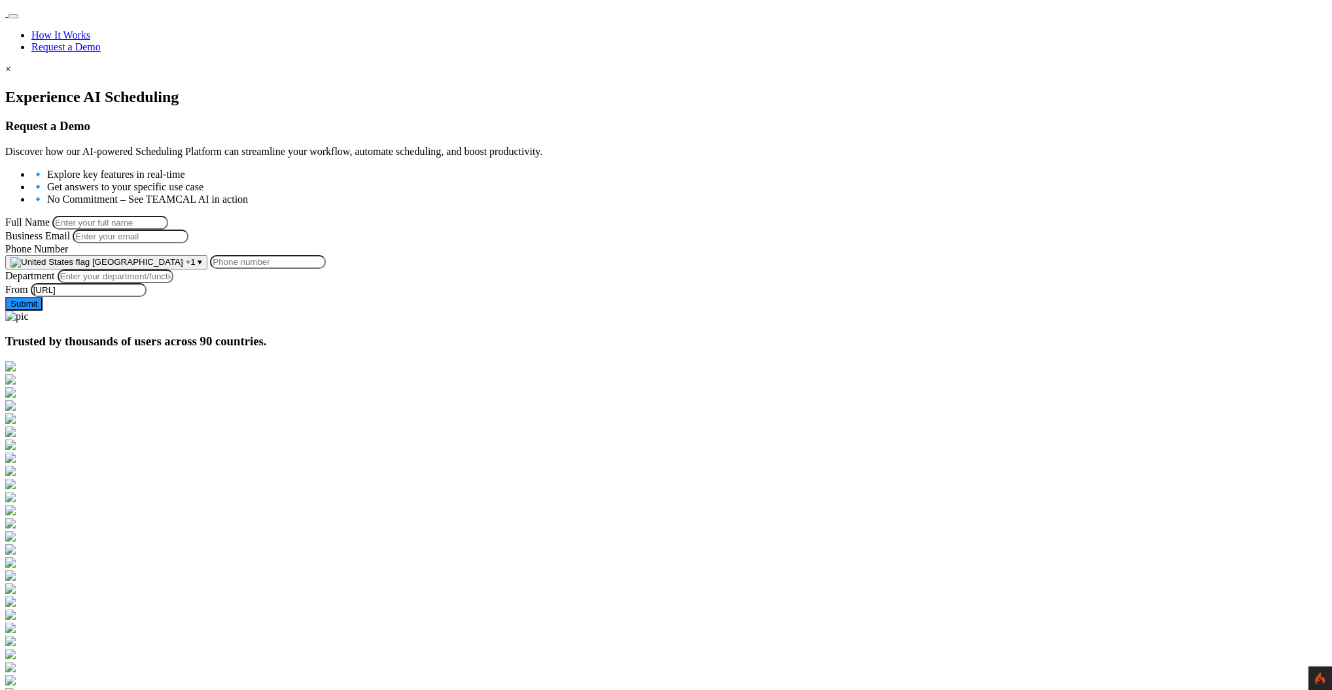
click at [207, 270] on button "United States +1 ▾" at bounding box center [106, 262] width 202 height 14
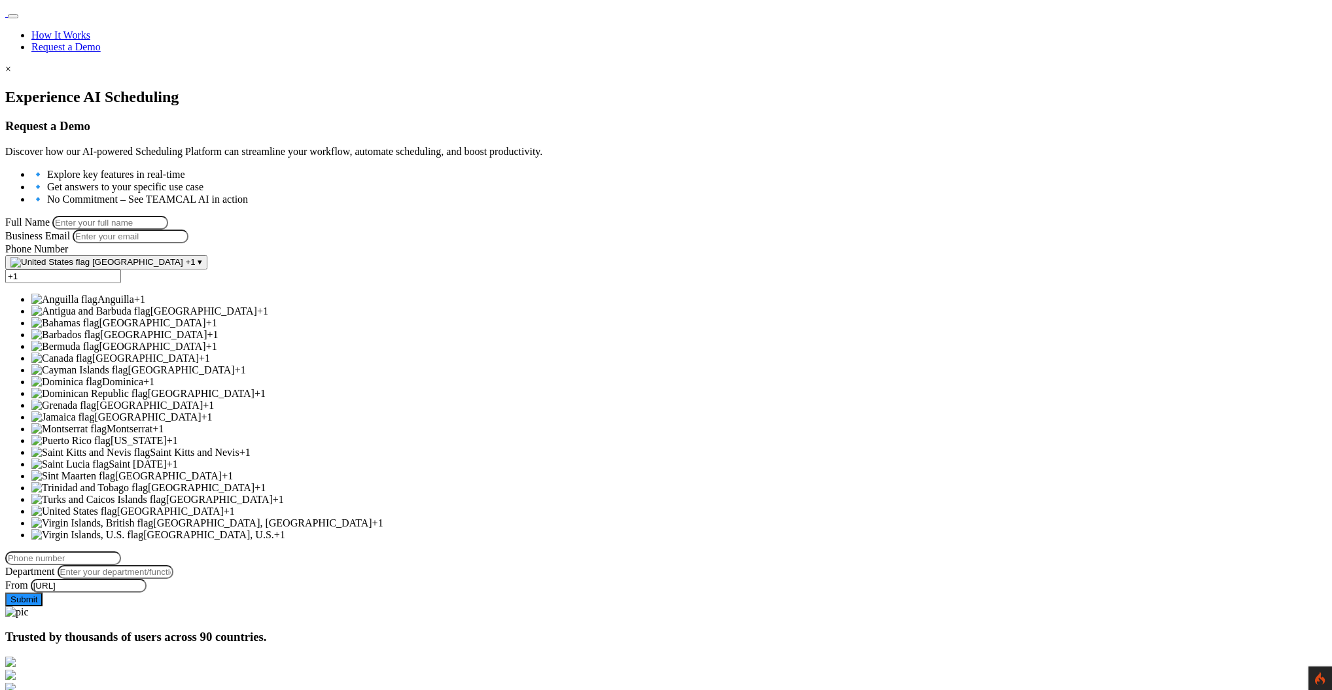
click at [234, 88] on div at bounding box center [666, 88] width 1322 height 0
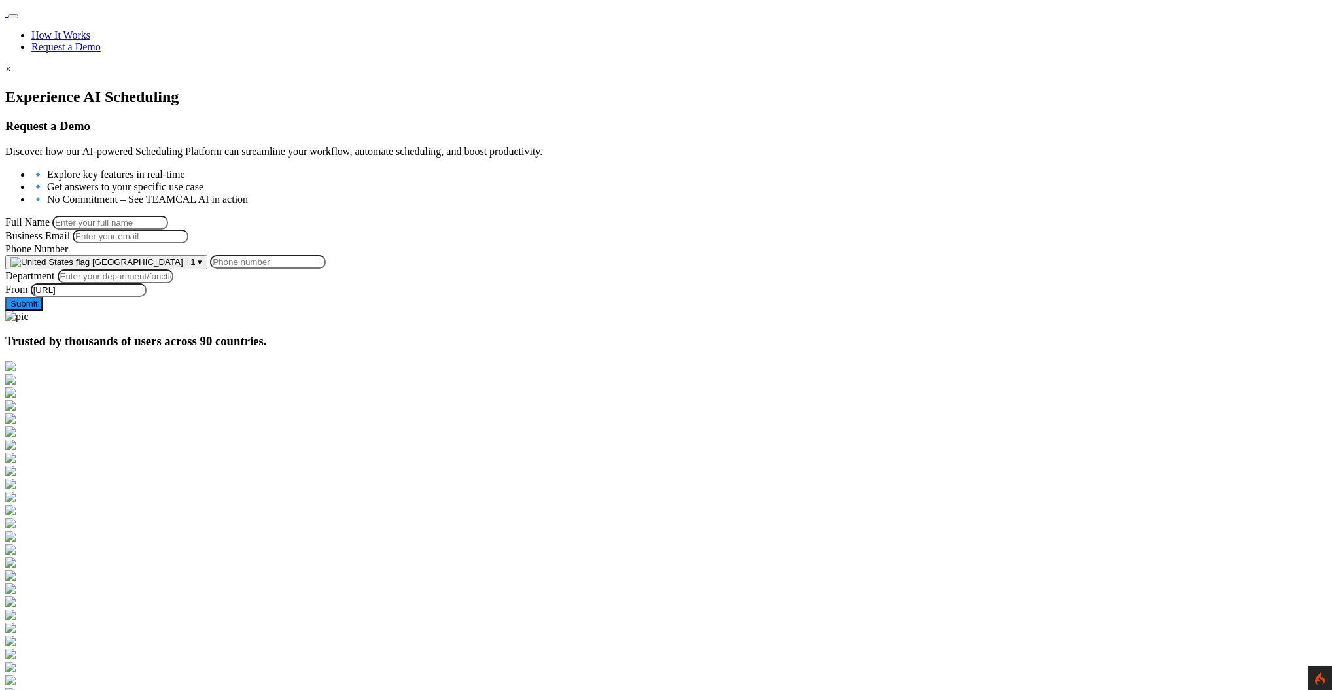
click at [183, 267] on span "[GEOGRAPHIC_DATA]" at bounding box center [137, 262] width 91 height 10
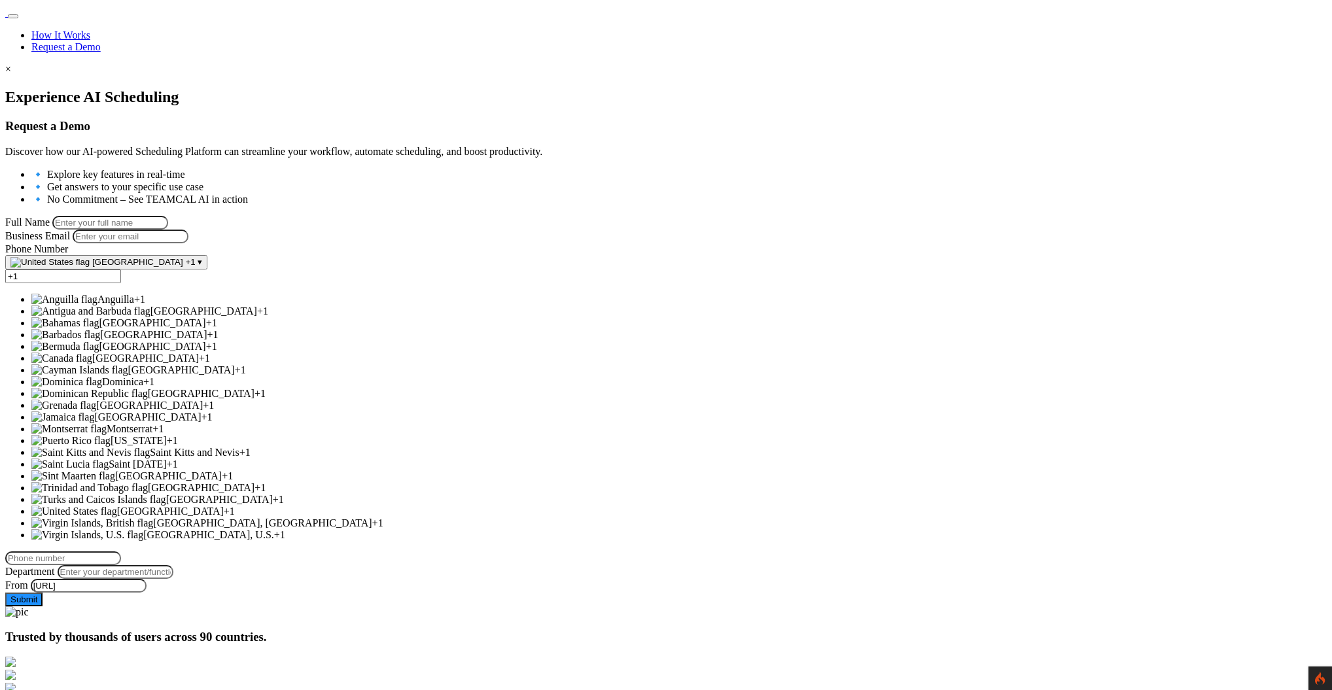
click at [267, 88] on div at bounding box center [666, 88] width 1322 height 0
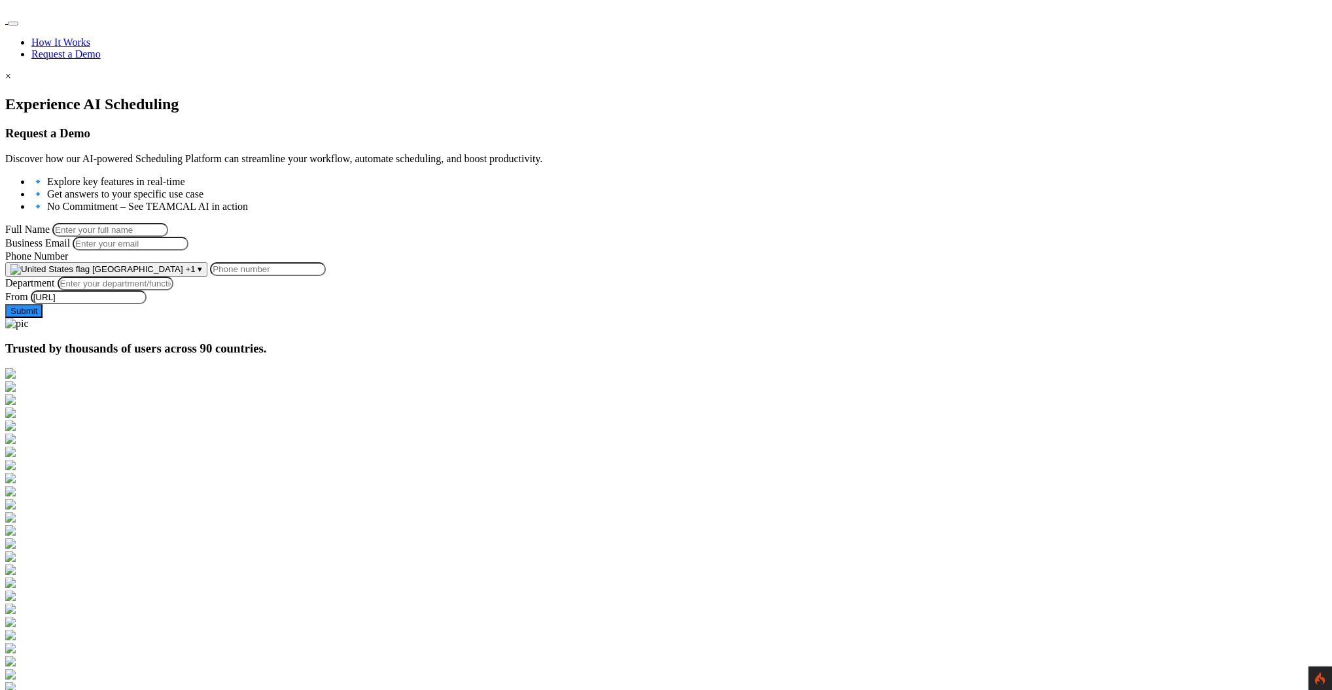
scroll to position [88, 0]
click at [168, 226] on input "Full Name" at bounding box center [110, 233] width 116 height 14
type input "George Burin"
type input "george.burin@comcast.net"
type input "9258644697"
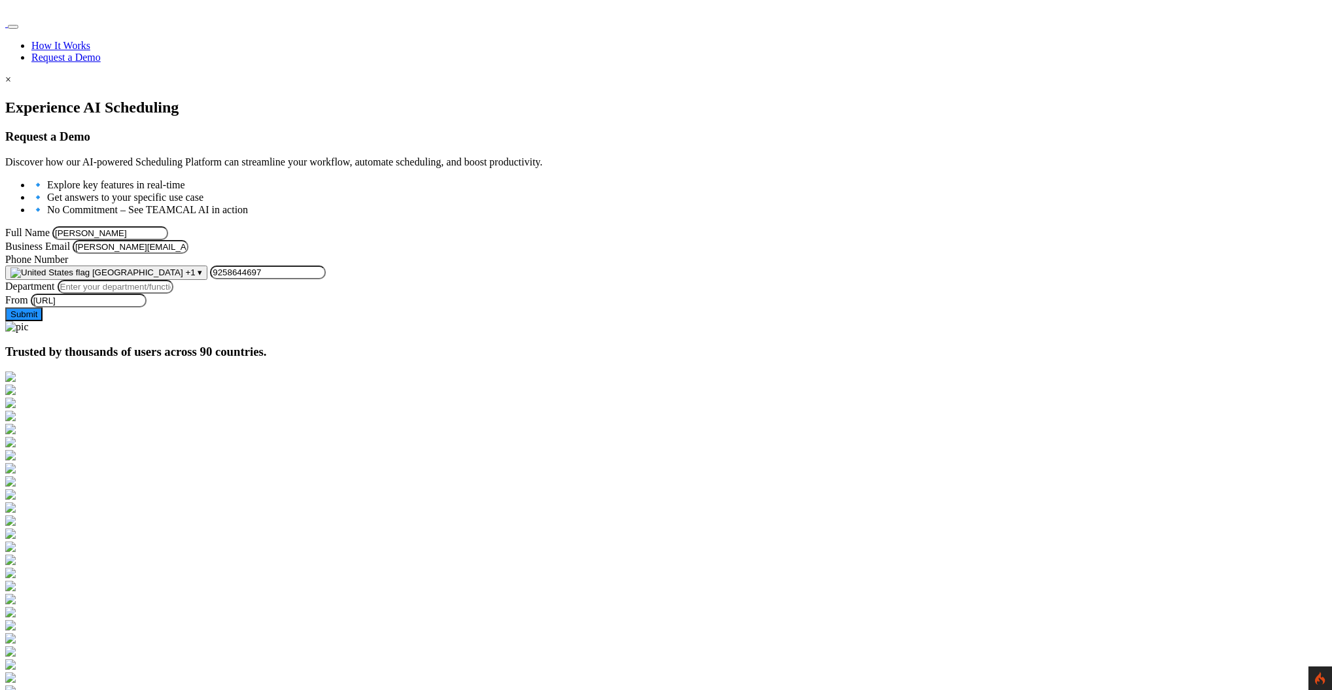
click at [173, 294] on input "Department" at bounding box center [116, 287] width 116 height 14
type input "Managment"
click at [168, 226] on input "George Burin" at bounding box center [110, 233] width 116 height 14
drag, startPoint x: 451, startPoint y: 224, endPoint x: 417, endPoint y: 223, distance: 34.0
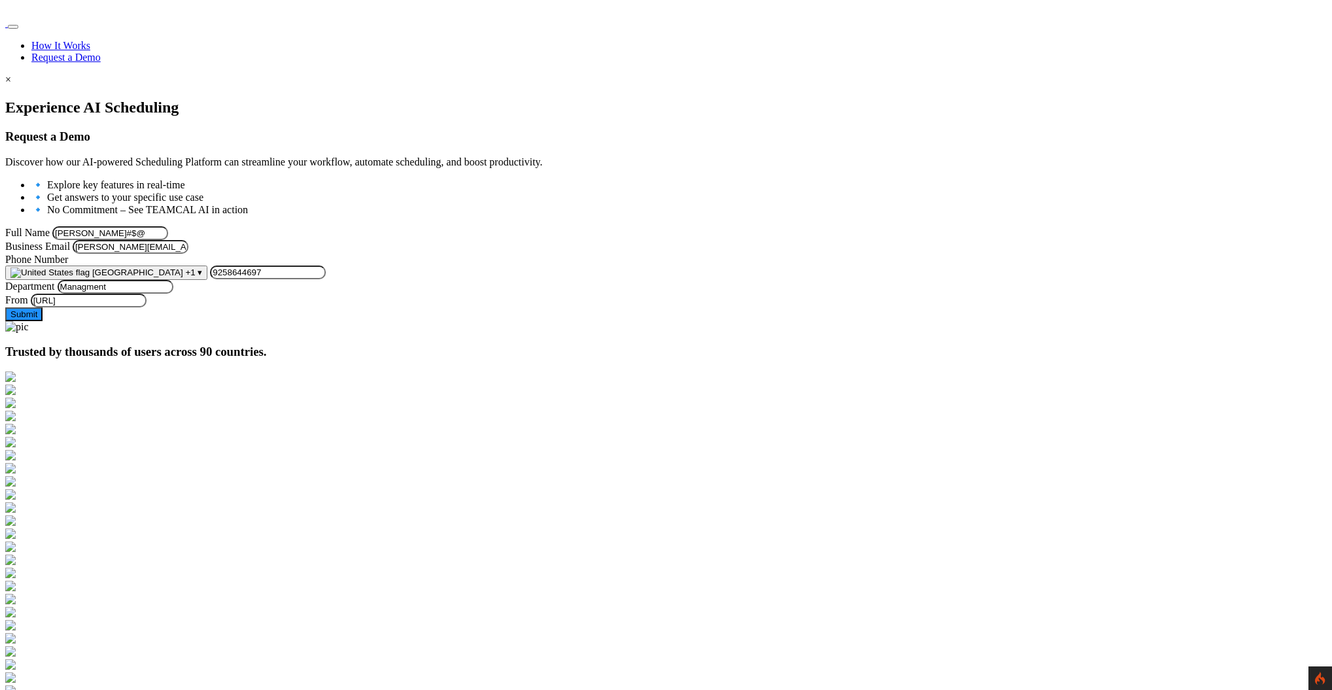
click at [168, 226] on input "George Burin#$@" at bounding box center [110, 233] width 116 height 14
type input "George Burin#$@"
click at [291, 99] on div at bounding box center [666, 99] width 1322 height 0
drag, startPoint x: 445, startPoint y: 224, endPoint x: 431, endPoint y: 223, distance: 13.8
click at [168, 226] on input "George Burin#$@" at bounding box center [110, 233] width 116 height 14
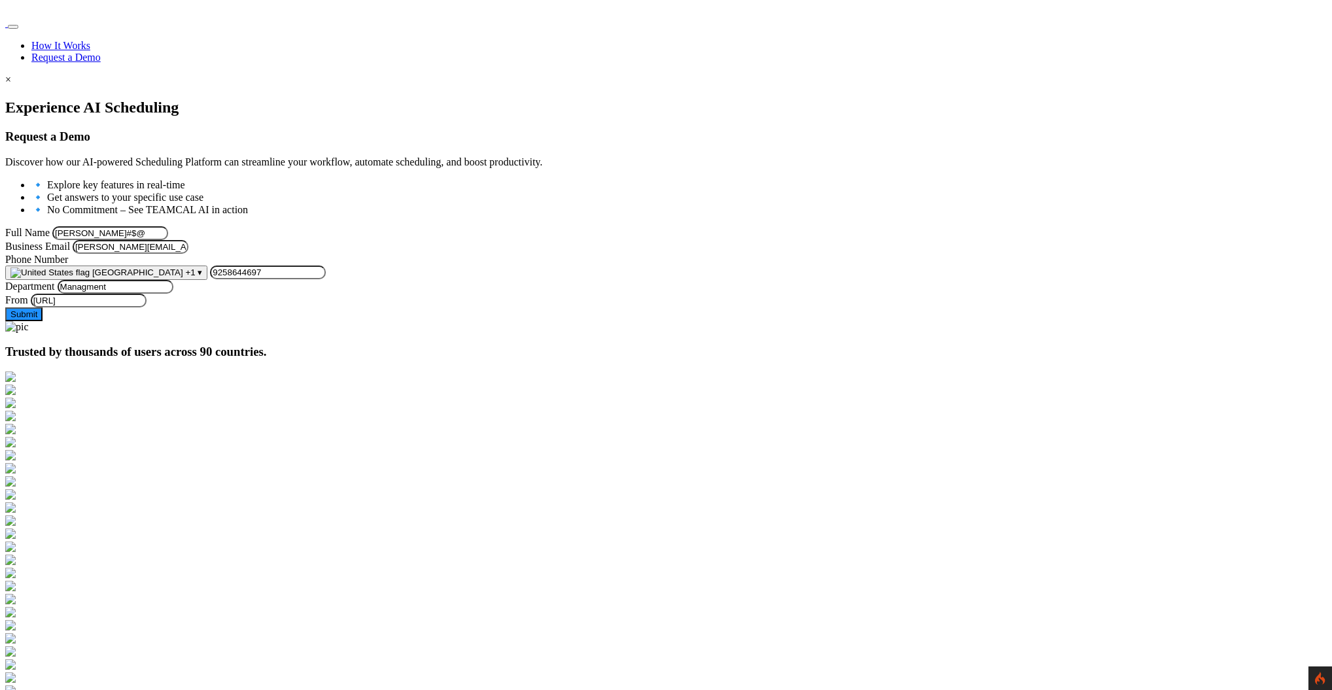
click at [216, 231] on section "Experience AI Scheduling Request a Demo Discover how our AI-powered Scheduling …" at bounding box center [666, 216] width 1322 height 234
click at [43, 321] on button "Submit" at bounding box center [23, 315] width 37 height 14
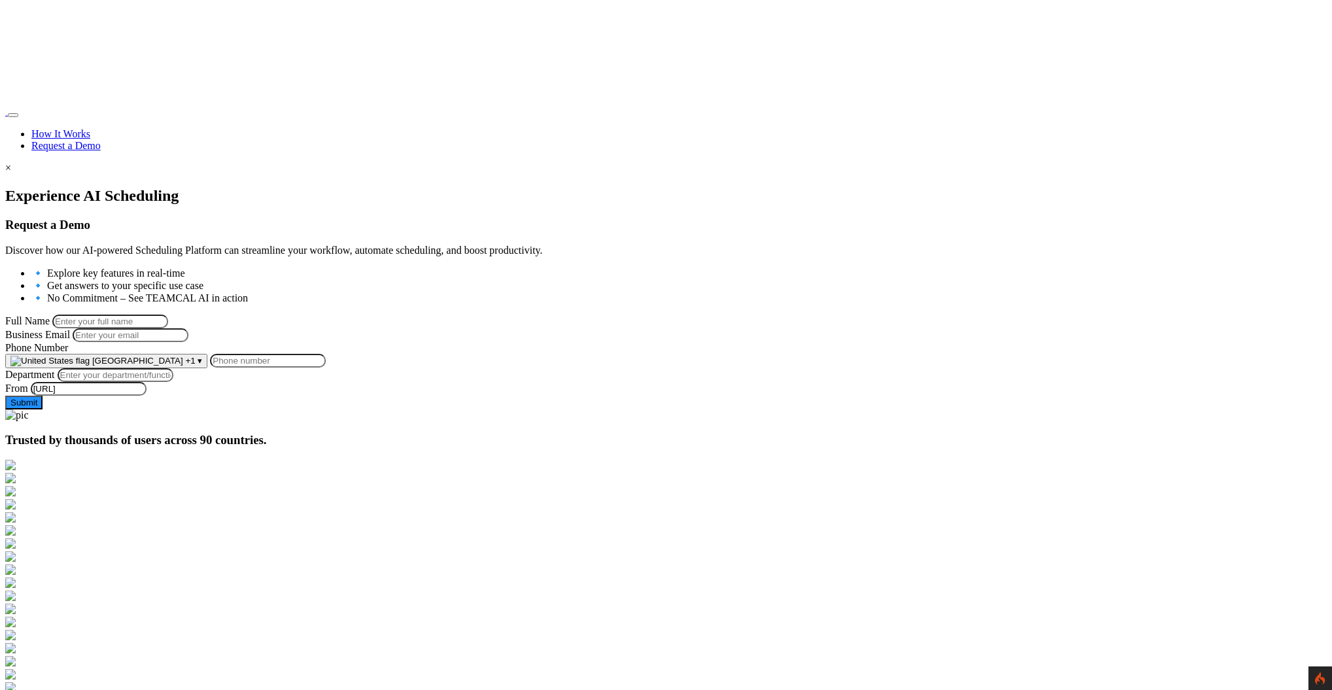
scroll to position [88, 0]
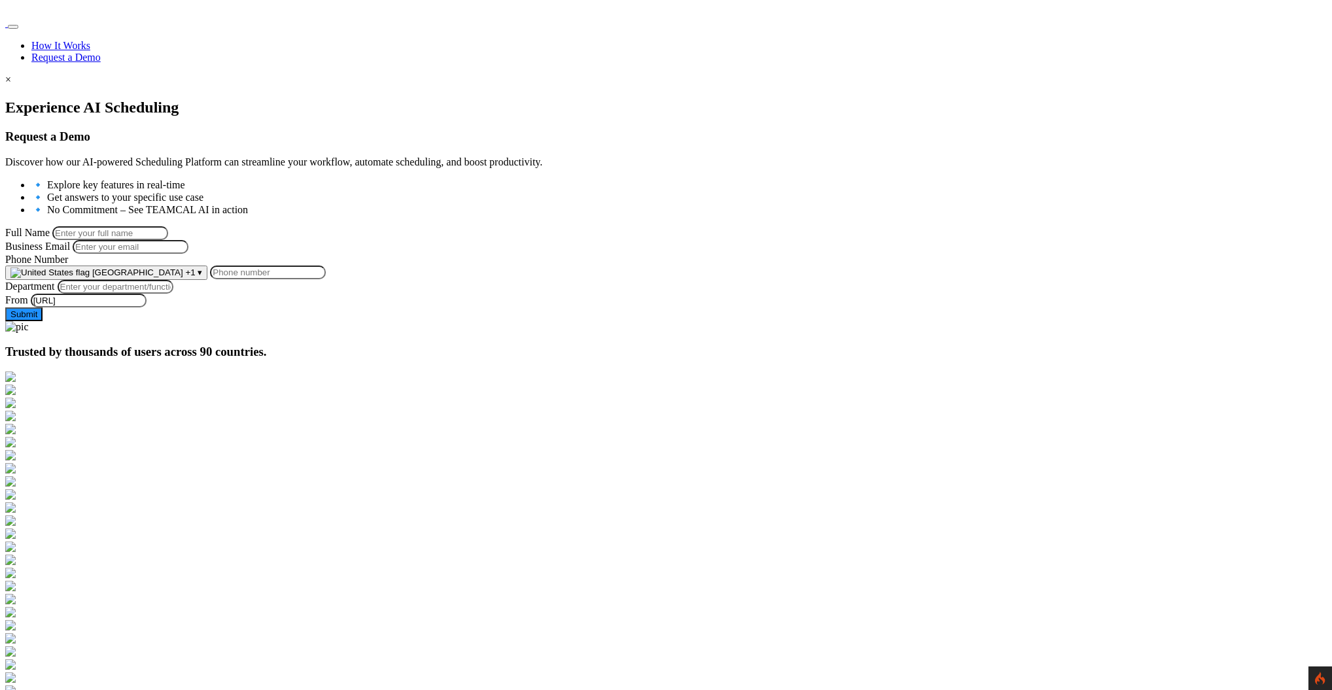
click at [168, 232] on input "Full Name" at bounding box center [110, 233] width 116 height 14
type input "[PERSON_NAME]"
type input "[PERSON_NAME][EMAIL_ADDRESS][PERSON_NAME][DOMAIN_NAME]"
type input "9258644697"
click at [173, 294] on input "Department" at bounding box center [116, 287] width 116 height 14
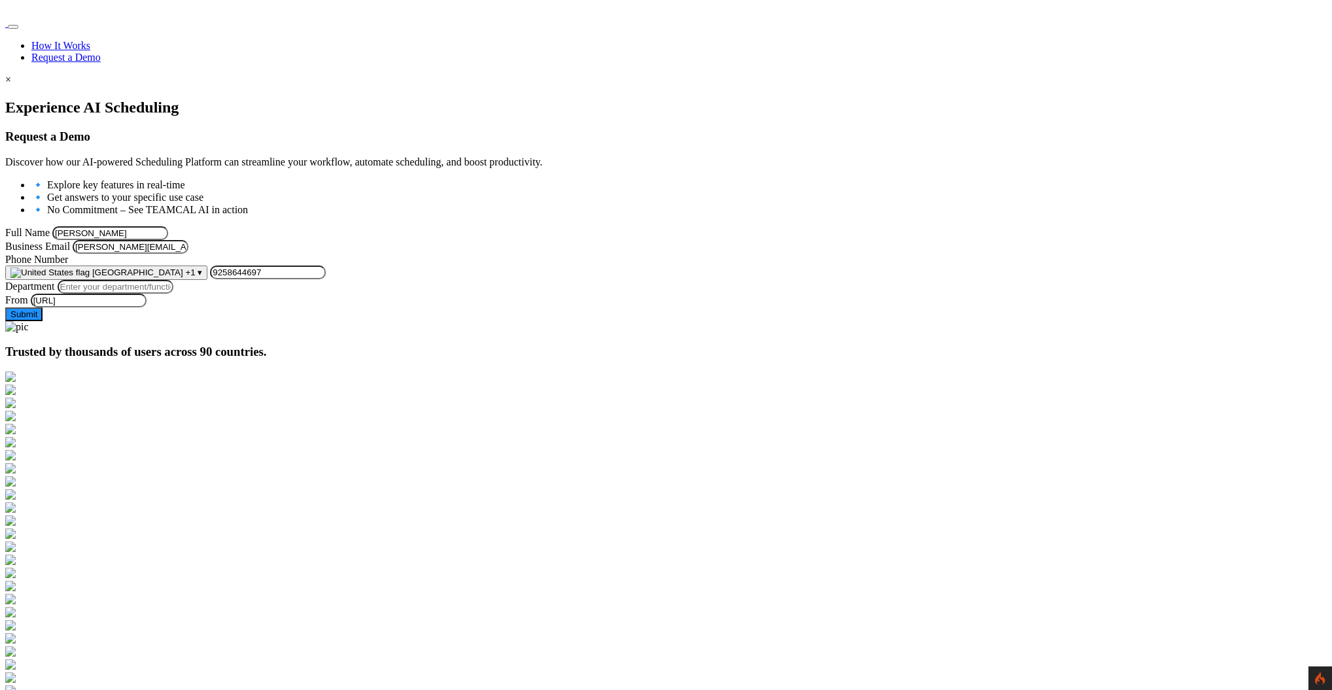
type input "Managment"
click at [168, 226] on input "[PERSON_NAME]" at bounding box center [110, 233] width 116 height 14
type input "[PERSON_NAME]@#!"
click at [284, 99] on div at bounding box center [666, 99] width 1322 height 0
click at [43, 321] on button "Submit" at bounding box center [23, 315] width 37 height 14
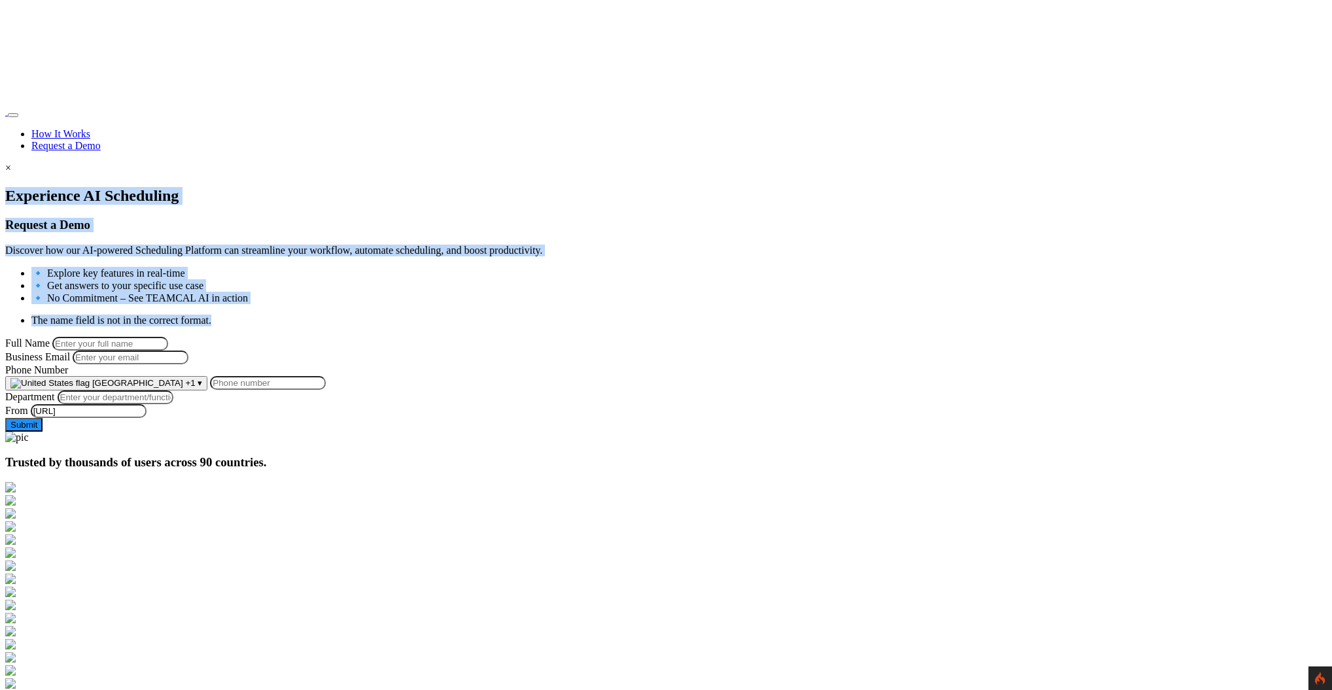
drag, startPoint x: 587, startPoint y: 296, endPoint x: 294, endPoint y: 300, distance: 293.2
click at [262, 303] on div "Experience AI Scheduling Request a Demo Discover how our AI-powered Scheduling …" at bounding box center [666, 315] width 1322 height 257
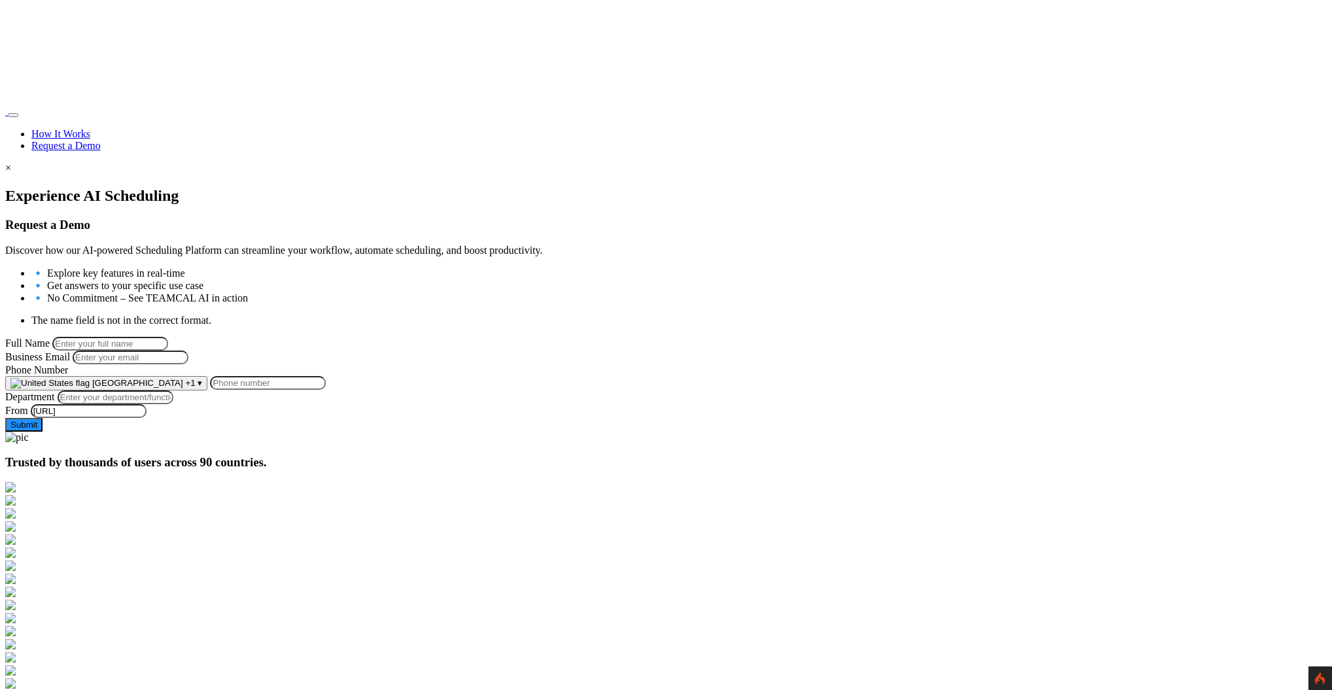
click at [354, 315] on li "The name field is not in the correct format." at bounding box center [679, 321] width 1296 height 12
drag, startPoint x: 340, startPoint y: 297, endPoint x: 594, endPoint y: 315, distance: 254.5
click at [594, 315] on div "The name field is not in the correct format." at bounding box center [666, 321] width 1322 height 12
click at [590, 315] on li "The name field is not in the correct format." at bounding box center [679, 321] width 1296 height 12
click at [168, 351] on input "Full Name" at bounding box center [110, 344] width 116 height 14
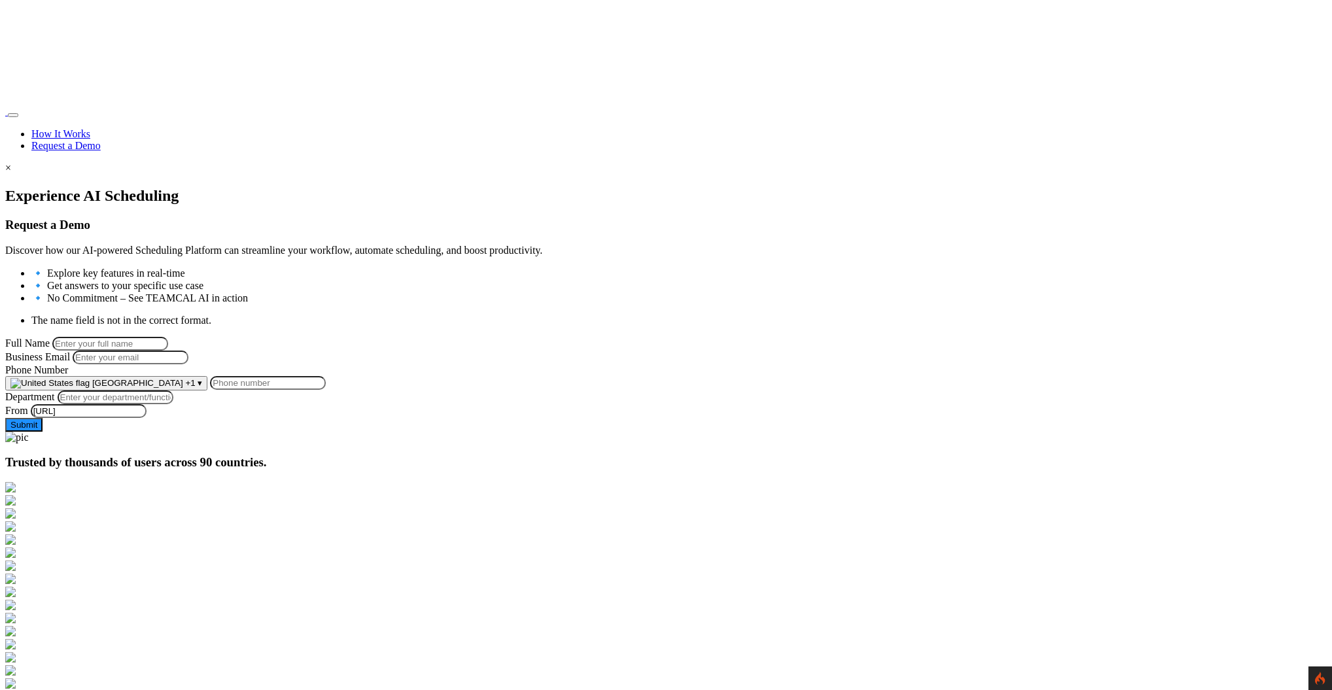
click at [283, 187] on div at bounding box center [666, 187] width 1322 height 0
click at [188, 365] on input "Business Email" at bounding box center [131, 358] width 116 height 14
click at [264, 187] on div at bounding box center [666, 187] width 1322 height 0
drag, startPoint x: 525, startPoint y: 484, endPoint x: 395, endPoint y: 484, distance: 130.2
click at [326, 390] on input "Phone Number" at bounding box center [268, 383] width 116 height 14
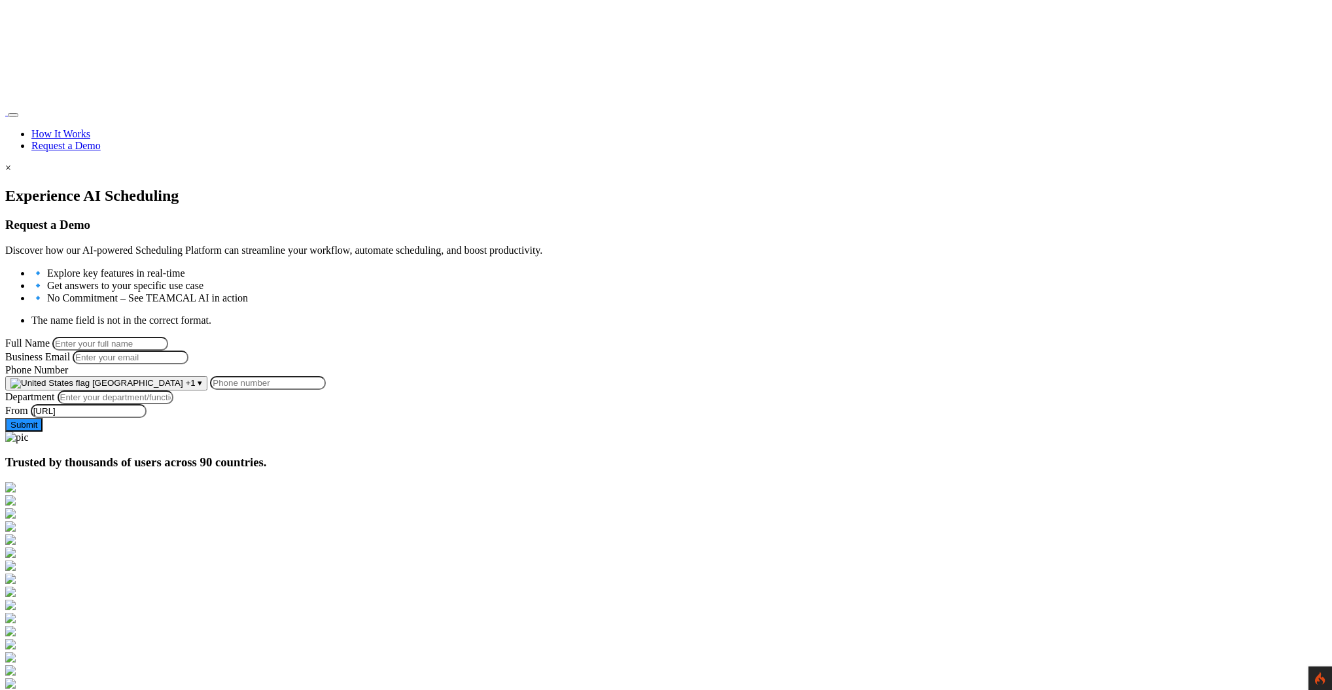
click at [281, 187] on div at bounding box center [666, 187] width 1322 height 0
drag, startPoint x: 392, startPoint y: 516, endPoint x: 333, endPoint y: 520, distance: 59.0
click at [333, 432] on form "Full Name Business Email Phone Number [GEOGRAPHIC_DATA] +1 ▾ [GEOGRAPHIC_DATA] …" at bounding box center [666, 384] width 1322 height 95
click at [325, 432] on form "Full Name Business Email Phone Number [GEOGRAPHIC_DATA] +1 ▾ [GEOGRAPHIC_DATA] …" at bounding box center [666, 384] width 1322 height 95
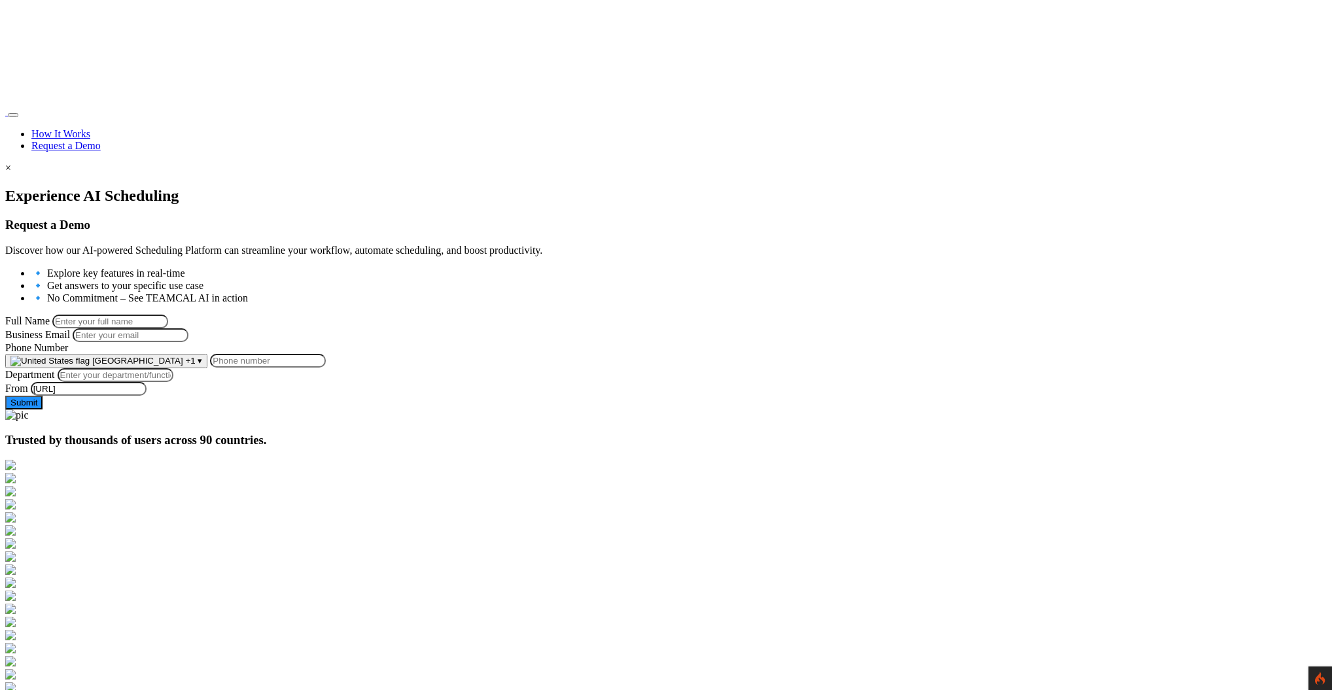
click at [168, 319] on input "Full Name" at bounding box center [110, 322] width 116 height 14
type input "[PERSON_NAME]"
type input "[PERSON_NAME][EMAIL_ADDRESS][PERSON_NAME][DOMAIN_NAME]"
type input "9258644697"
click at [173, 382] on input "Department" at bounding box center [116, 375] width 116 height 14
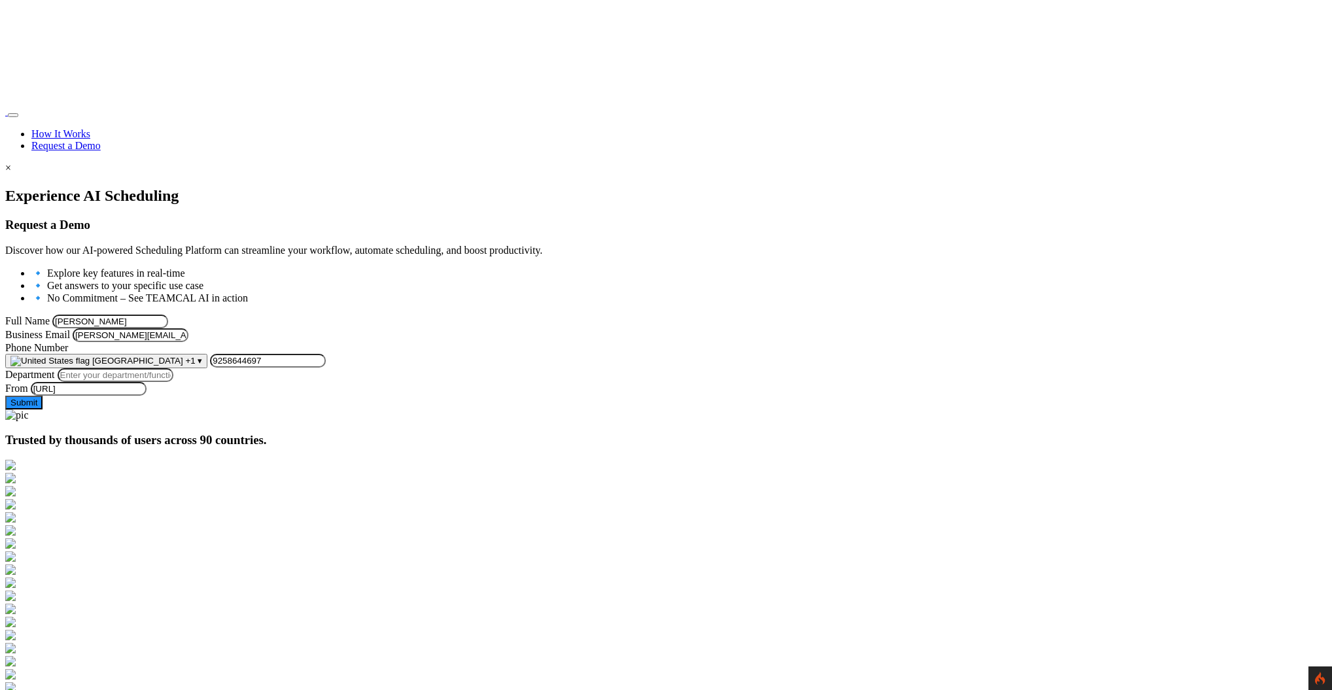
type input "Managment"
click at [168, 315] on input "[PERSON_NAME]" at bounding box center [110, 322] width 116 height 14
click at [326, 368] on input "9258644697" at bounding box center [268, 361] width 116 height 14
type input "92586442"
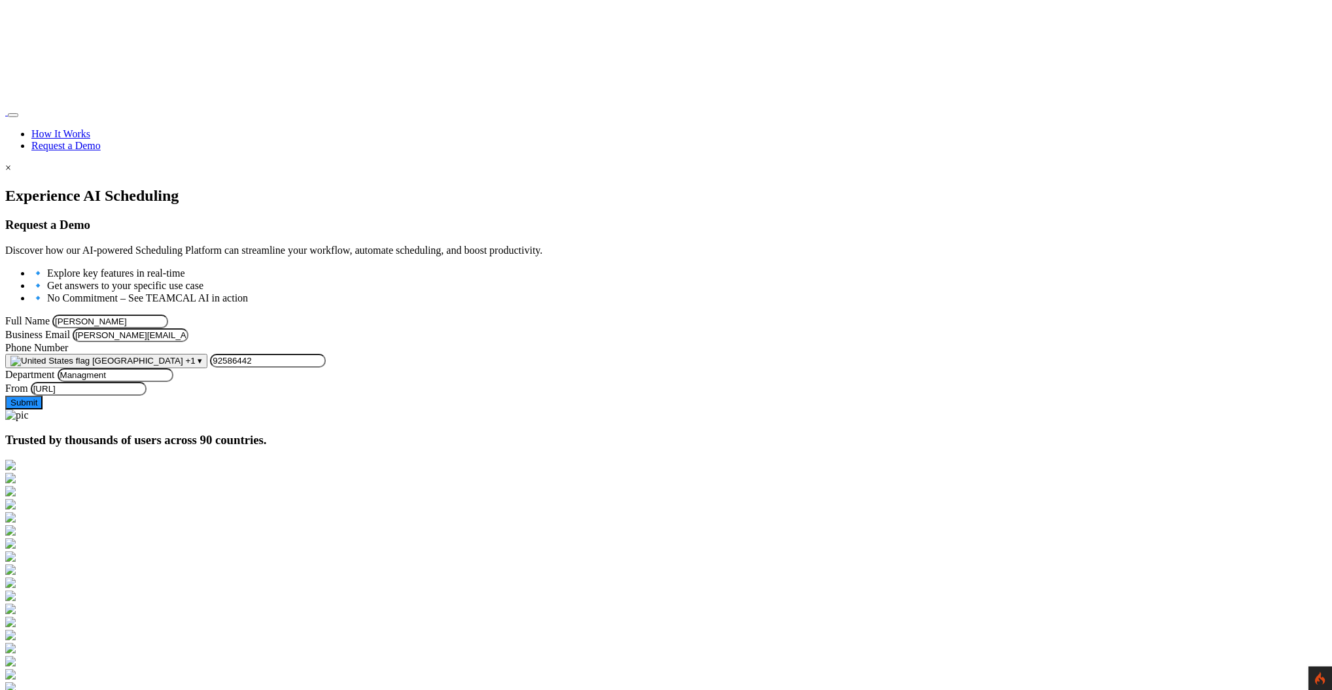
click at [304, 187] on div at bounding box center [666, 187] width 1322 height 0
